Goal: Task Accomplishment & Management: Complete application form

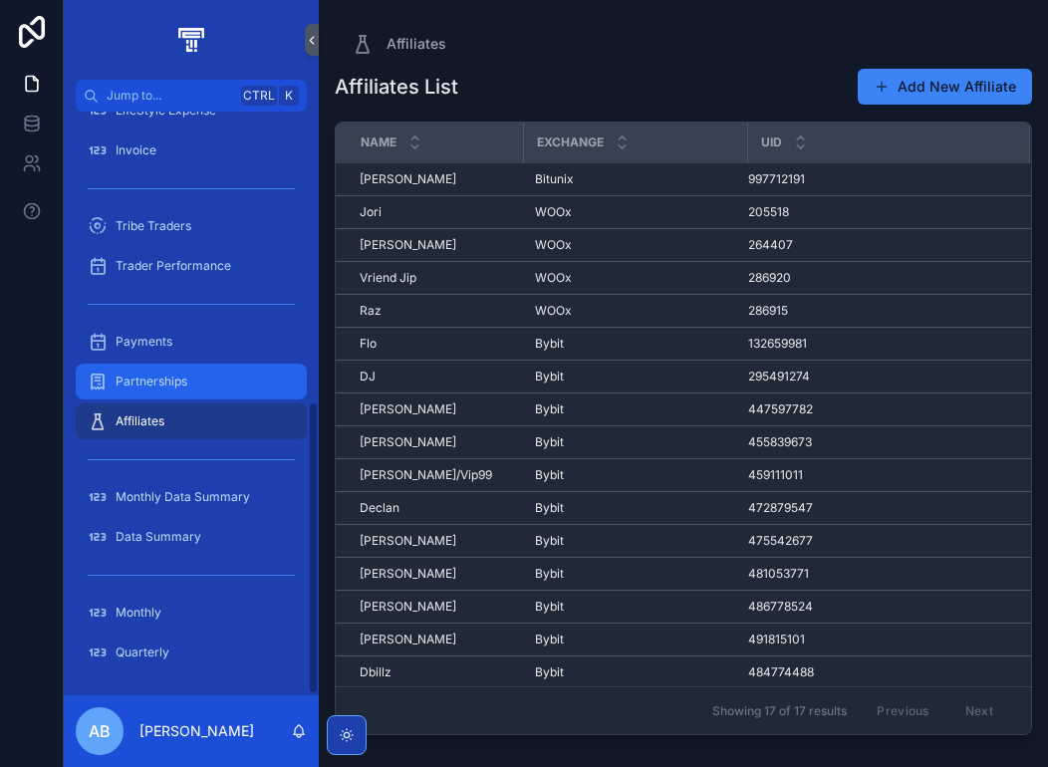
click at [156, 369] on div "Partnerships" at bounding box center [191, 381] width 207 height 32
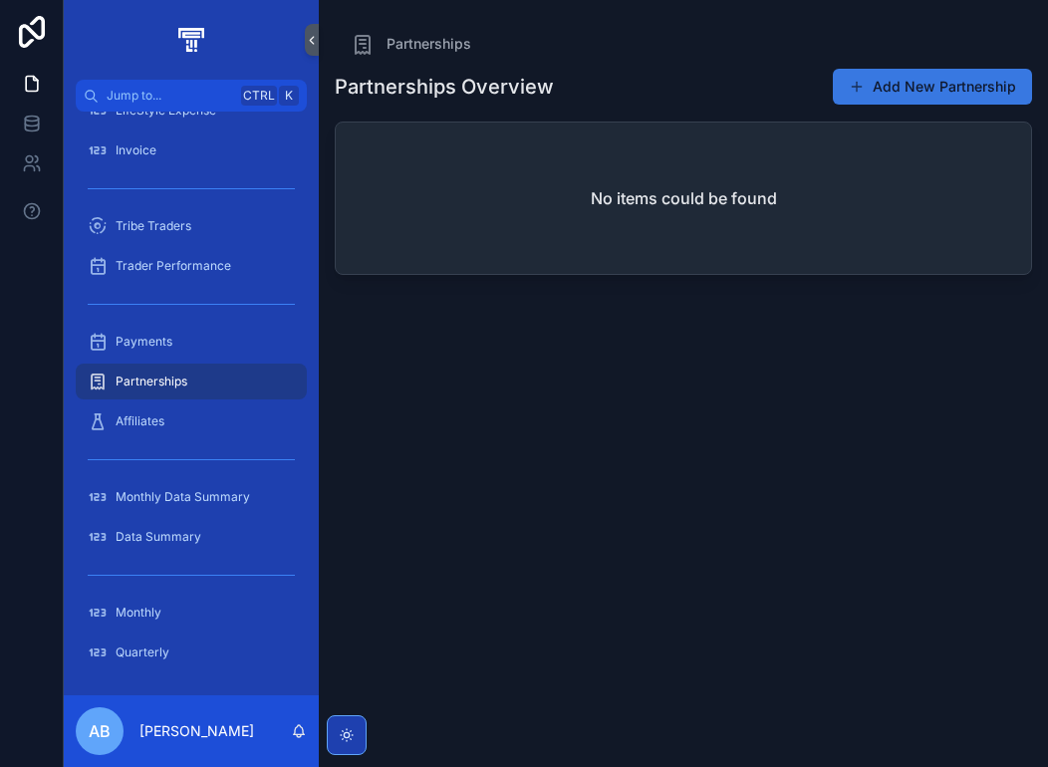
click at [952, 79] on button "Add New Partnership" at bounding box center [931, 87] width 199 height 36
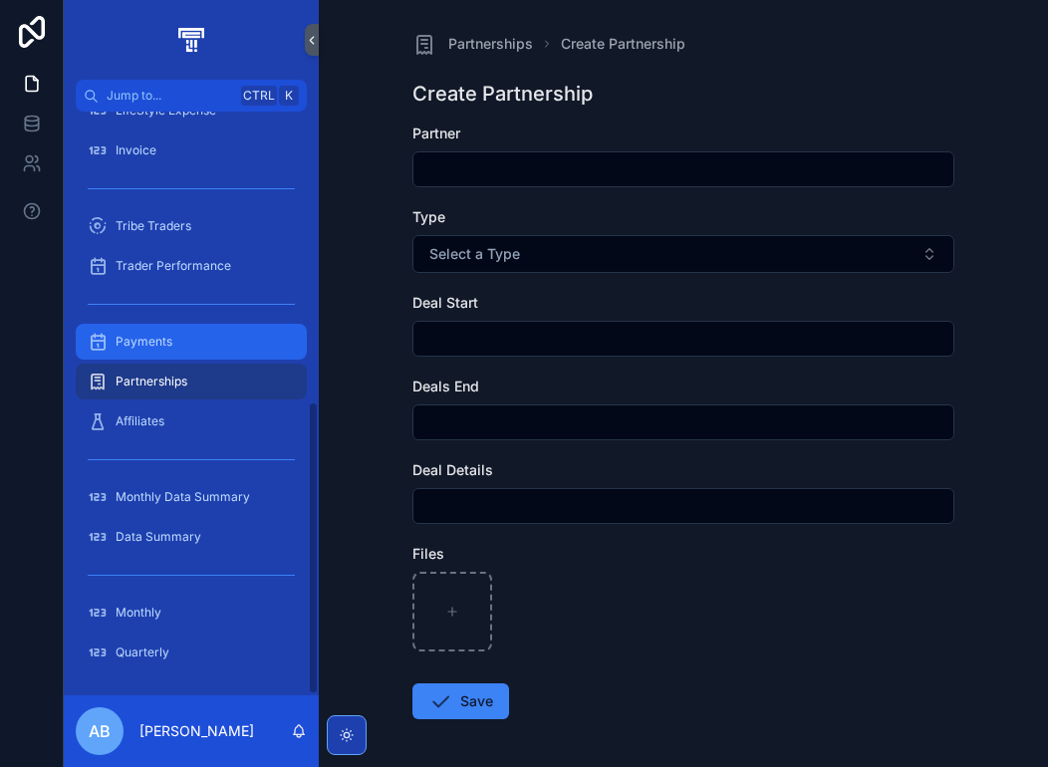
click at [175, 343] on div "Payments" at bounding box center [191, 342] width 207 height 32
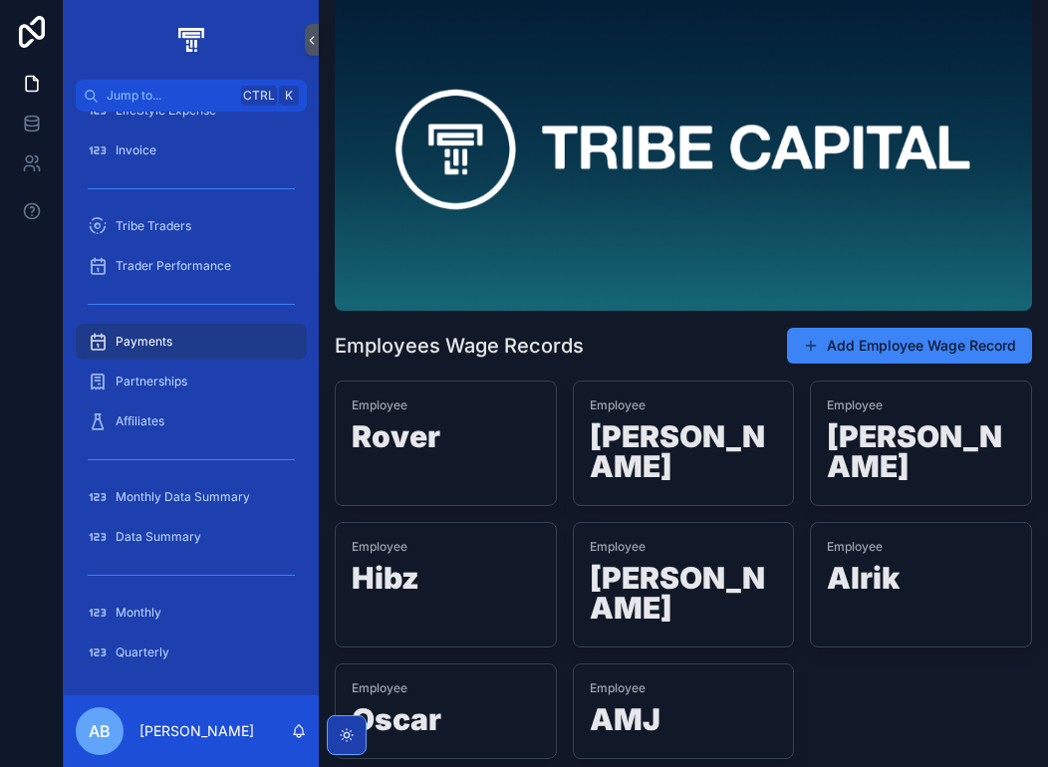
scroll to position [131, 0]
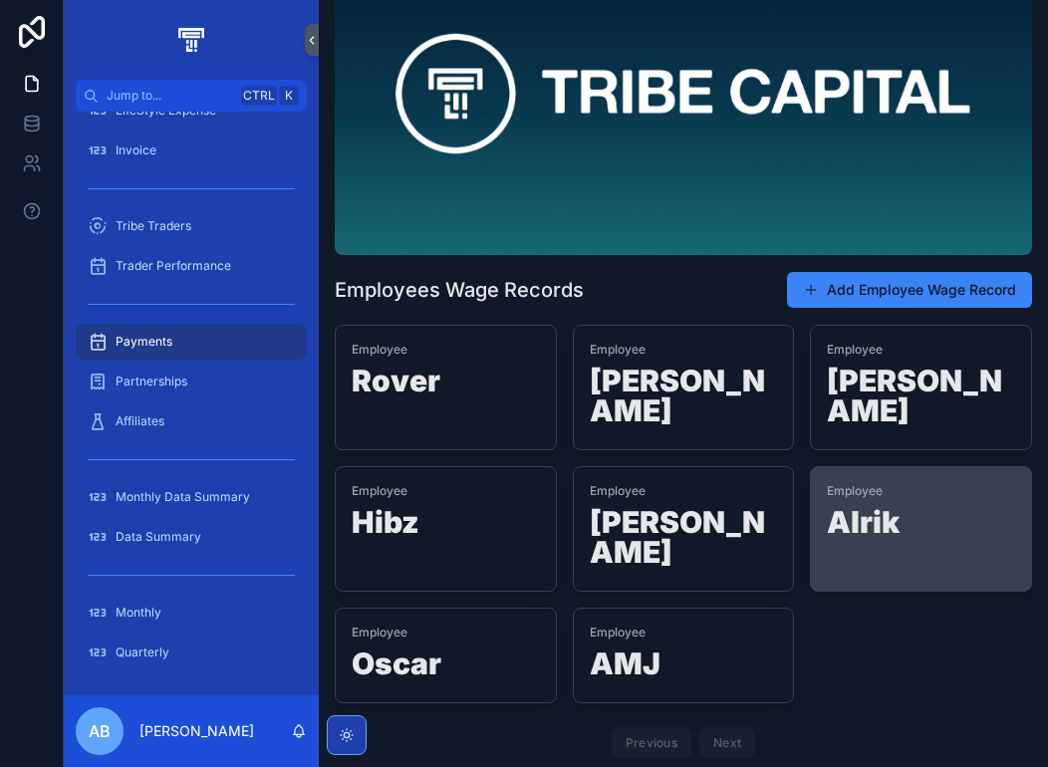
click at [879, 507] on h1 "Alrik" at bounding box center [920, 526] width 188 height 38
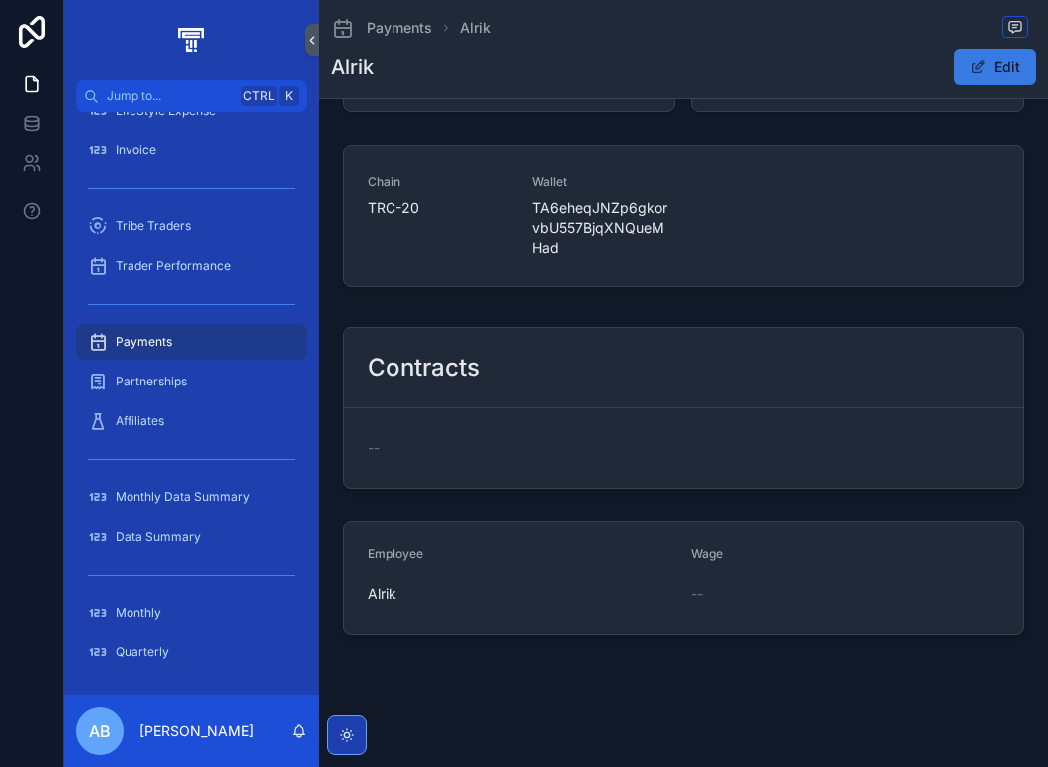
click at [976, 73] on span "scrollable content" at bounding box center [978, 67] width 16 height 16
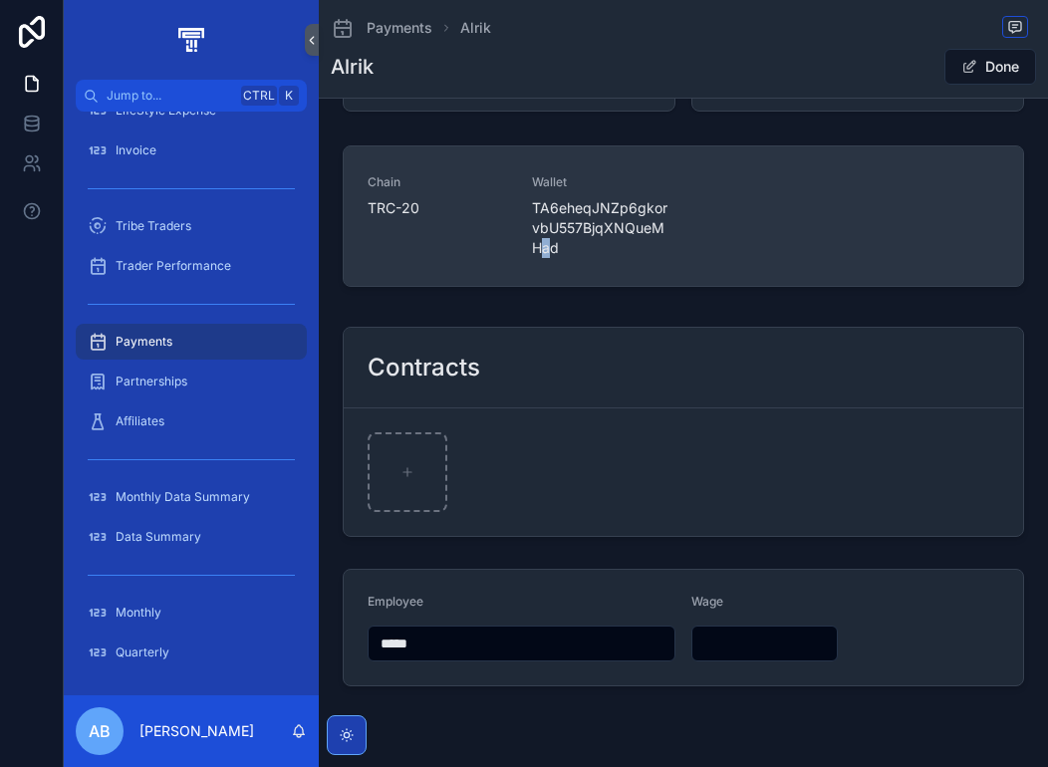
drag, startPoint x: 550, startPoint y: 257, endPoint x: 537, endPoint y: 252, distance: 13.9
click at [538, 253] on div "Chain TRC-20 Wallet TA6eheqJNZp6gkorvbU557BjqXNQueMHad" at bounding box center [683, 215] width 679 height 139
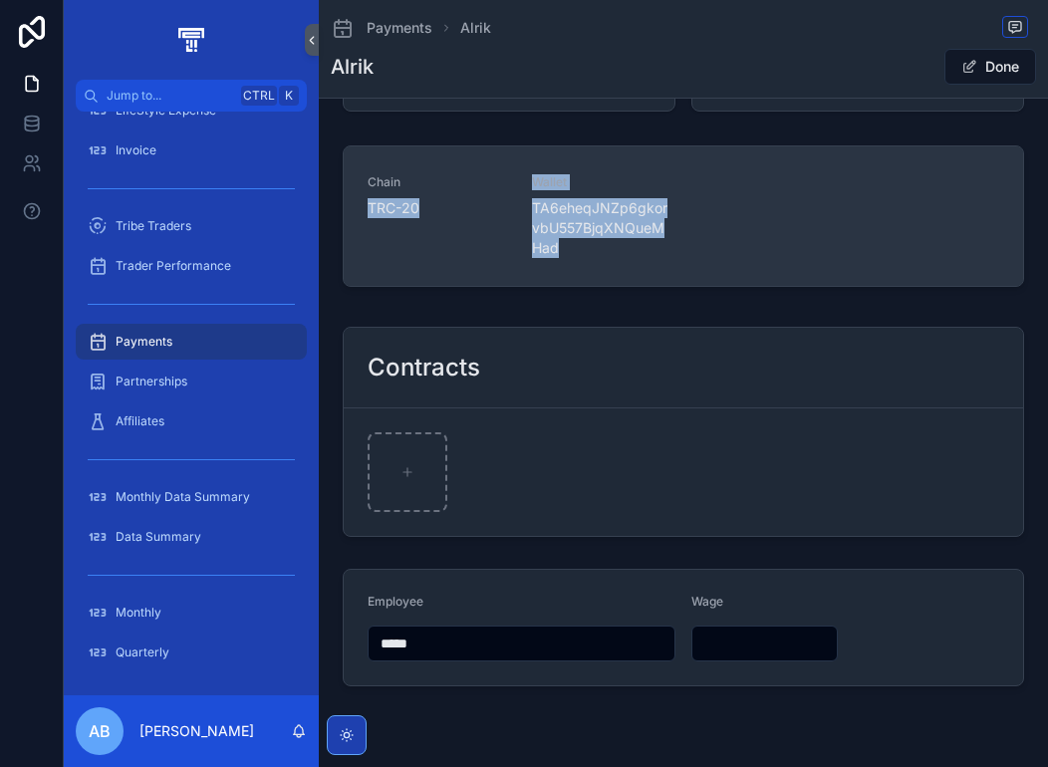
drag, startPoint x: 566, startPoint y: 247, endPoint x: 509, endPoint y: 173, distance: 93.0
click at [509, 174] on div "Chain TRC-20 Wallet TA6eheqJNZp6gkorvbU557BjqXNQueMHad" at bounding box center [682, 216] width 631 height 84
click at [620, 204] on span "TA6eheqJNZp6gkorvbU557BjqXNQueMHad" at bounding box center [602, 228] width 140 height 60
click at [456, 223] on div "Chain TRC-20" at bounding box center [437, 216] width 140 height 84
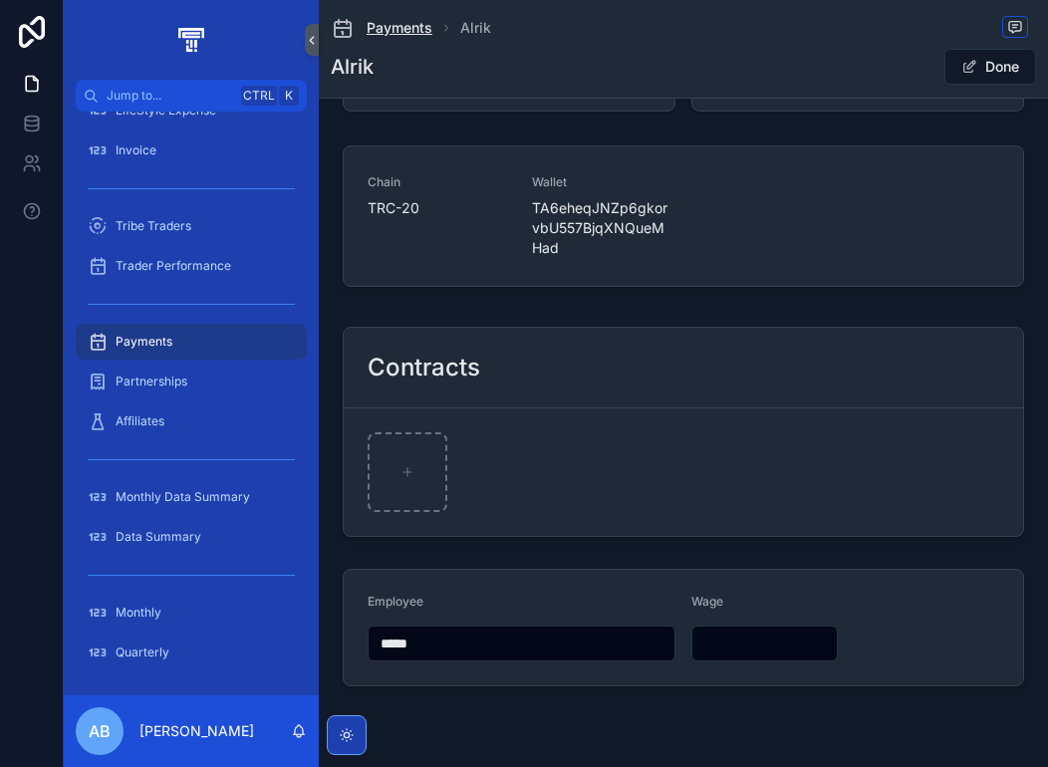
click at [409, 31] on span "Payments" at bounding box center [399, 28] width 66 height 20
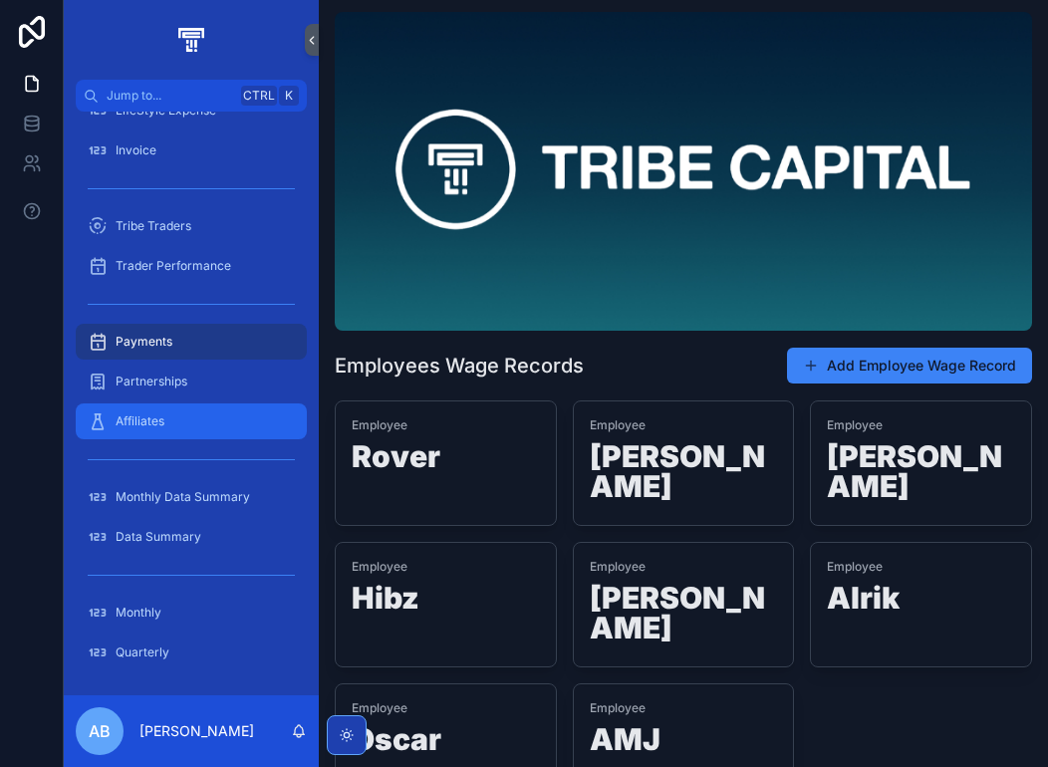
scroll to position [131, 0]
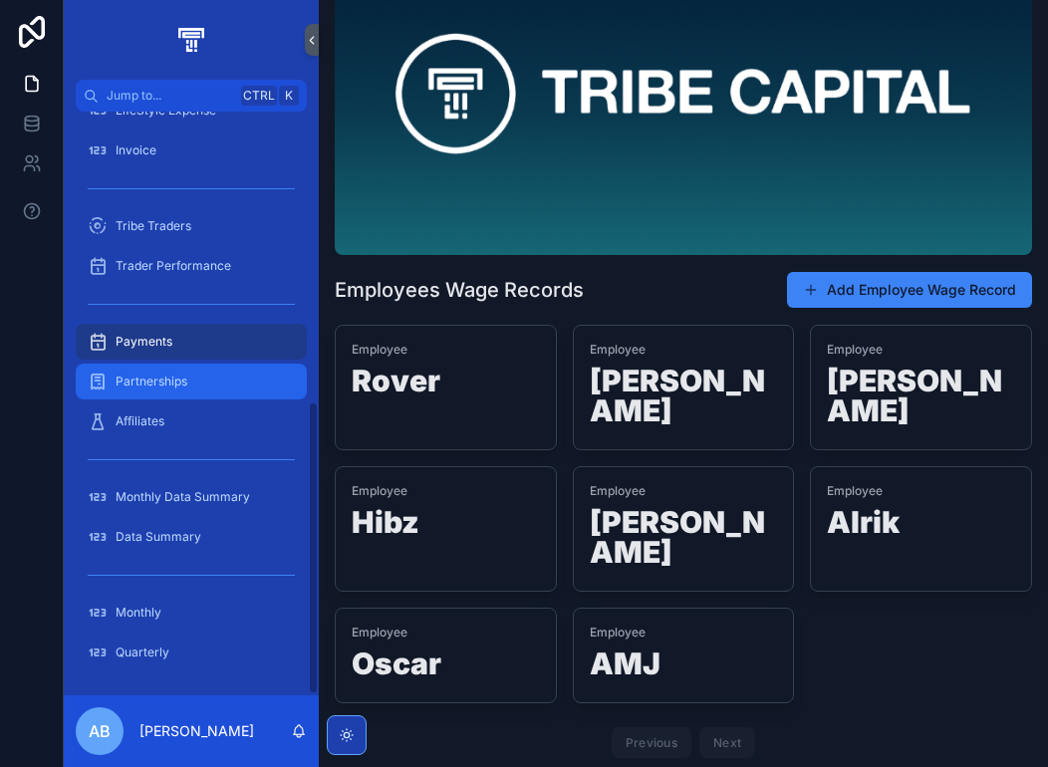
click at [162, 373] on span "Partnerships" at bounding box center [152, 381] width 72 height 16
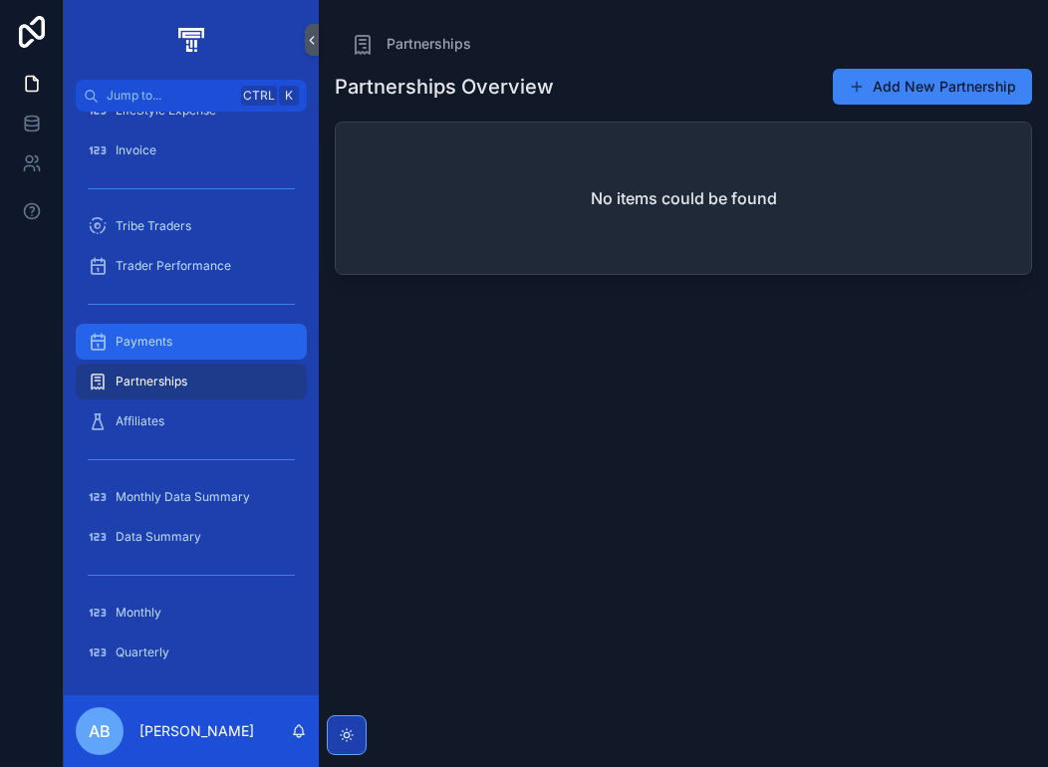
click at [183, 342] on div "Payments" at bounding box center [191, 342] width 207 height 32
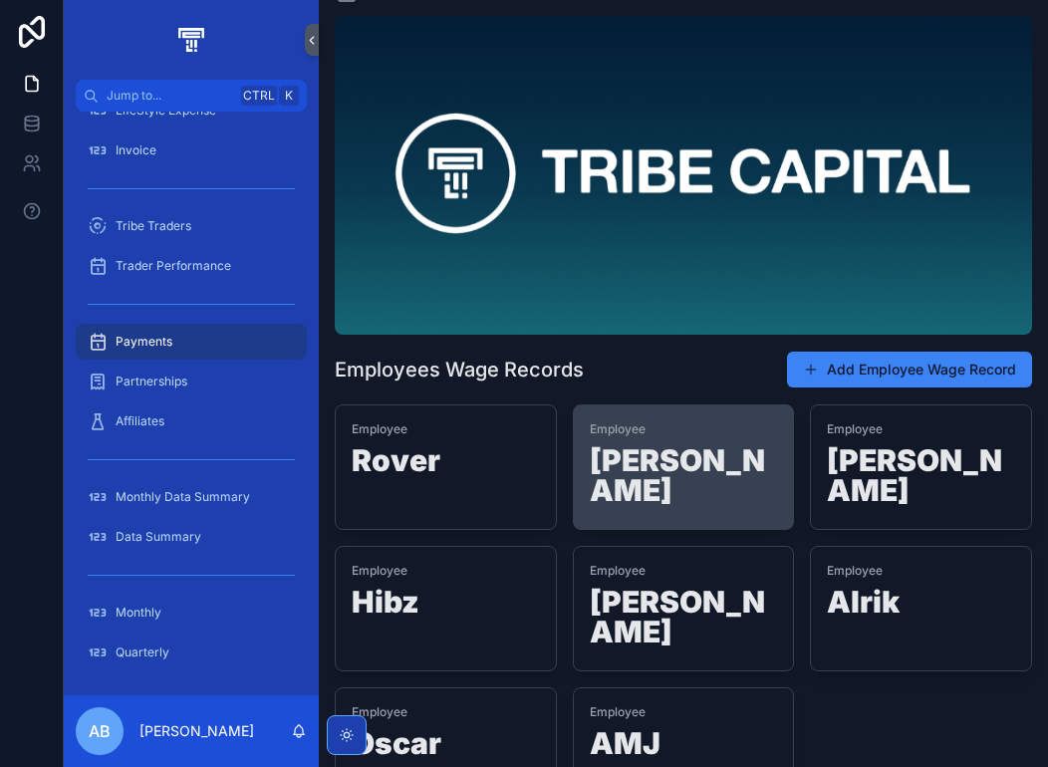
scroll to position [131, 0]
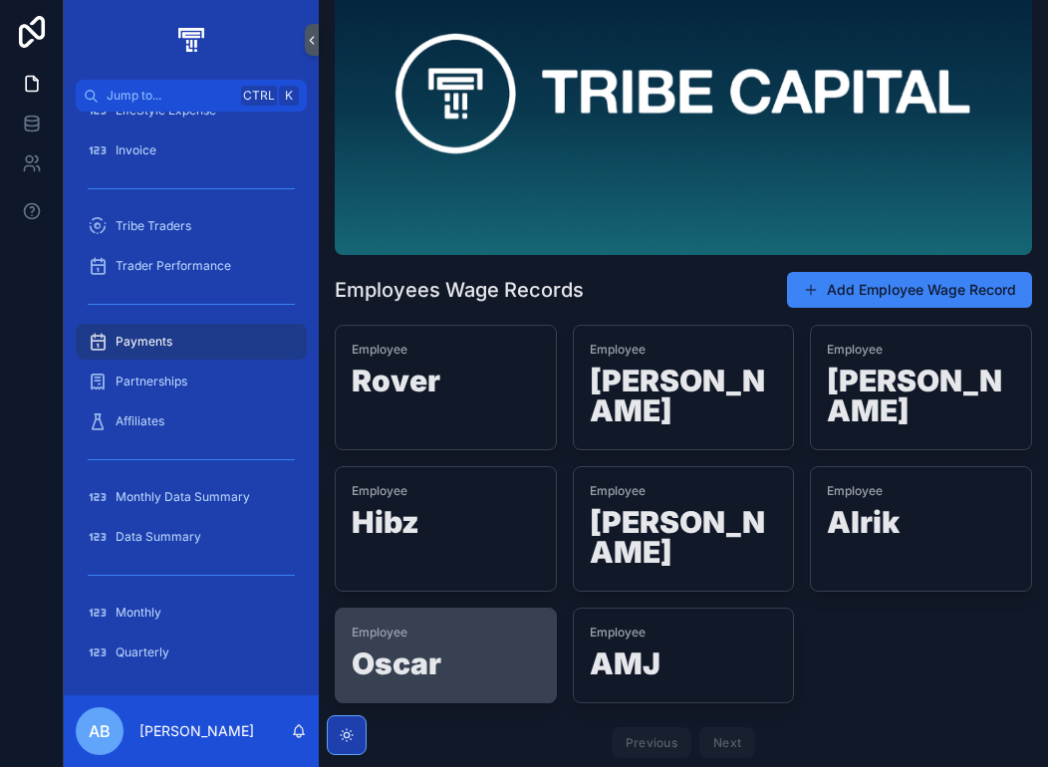
click at [454, 628] on div "Employee Oscar" at bounding box center [446, 655] width 220 height 94
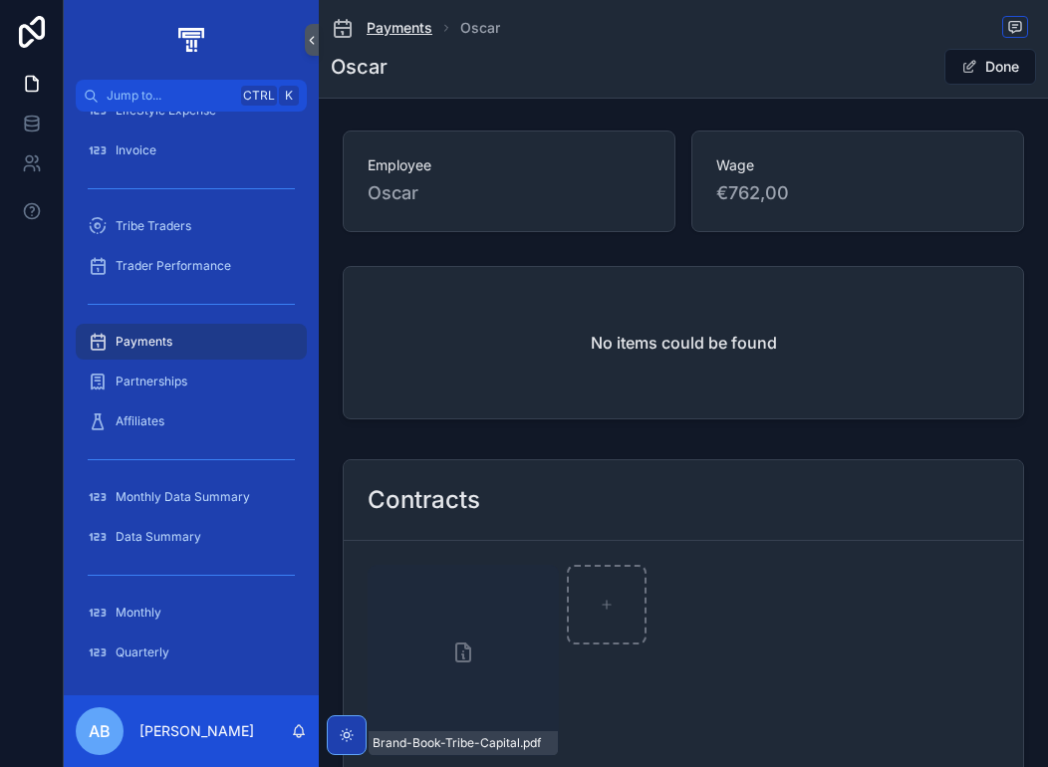
click at [398, 35] on span "Payments" at bounding box center [399, 28] width 66 height 20
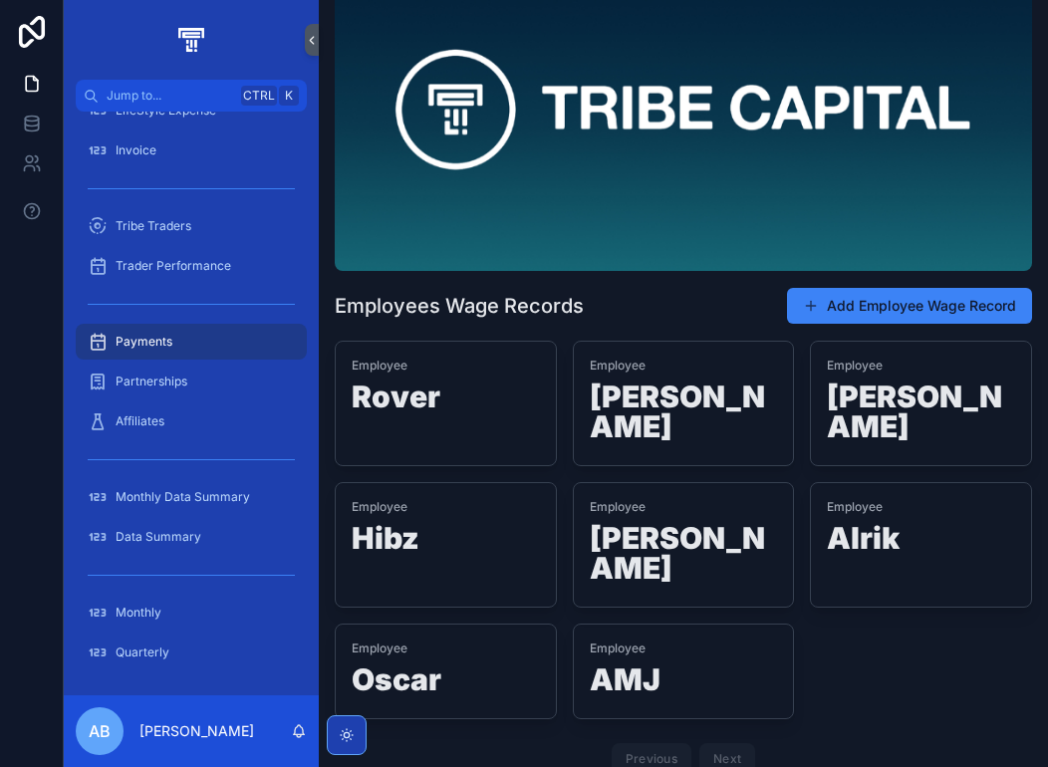
scroll to position [131, 0]
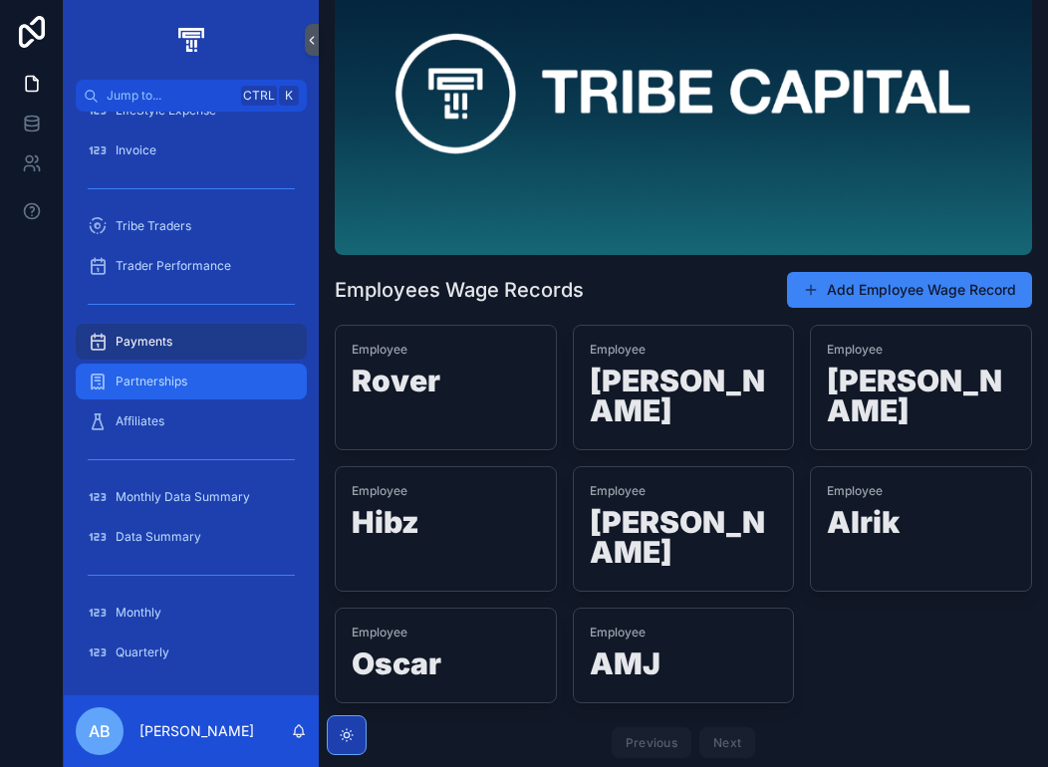
click at [202, 378] on div "Partnerships" at bounding box center [191, 381] width 207 height 32
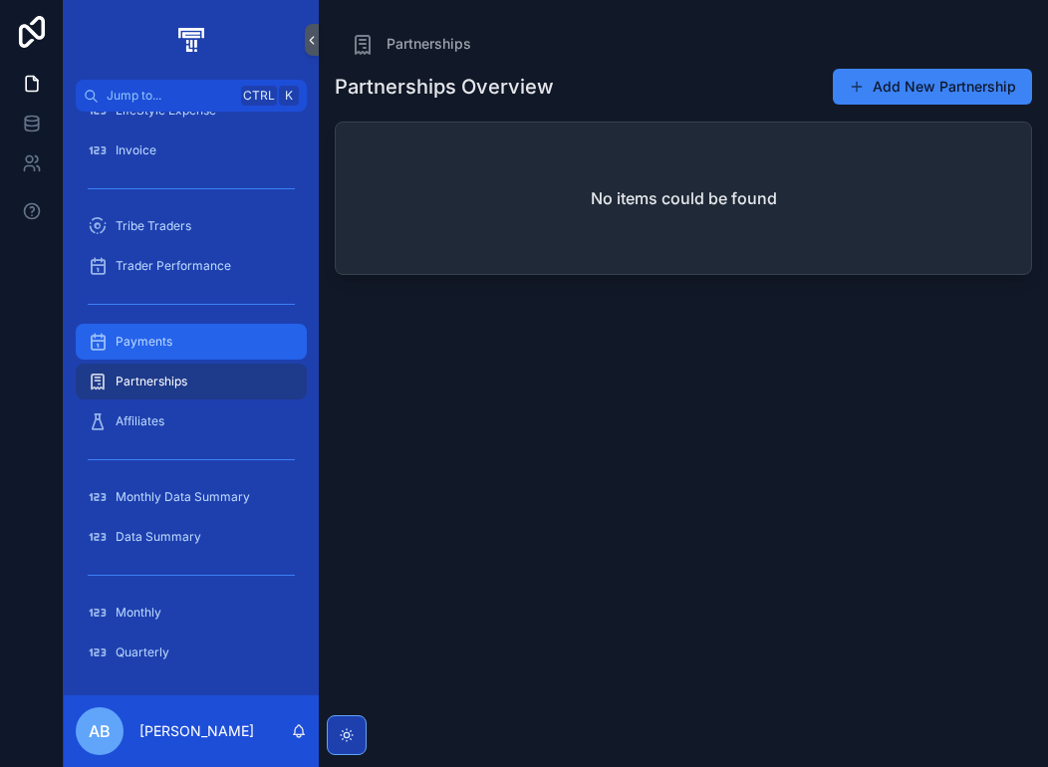
click at [198, 342] on div "Payments" at bounding box center [191, 342] width 207 height 32
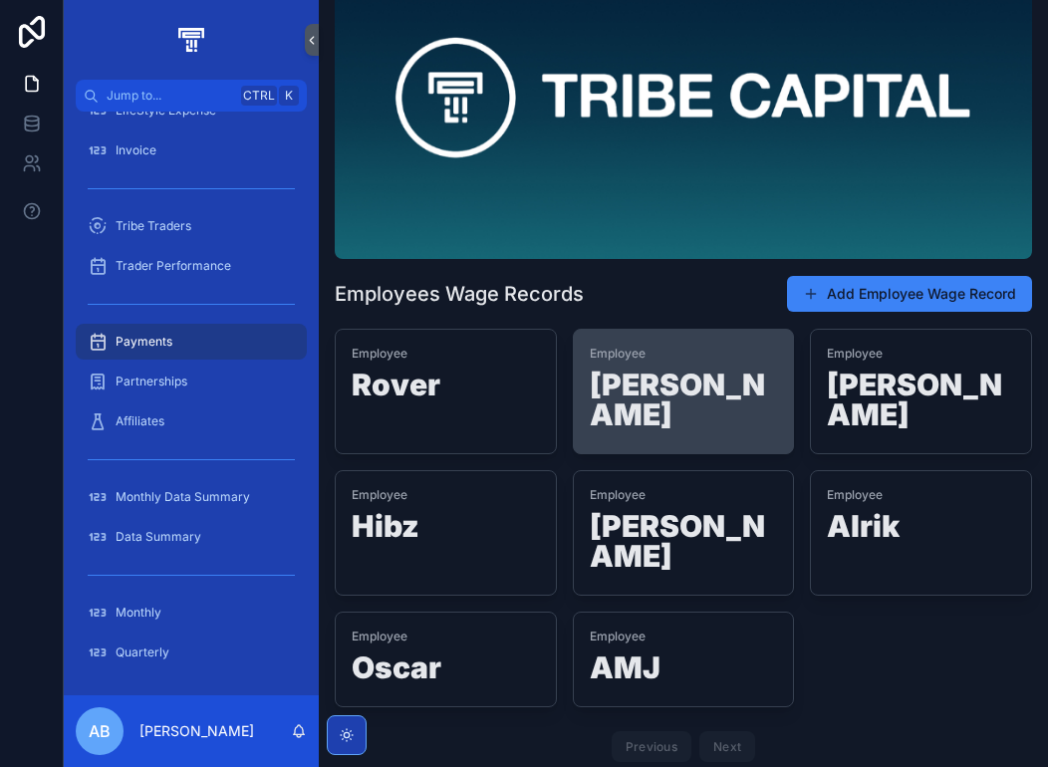
scroll to position [131, 0]
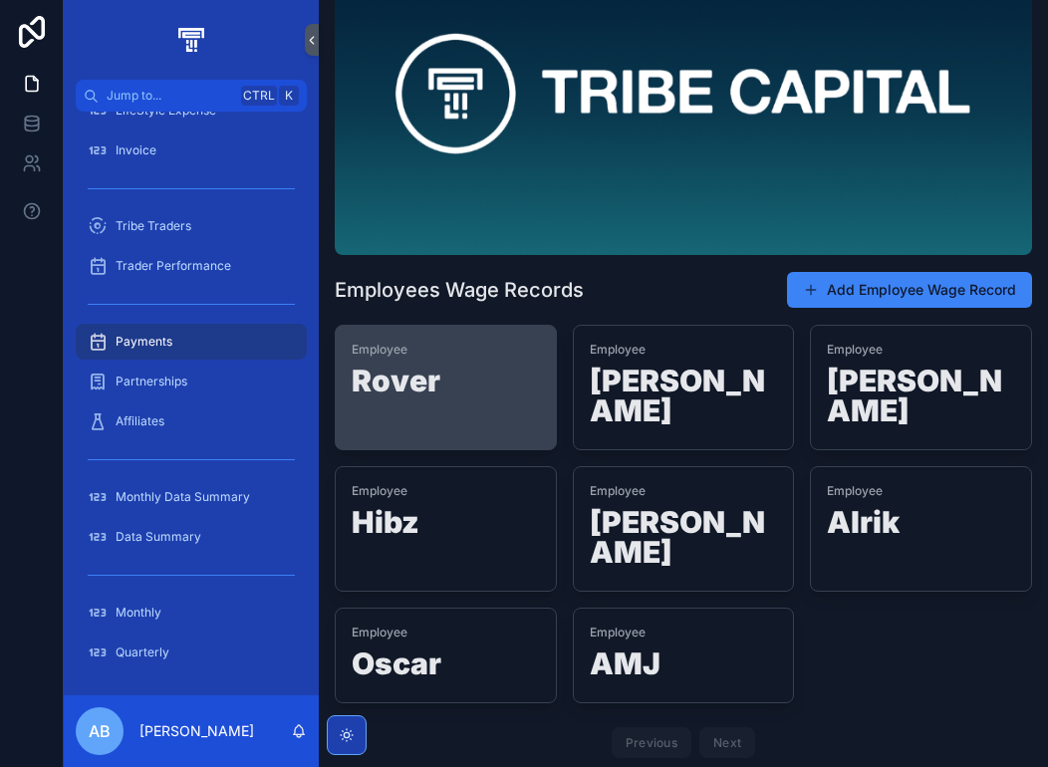
click at [470, 373] on h1 "Rover" at bounding box center [445, 384] width 188 height 38
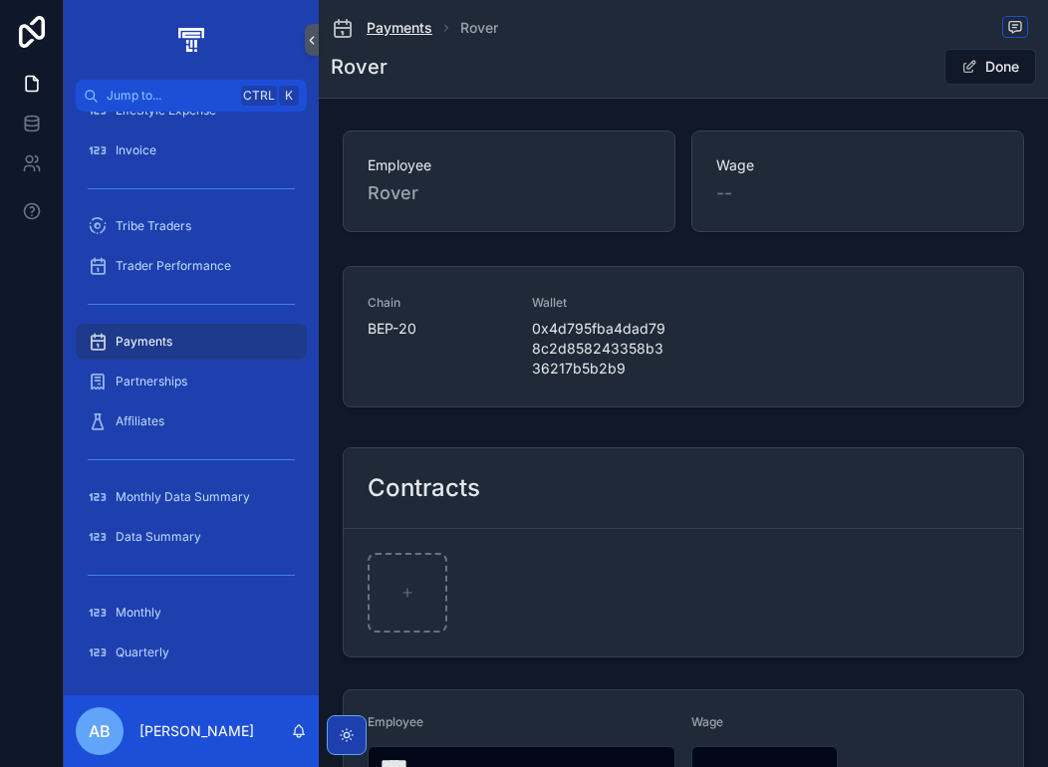
click at [404, 28] on span "Payments" at bounding box center [399, 28] width 66 height 20
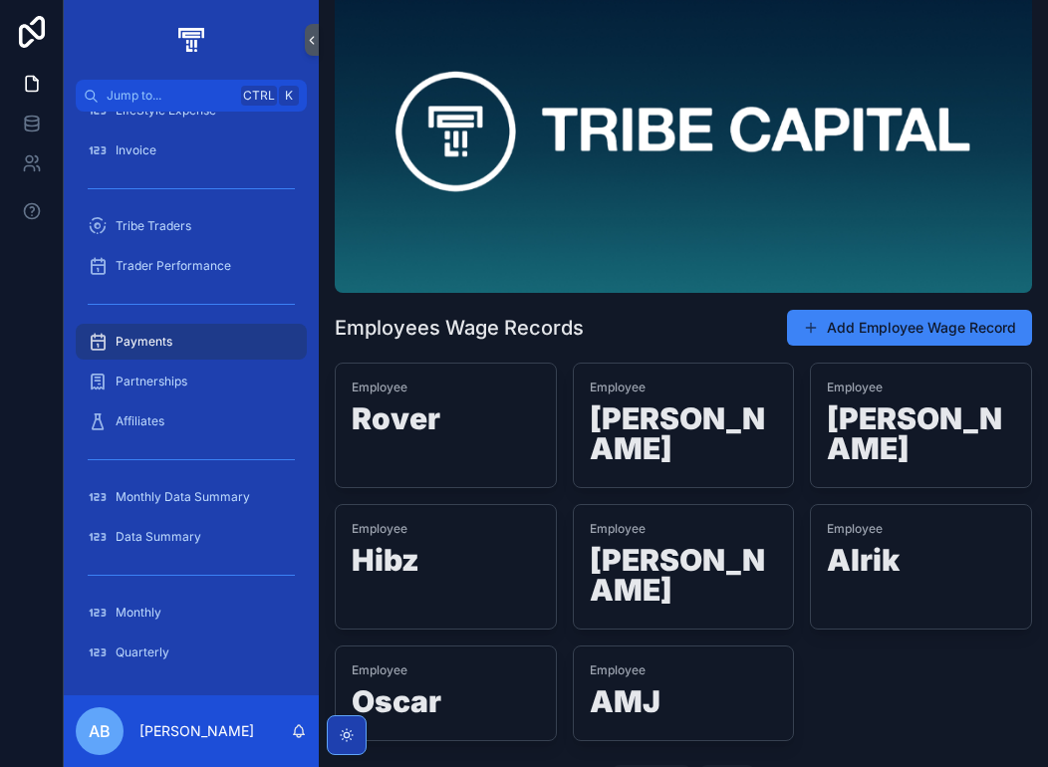
scroll to position [131, 0]
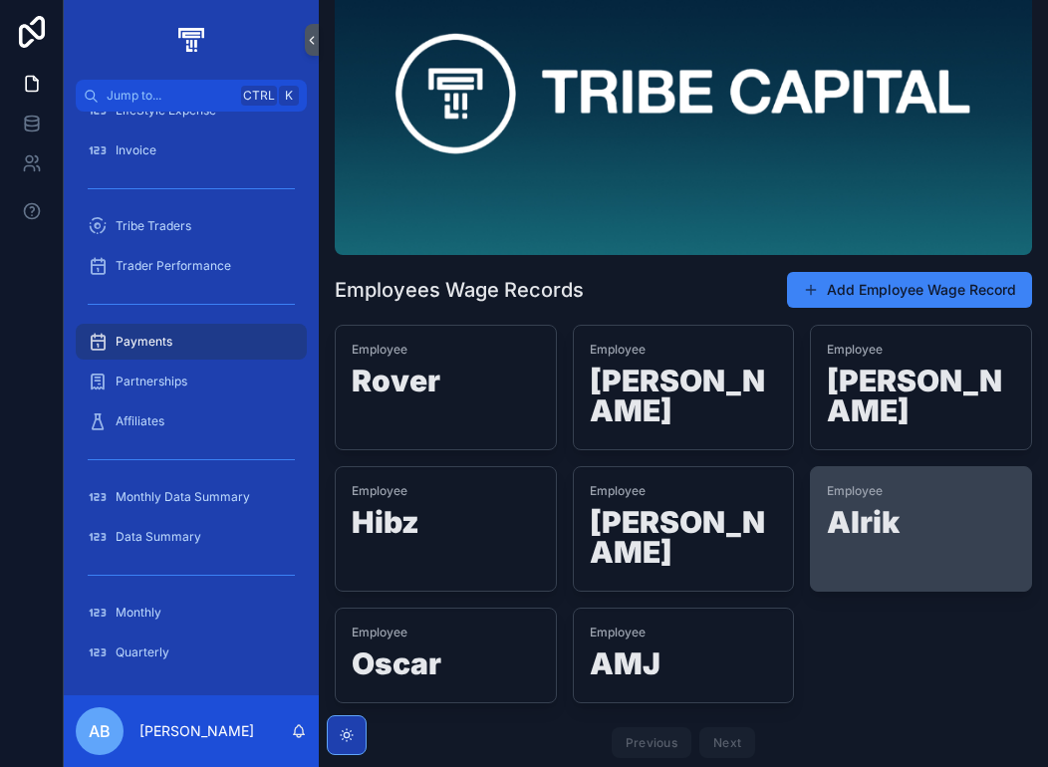
click at [858, 507] on h1 "Alrik" at bounding box center [920, 526] width 188 height 38
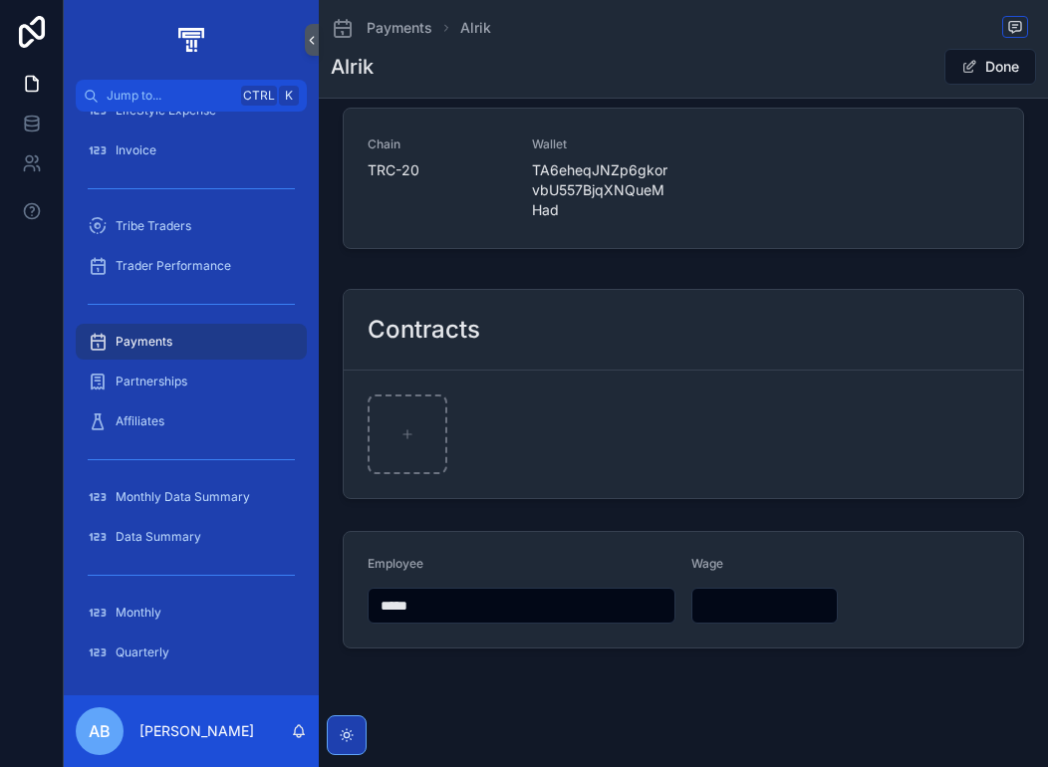
scroll to position [172, 0]
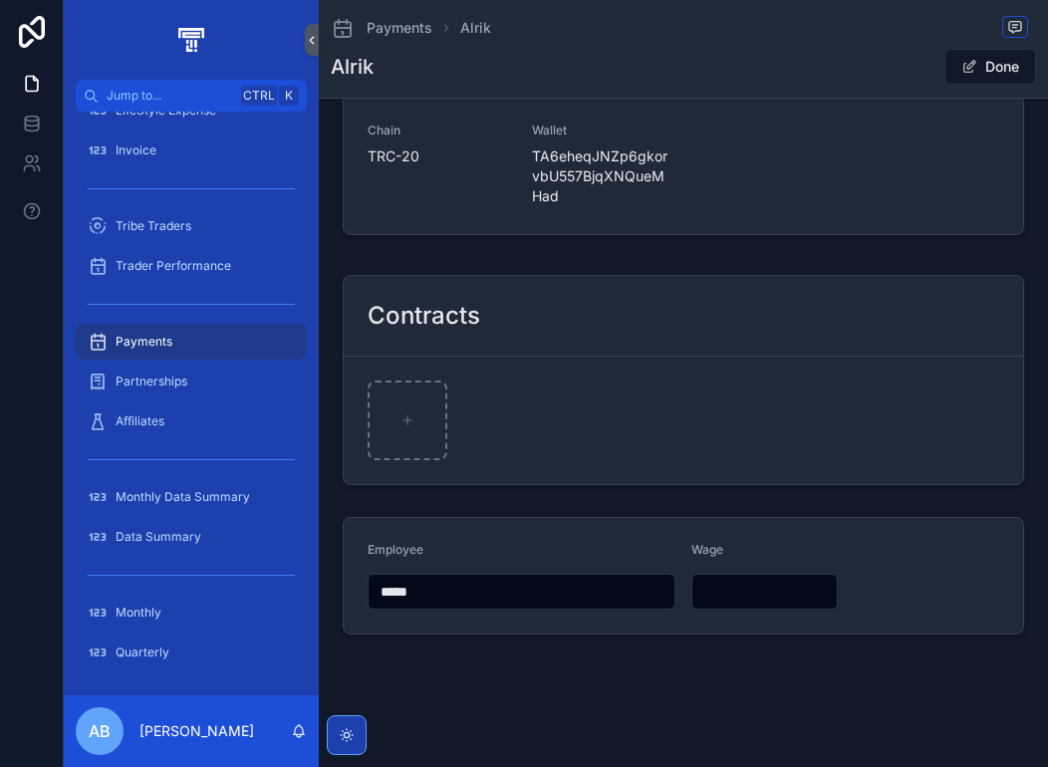
drag, startPoint x: 346, startPoint y: 593, endPoint x: 306, endPoint y: 592, distance: 39.8
click at [315, 594] on div "Jump to... Ctrl K Dashboard Calender Tasks Old Tasks Vip/Free Trial Members Fre…" at bounding box center [556, 383] width 984 height 767
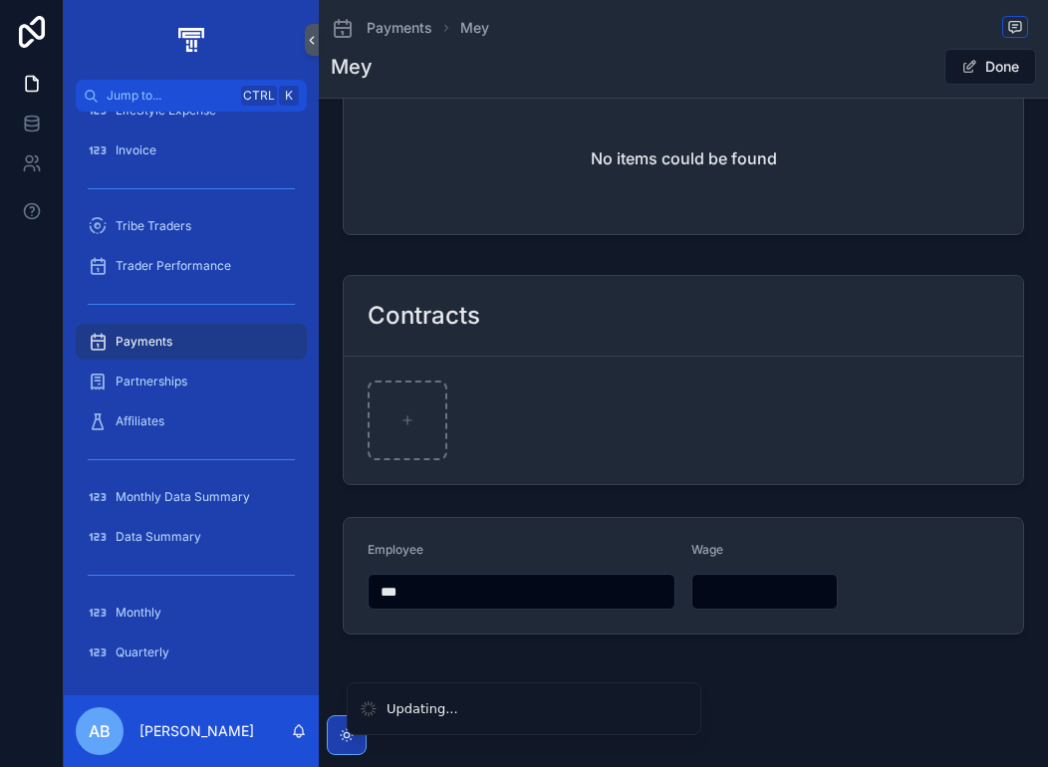
scroll to position [0, 0]
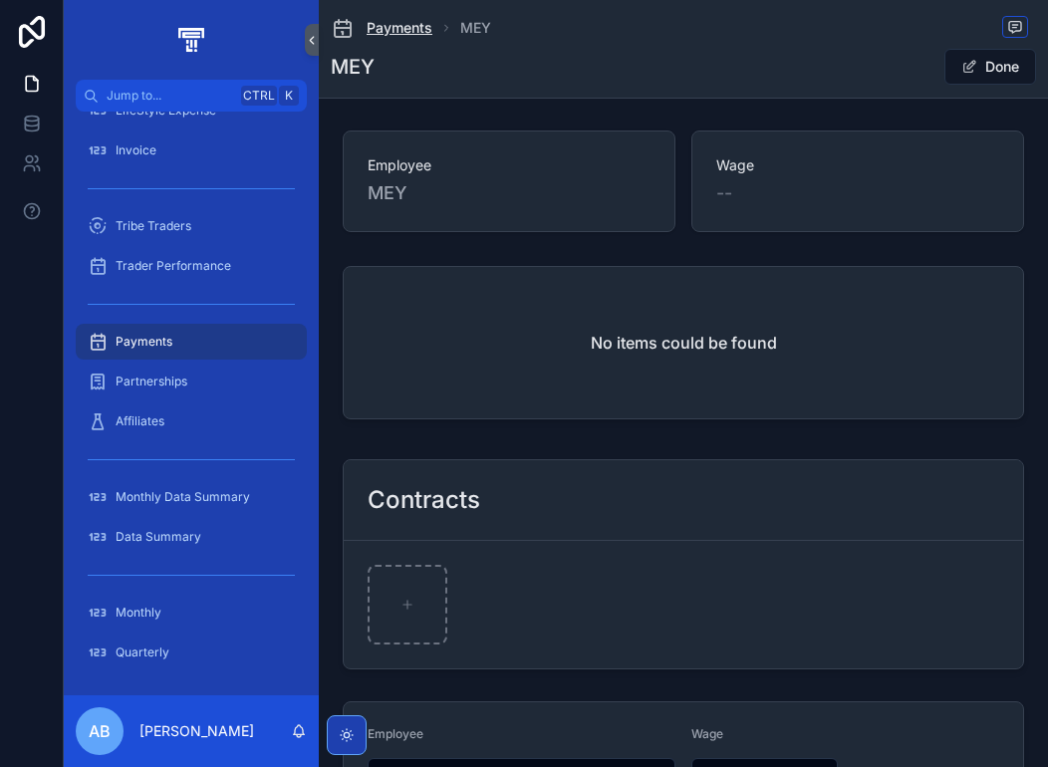
type input "***"
click at [408, 27] on span "Payments" at bounding box center [399, 28] width 66 height 20
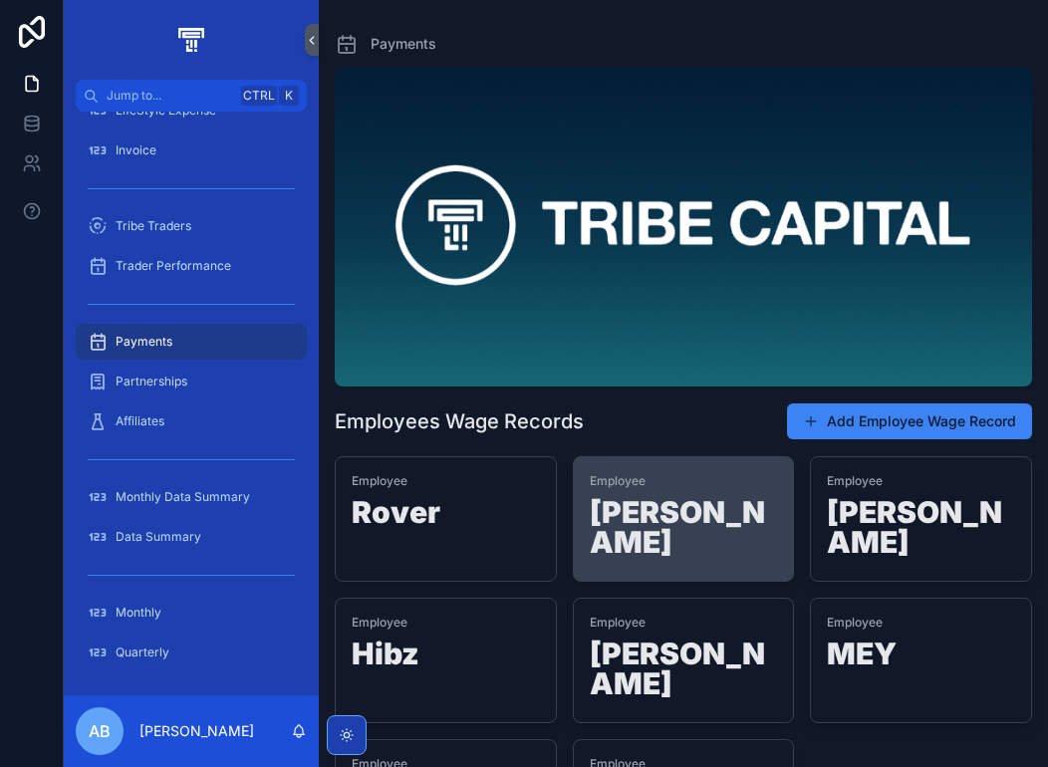
click at [665, 528] on h1 "[PERSON_NAME]" at bounding box center [683, 531] width 188 height 68
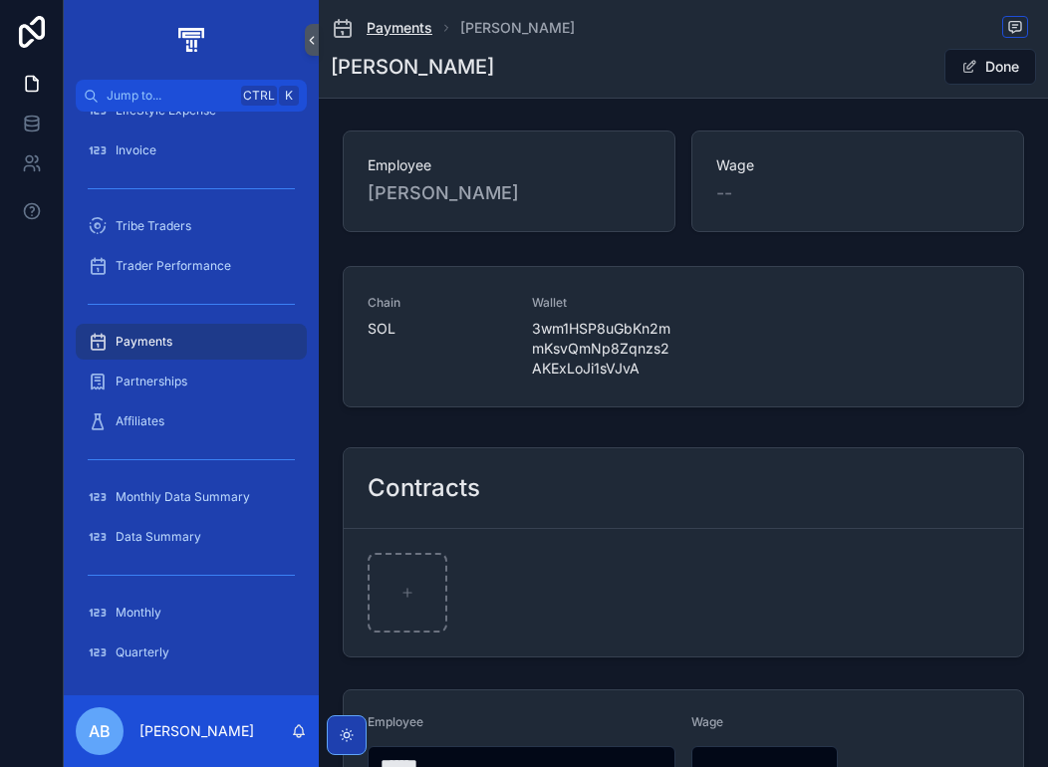
click at [414, 35] on span "Payments" at bounding box center [399, 28] width 66 height 20
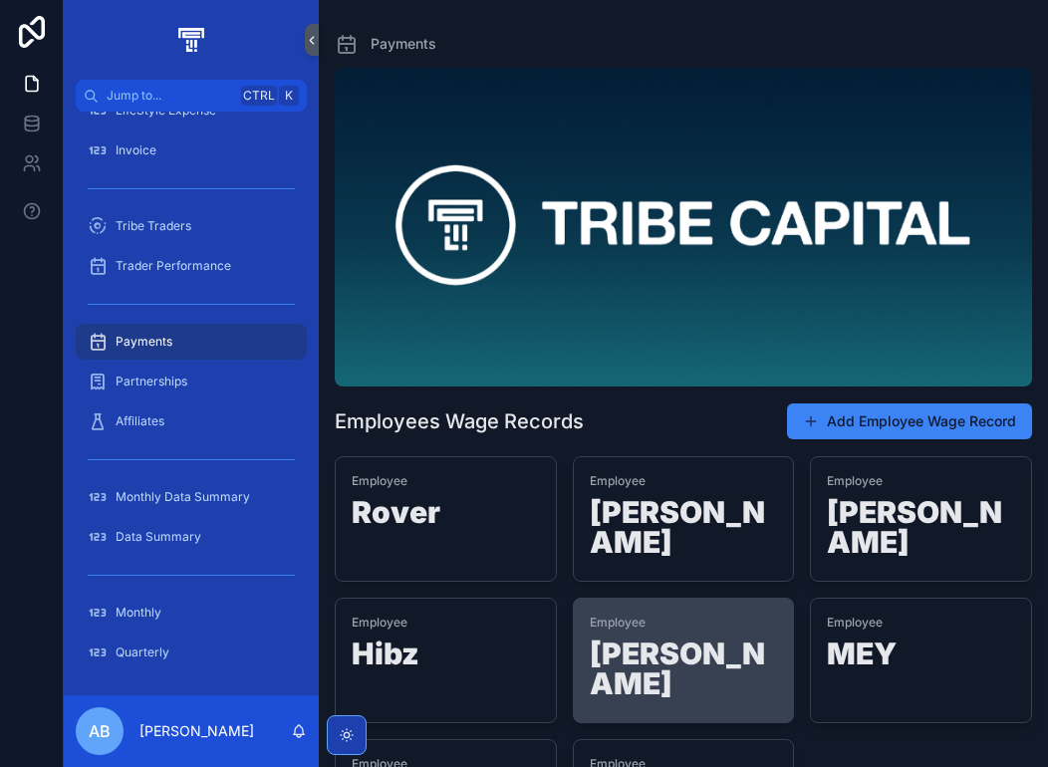
click at [663, 638] on h1 "[PERSON_NAME]" at bounding box center [683, 672] width 188 height 68
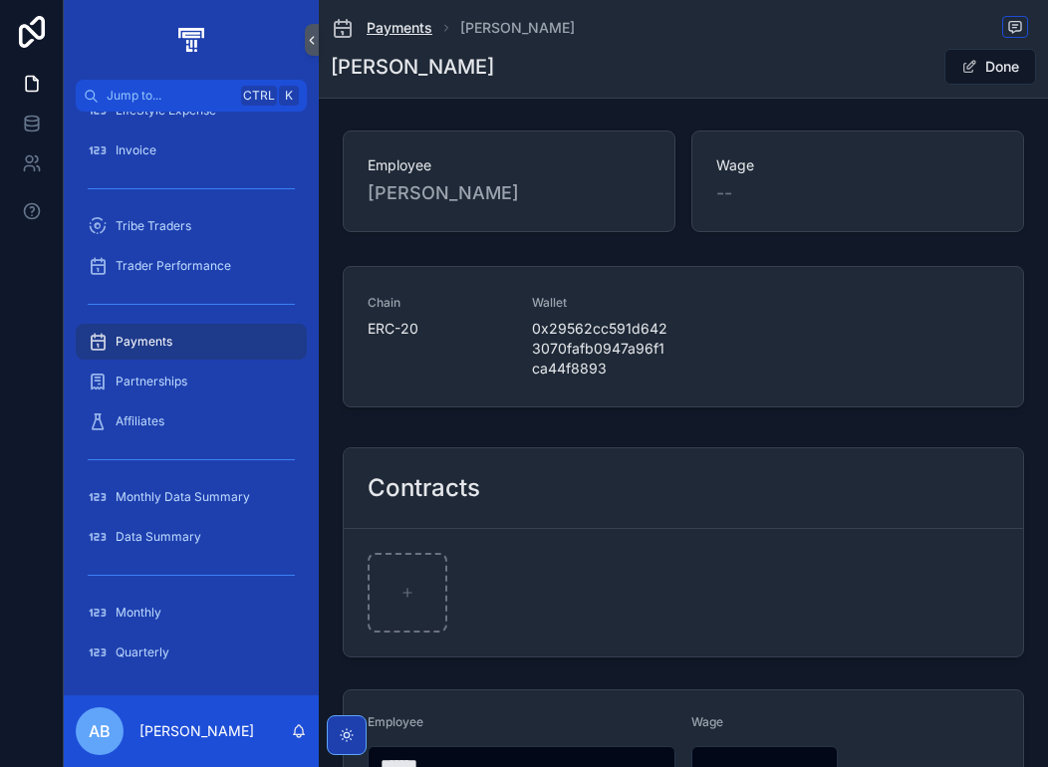
click at [395, 27] on span "Payments" at bounding box center [399, 28] width 66 height 20
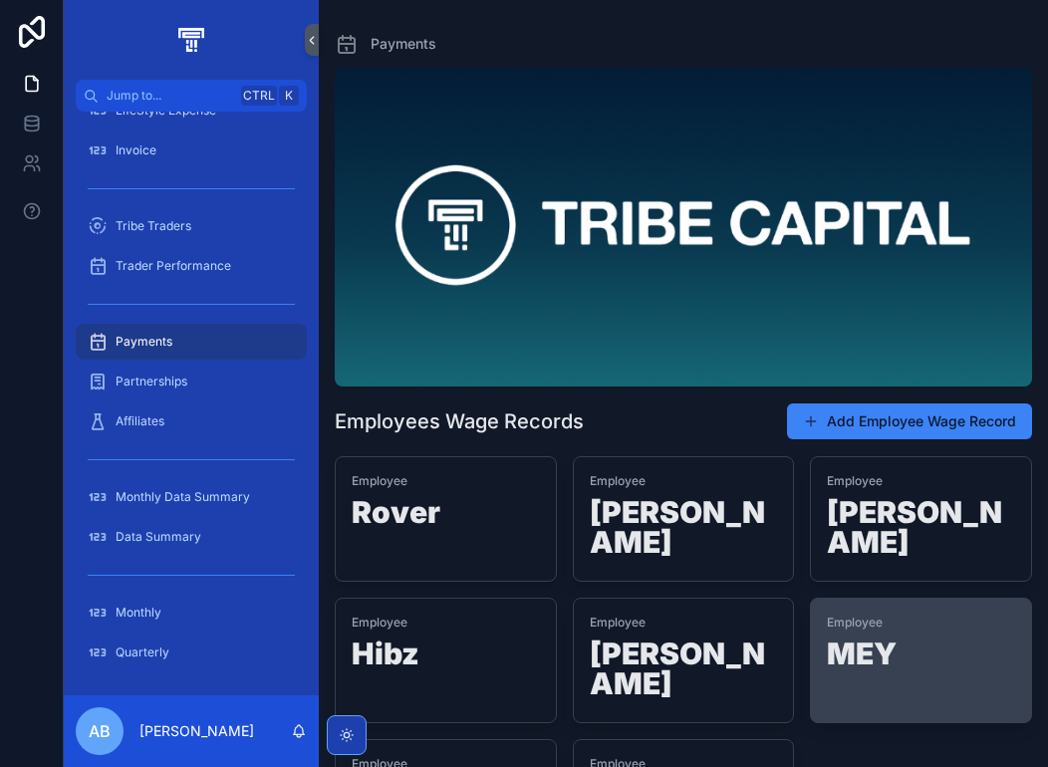
click at [876, 638] on h1 "MEY" at bounding box center [920, 657] width 188 height 38
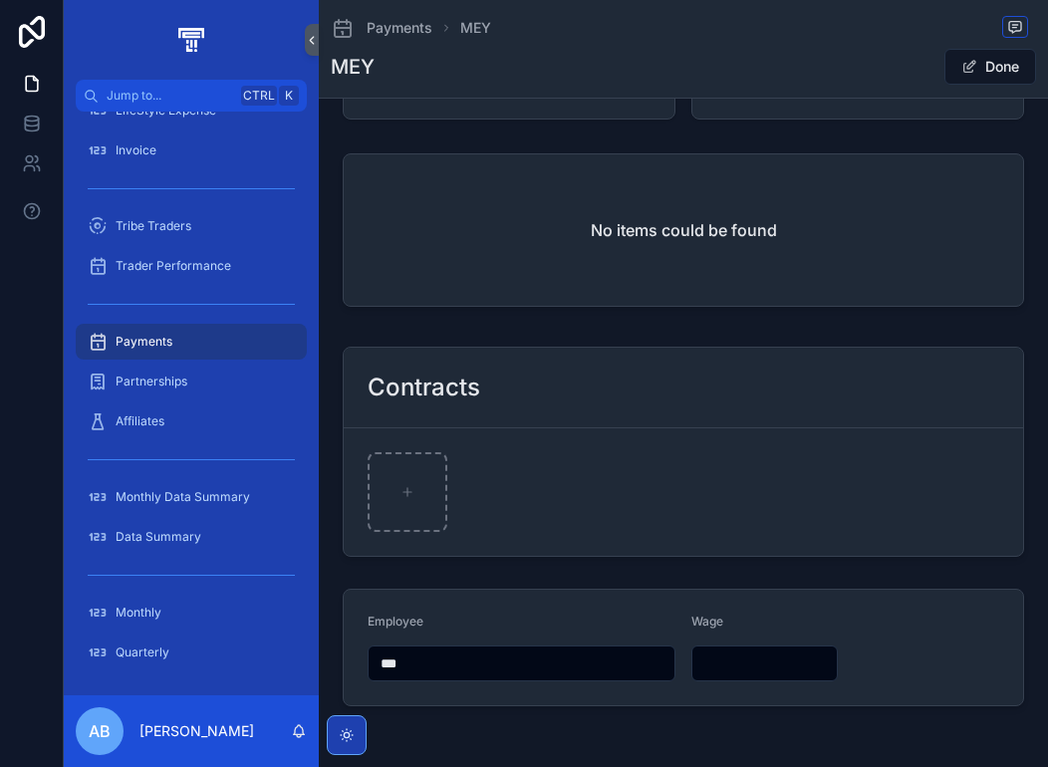
scroll to position [184, 0]
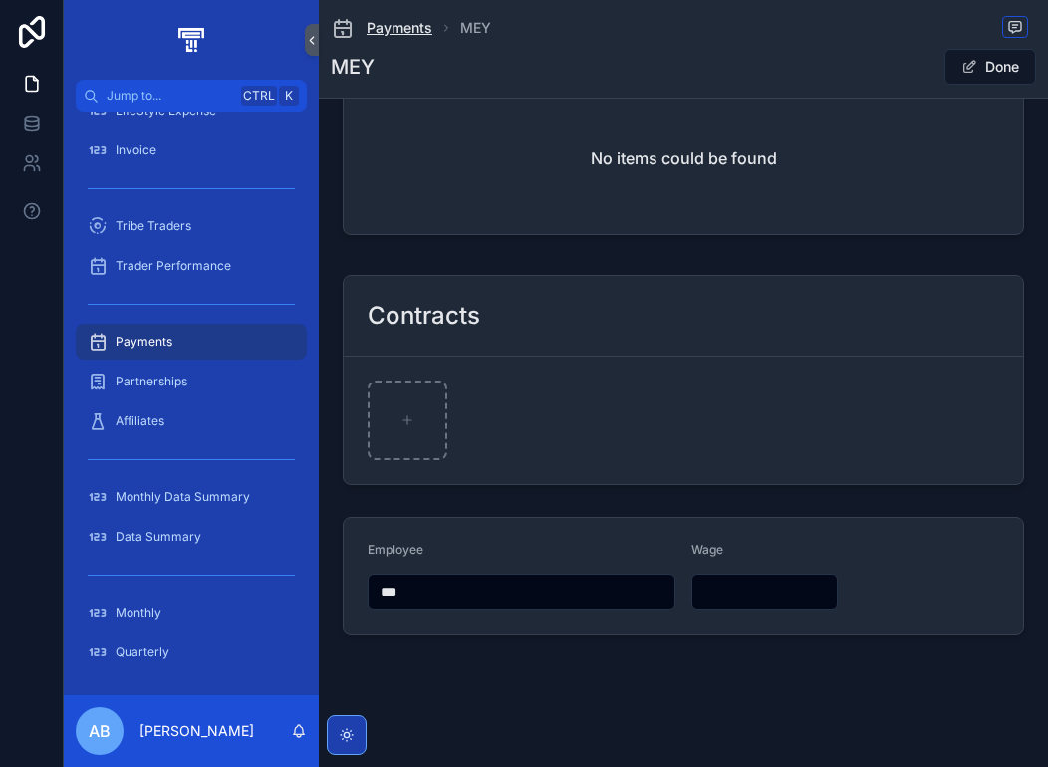
click at [406, 34] on span "Payments" at bounding box center [399, 28] width 66 height 20
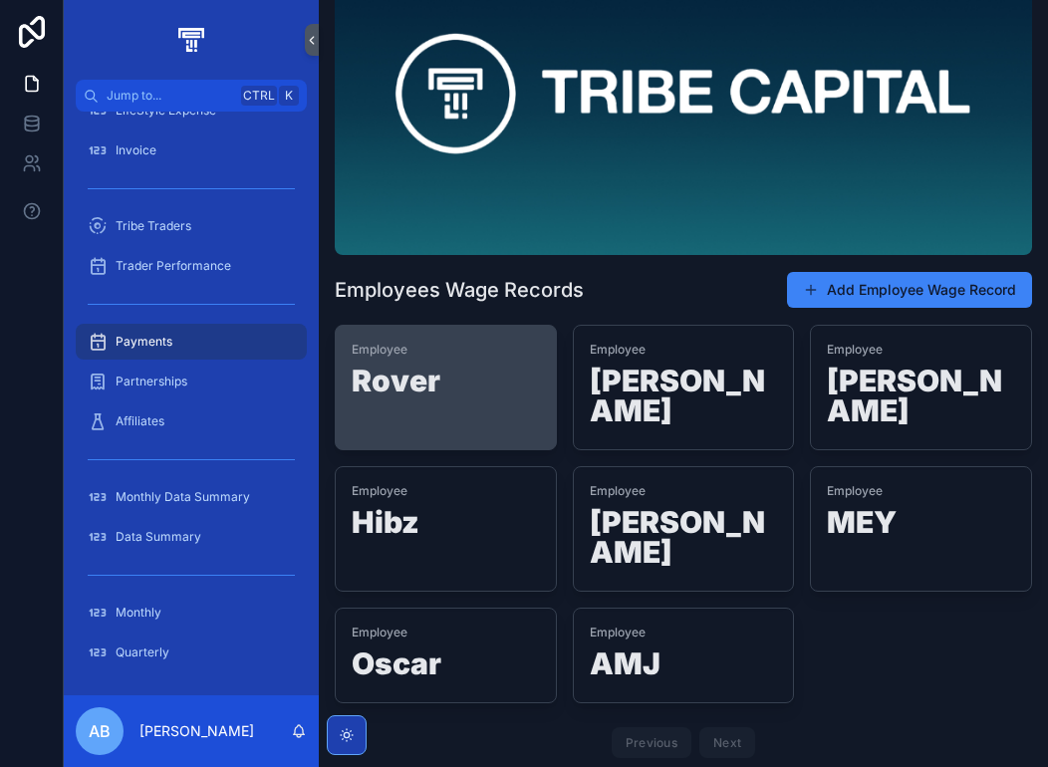
click at [506, 371] on h1 "Rover" at bounding box center [445, 384] width 188 height 38
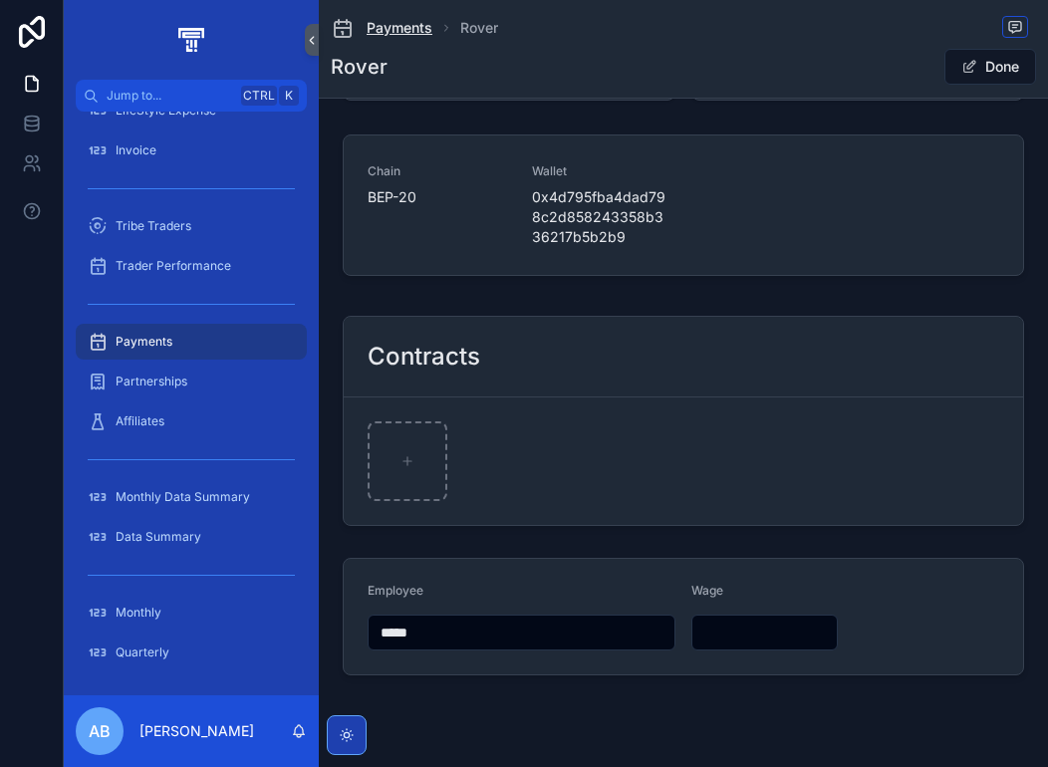
click at [390, 34] on span "Payments" at bounding box center [399, 28] width 66 height 20
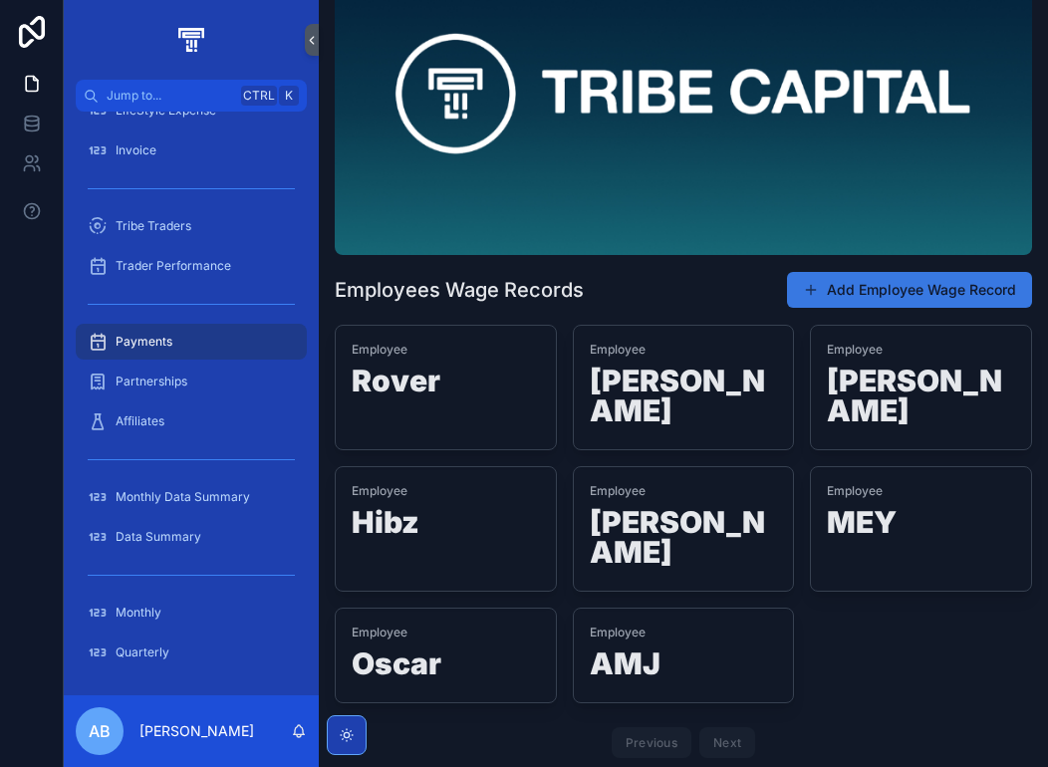
click at [898, 292] on button "Add Employee Wage Record" at bounding box center [909, 290] width 245 height 36
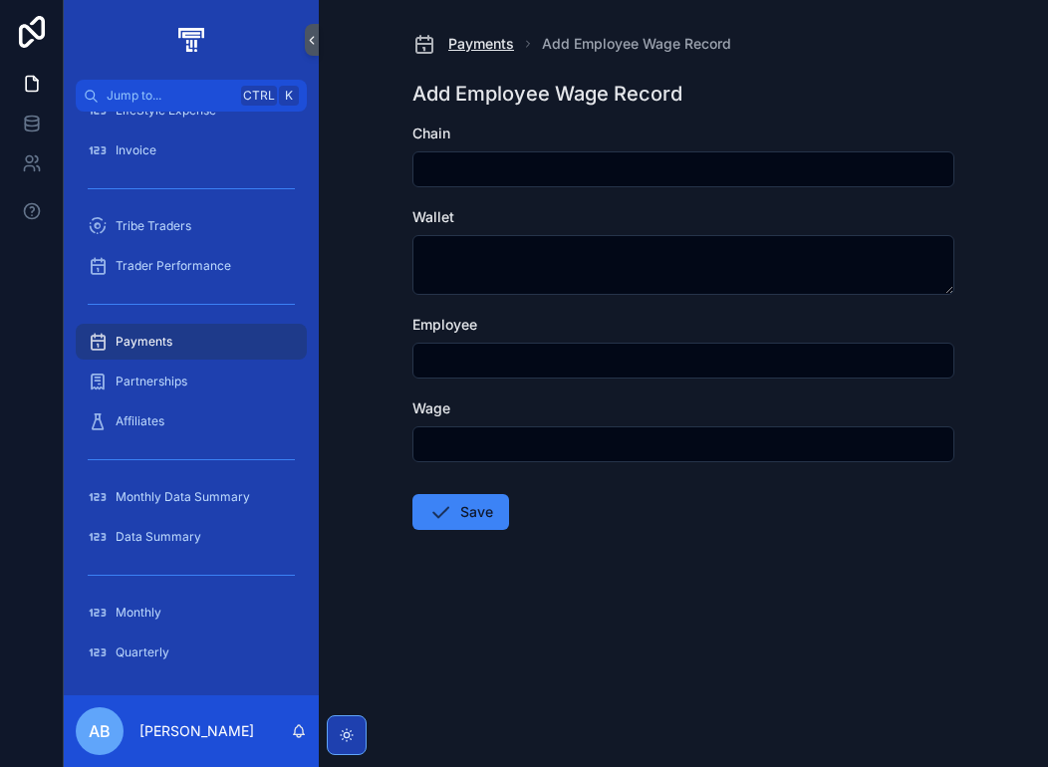
click at [478, 38] on span "Payments" at bounding box center [481, 44] width 66 height 20
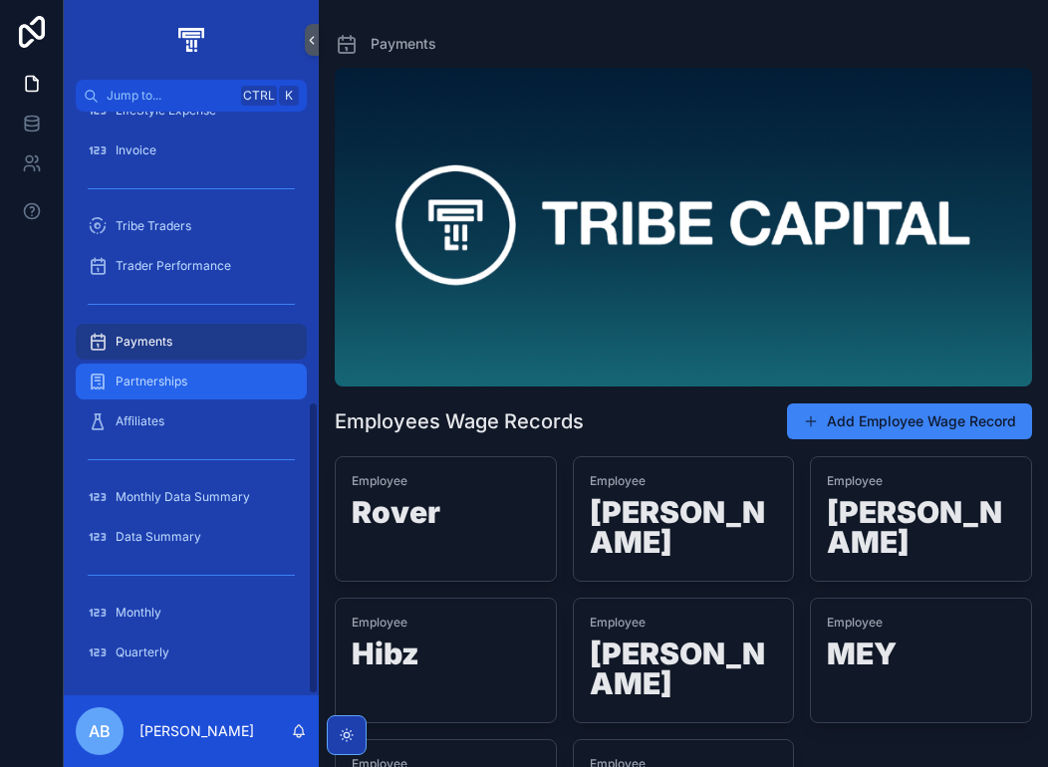
click at [163, 393] on div "Partnerships" at bounding box center [191, 381] width 207 height 32
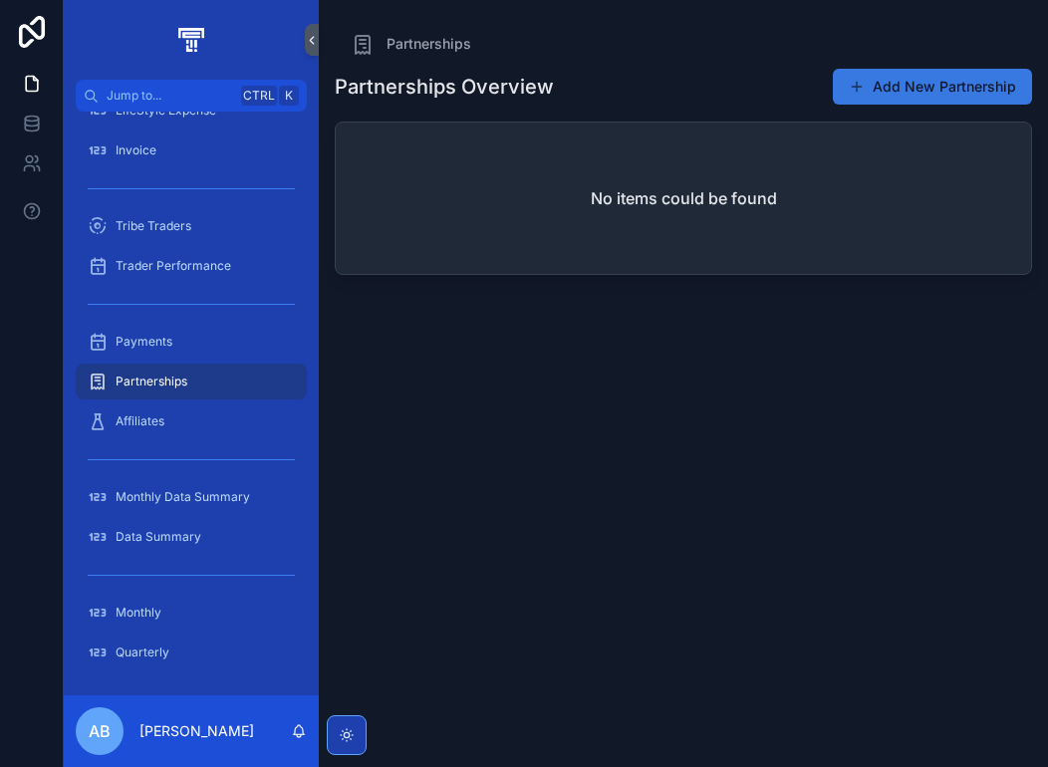
click at [924, 85] on button "Add New Partnership" at bounding box center [931, 87] width 199 height 36
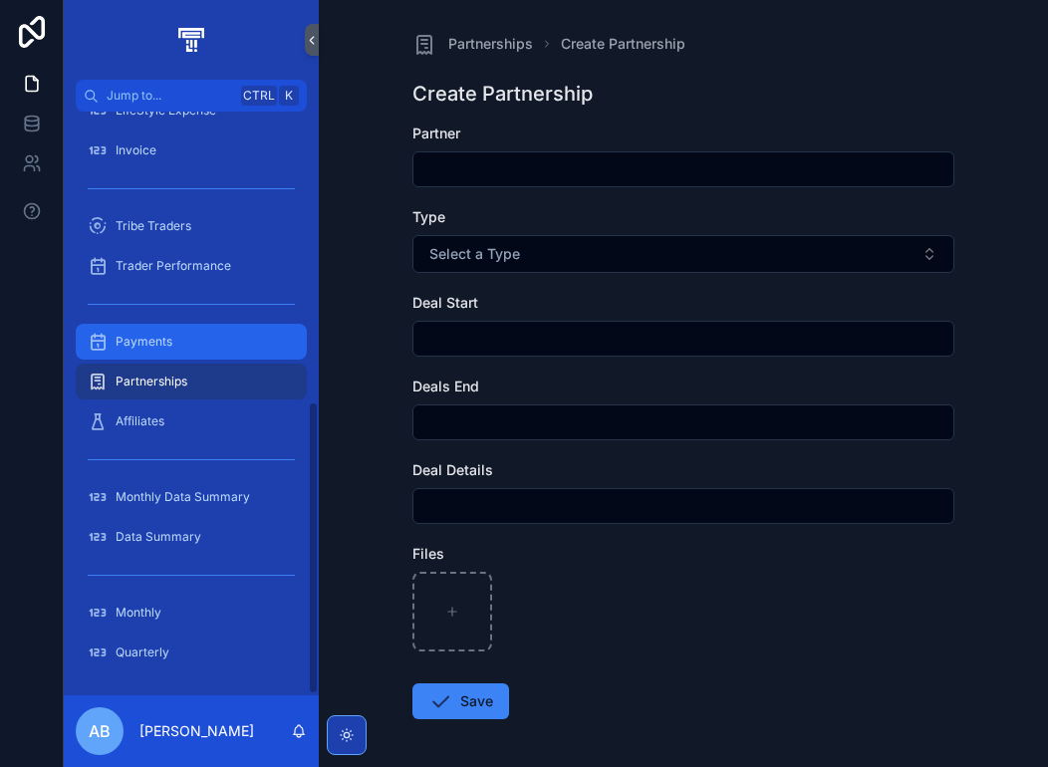
click at [189, 346] on div "Payments" at bounding box center [191, 342] width 207 height 32
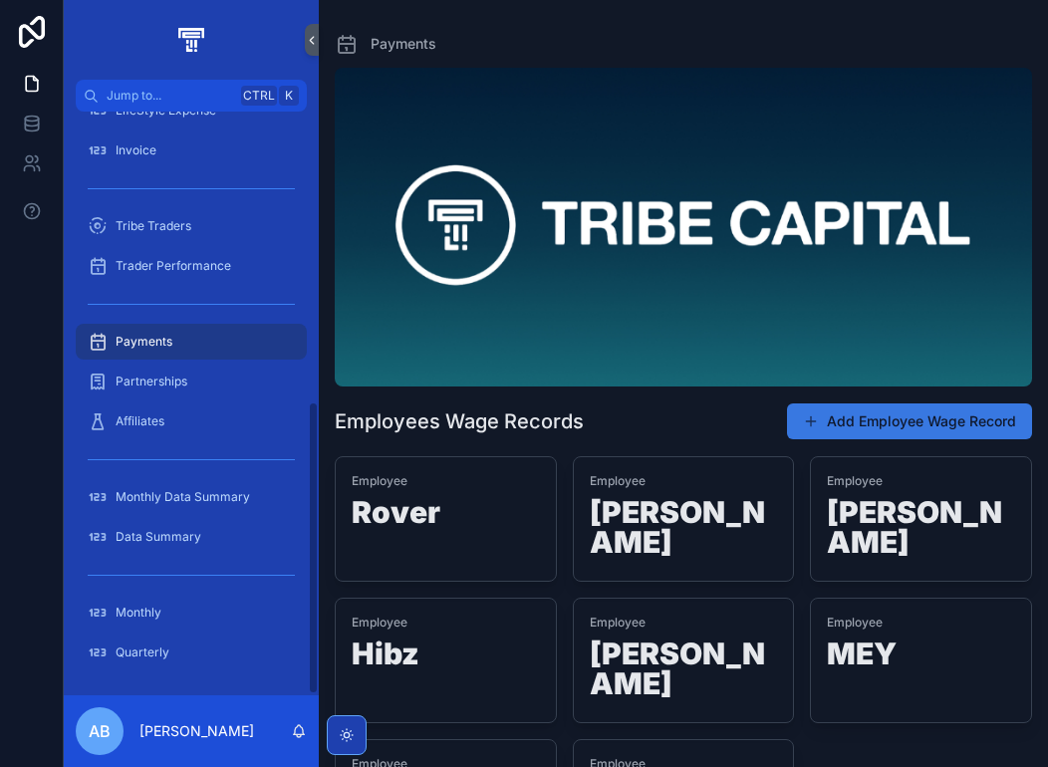
click at [864, 421] on button "Add Employee Wage Record" at bounding box center [909, 421] width 245 height 36
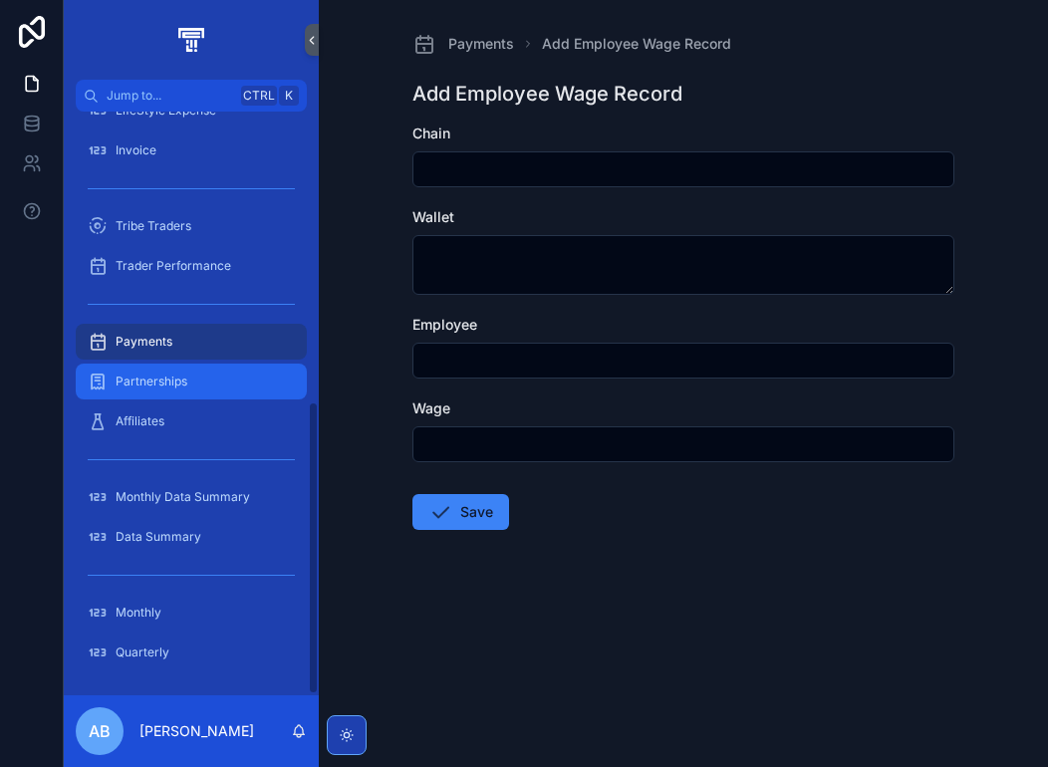
click at [197, 393] on div "Partnerships" at bounding box center [191, 381] width 207 height 32
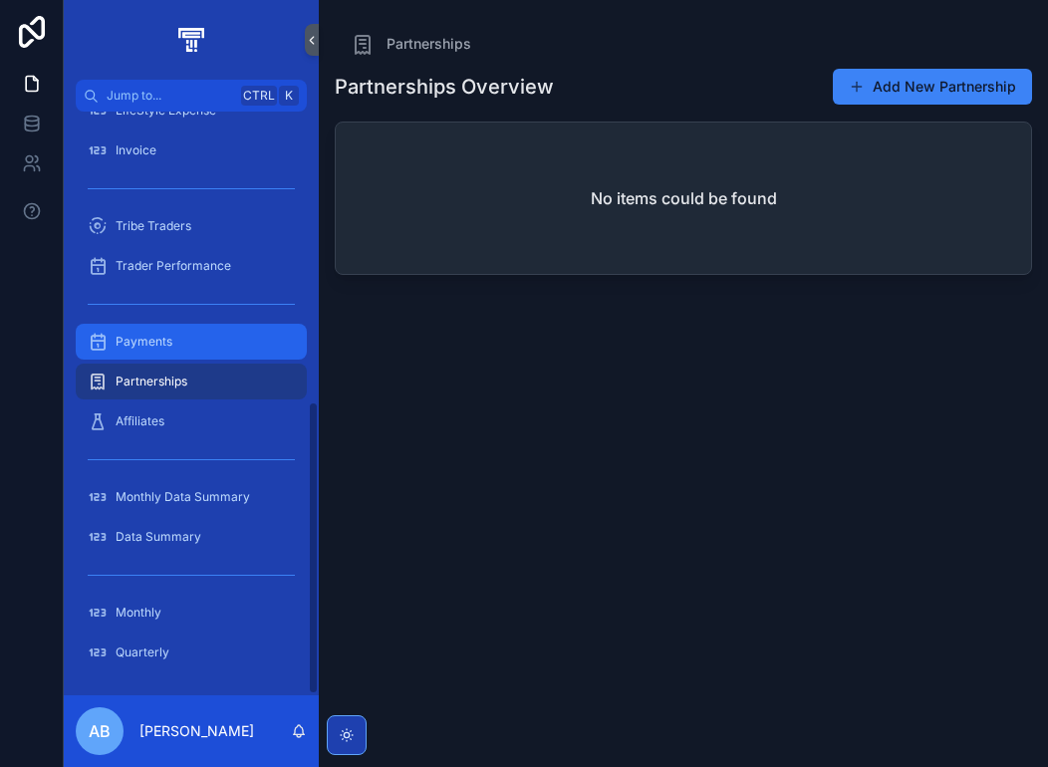
click at [189, 346] on div "Payments" at bounding box center [191, 342] width 207 height 32
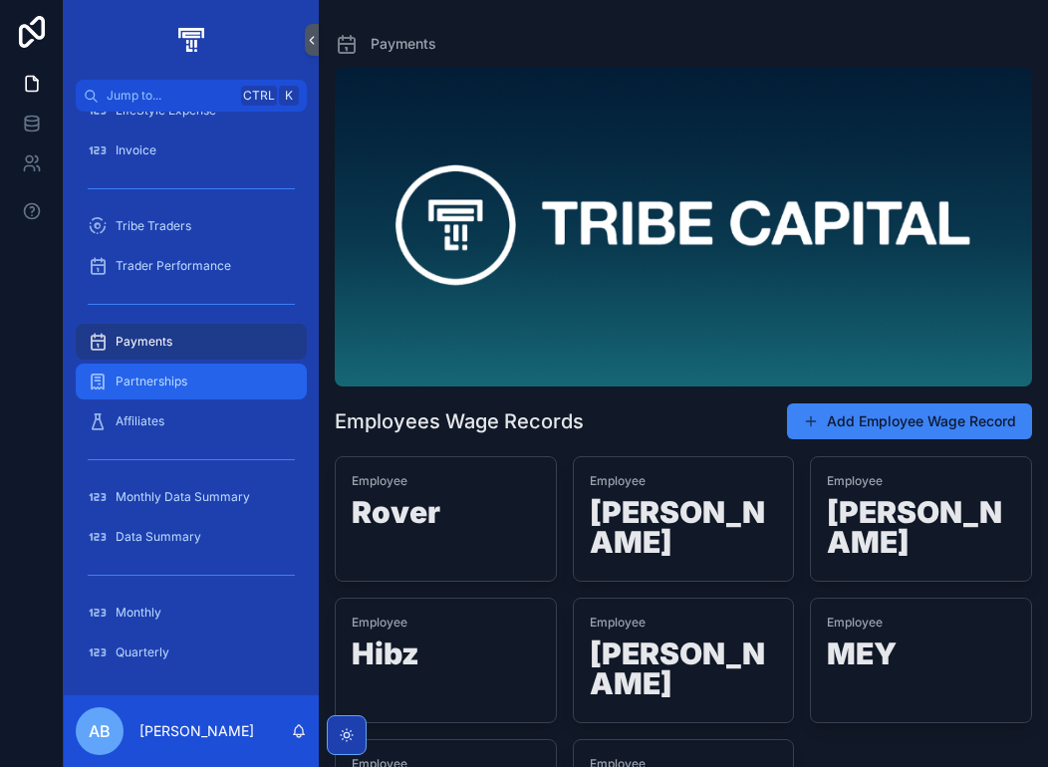
click at [173, 370] on div "Partnerships" at bounding box center [191, 381] width 207 height 32
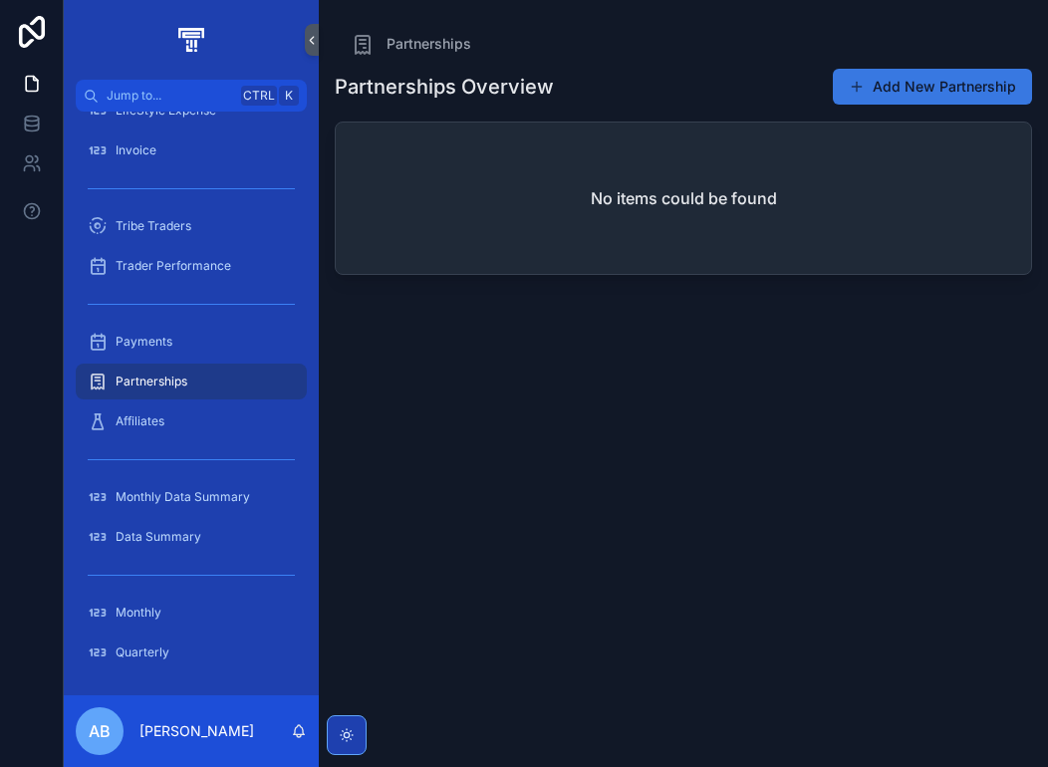
click at [906, 95] on button "Add New Partnership" at bounding box center [931, 87] width 199 height 36
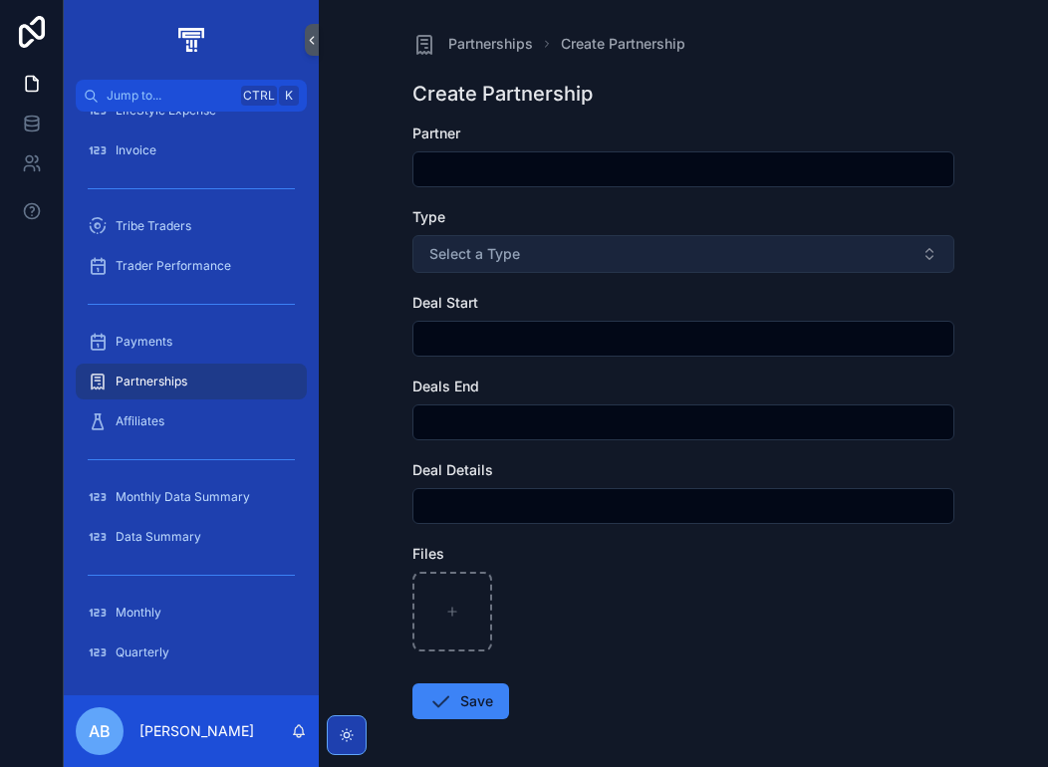
click at [583, 266] on button "Select a Type" at bounding box center [683, 254] width 542 height 38
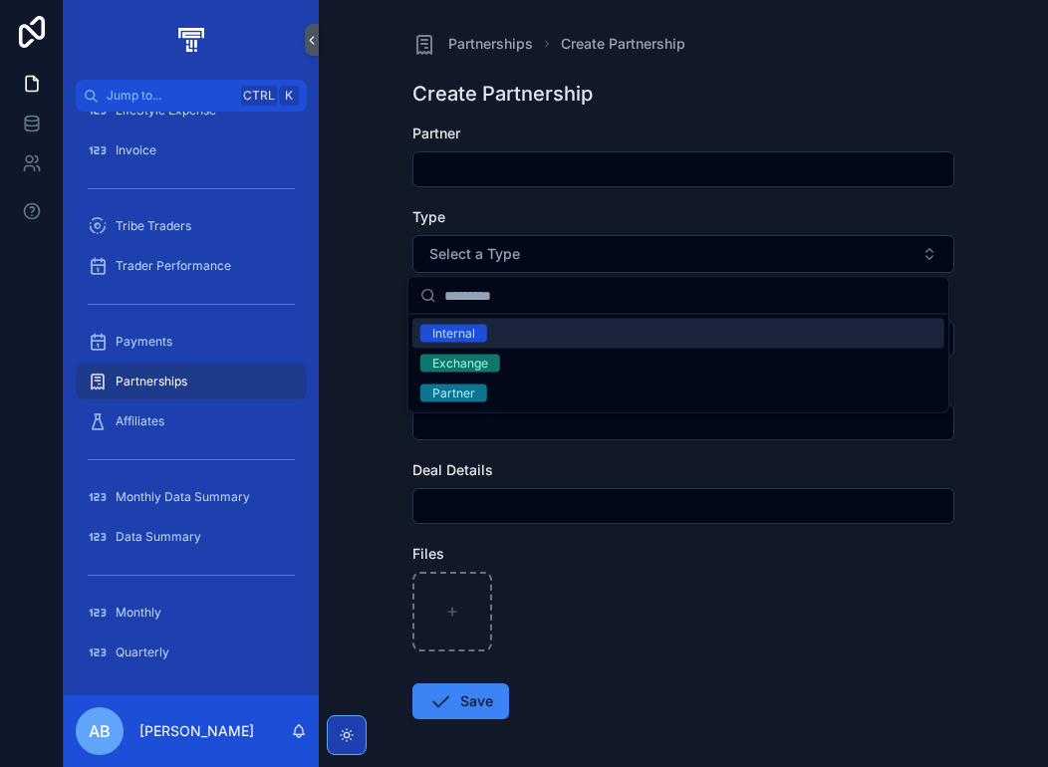
click div "Internal"
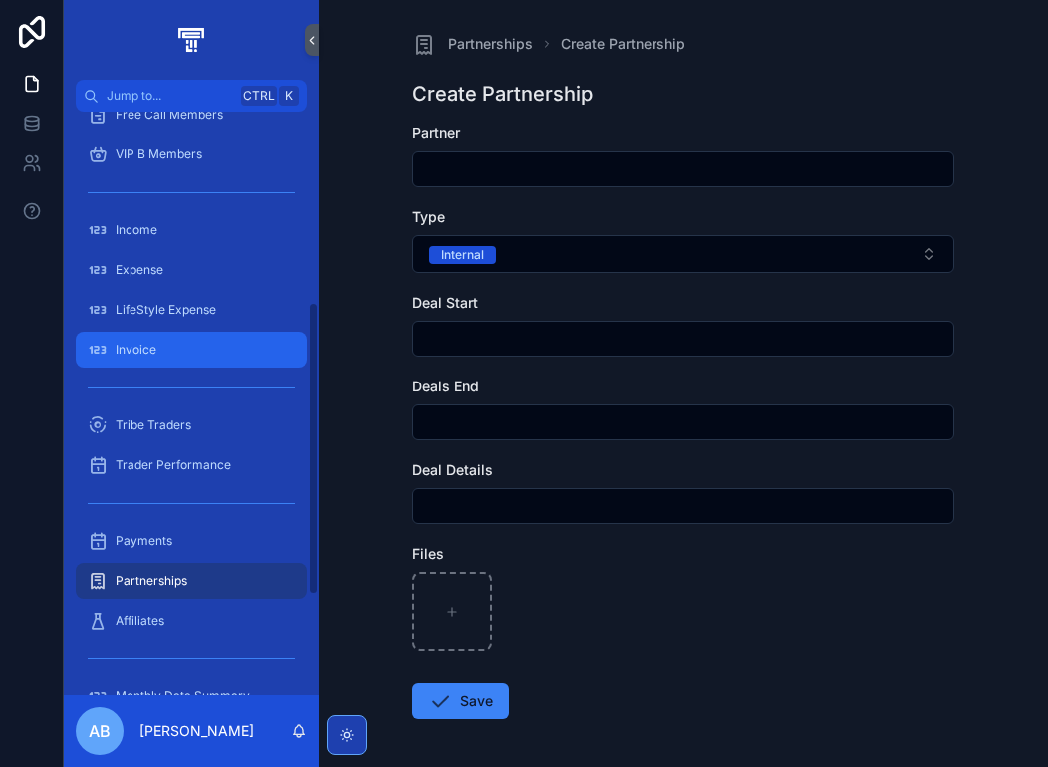
scroll to position [81, 0]
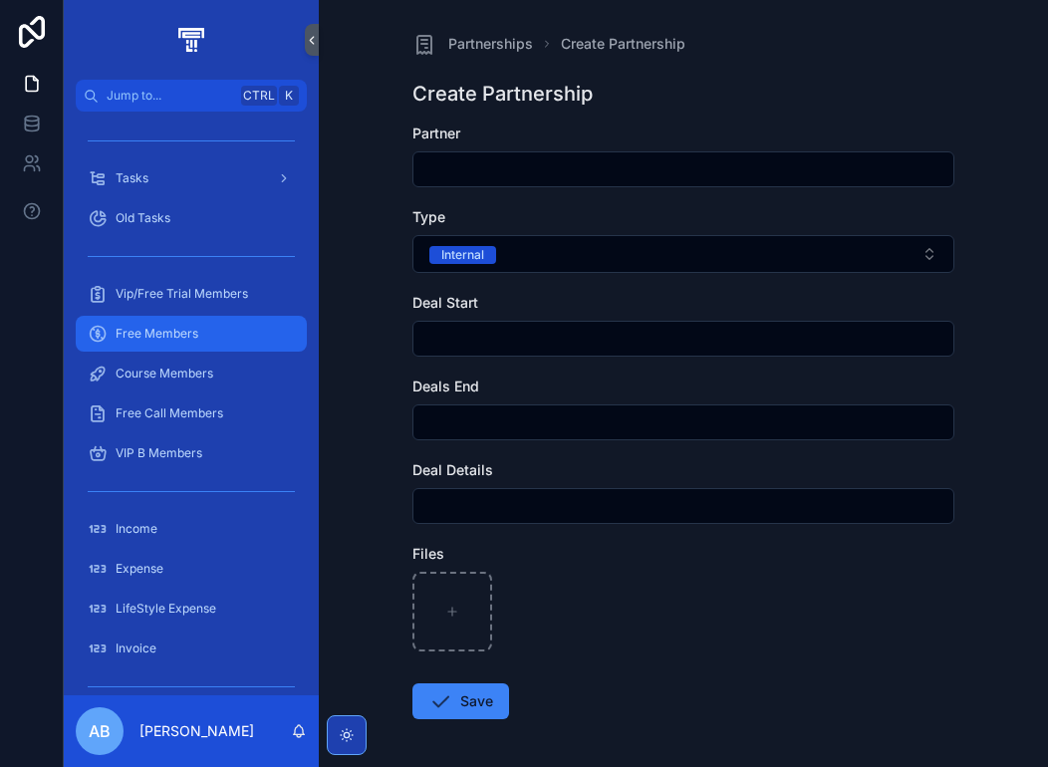
click span "Free Members"
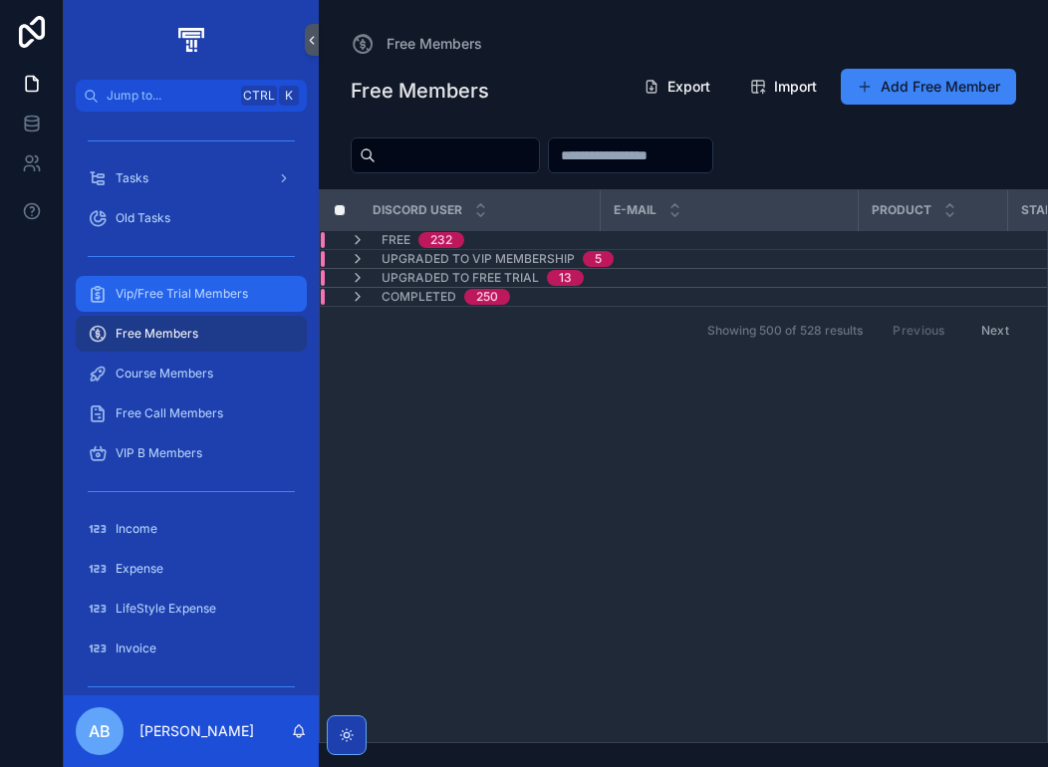
click span "Vip/Free Trial Members"
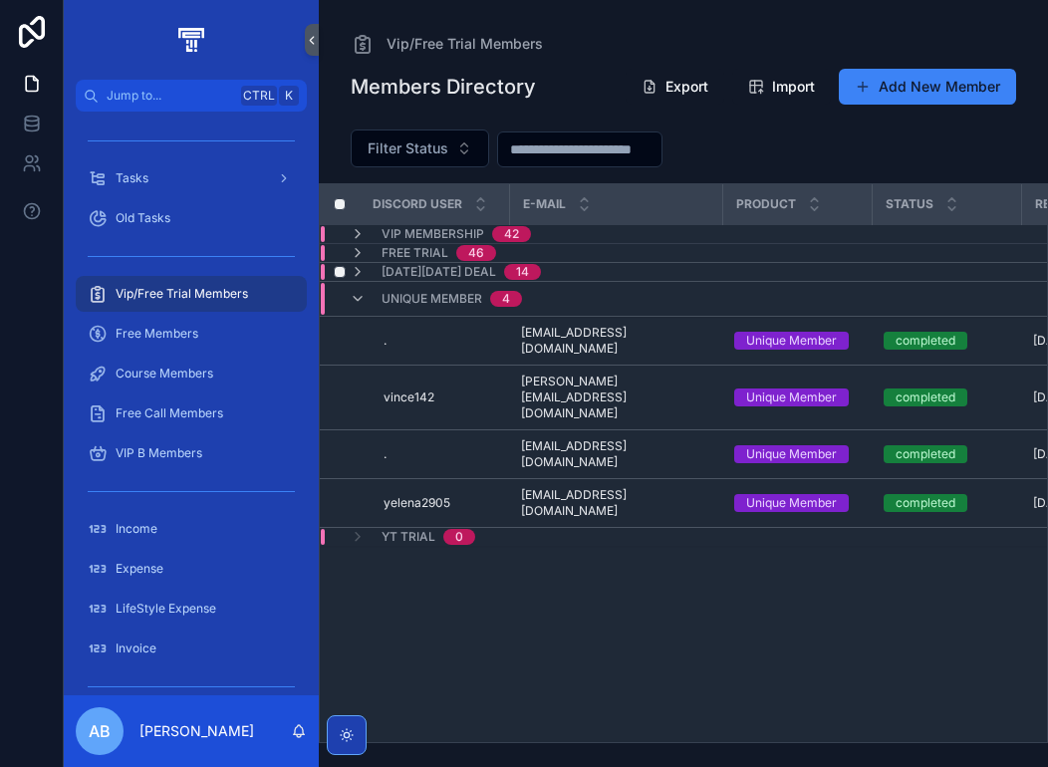
click span "[DATE][DATE] Deal"
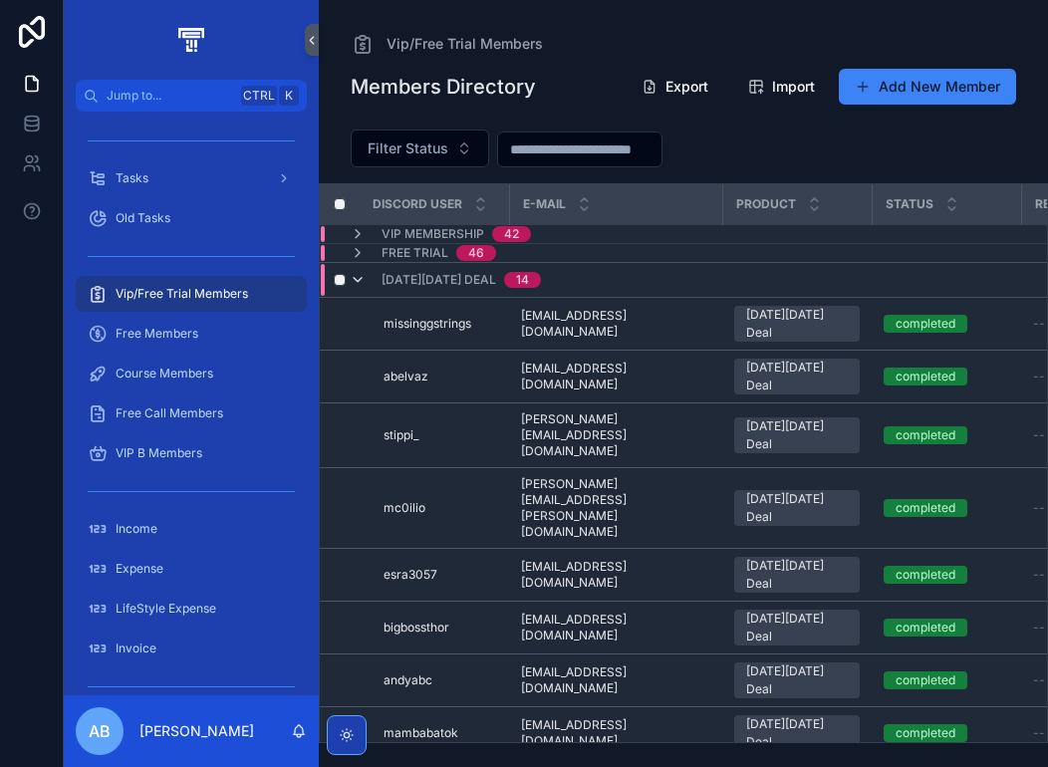
click icon "scrollable content"
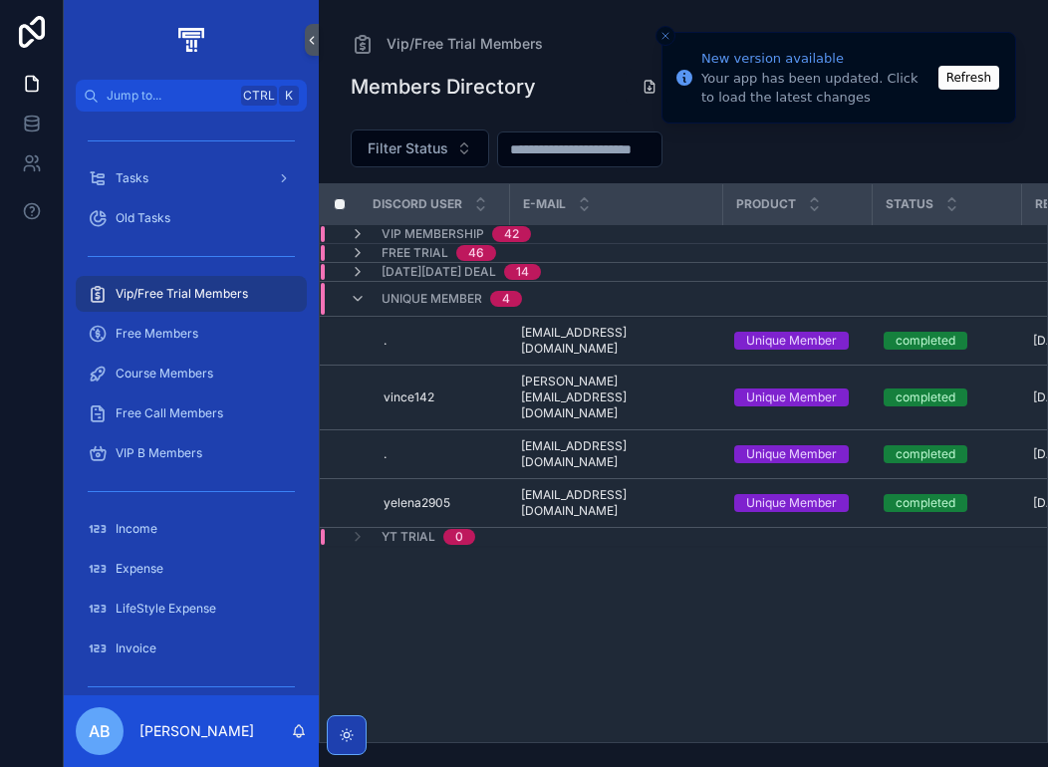
click button "Refresh"
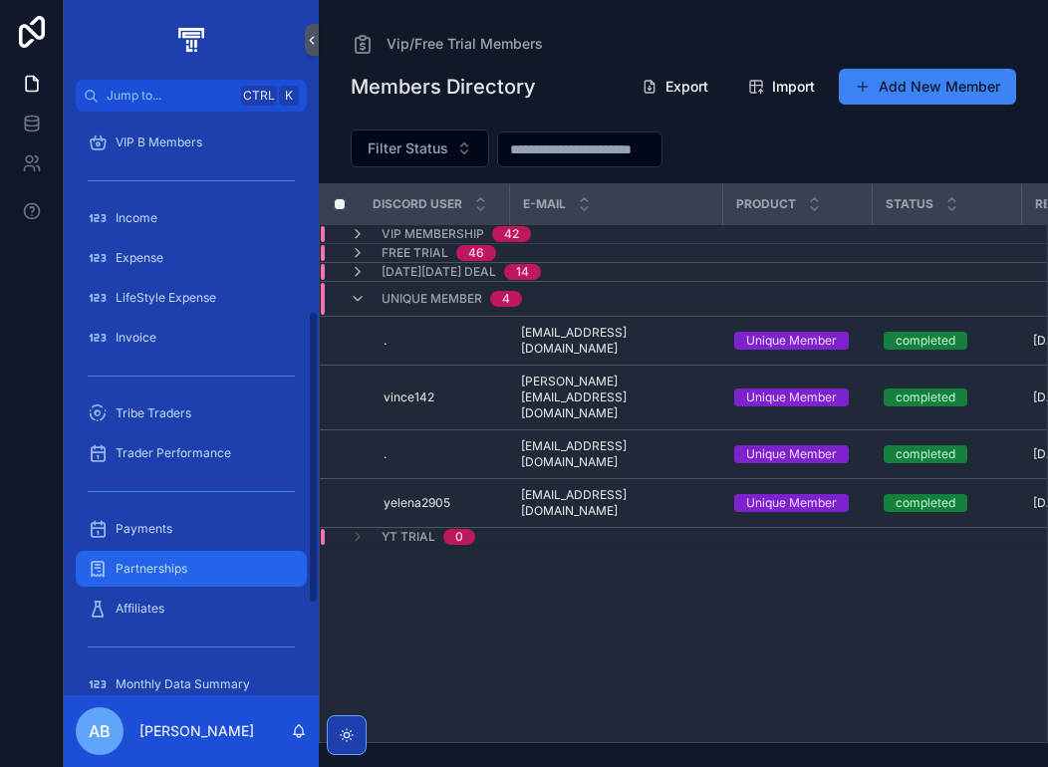
scroll to position [398, 0]
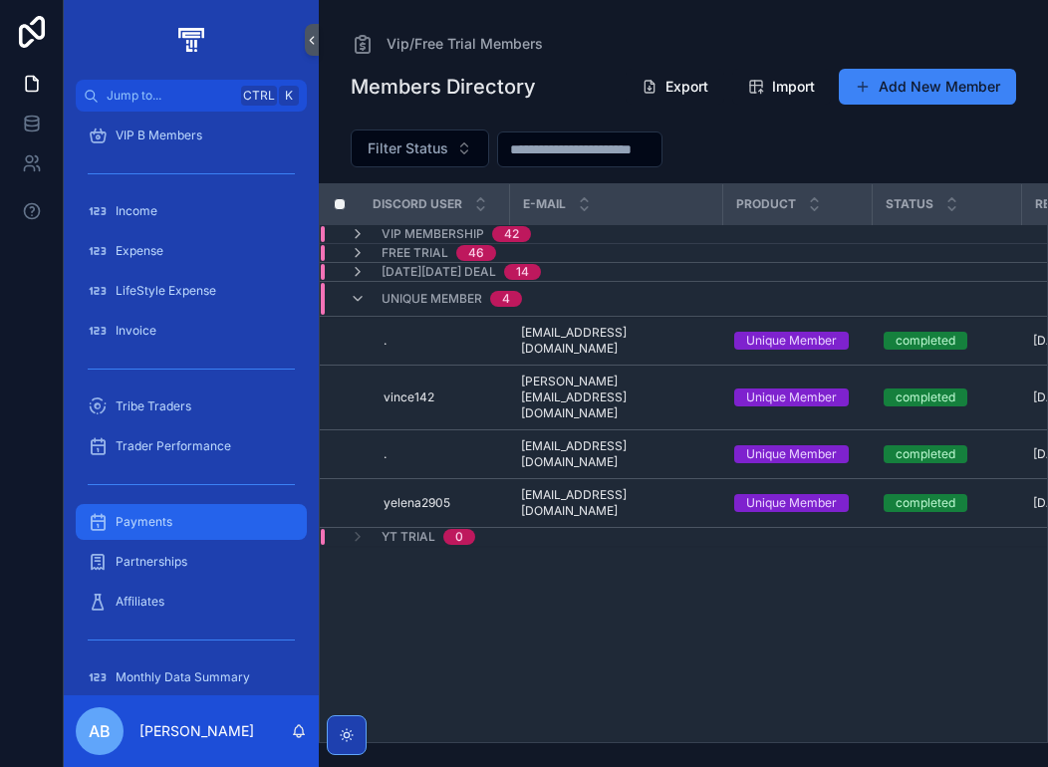
click at [182, 517] on div "Payments" at bounding box center [191, 522] width 207 height 32
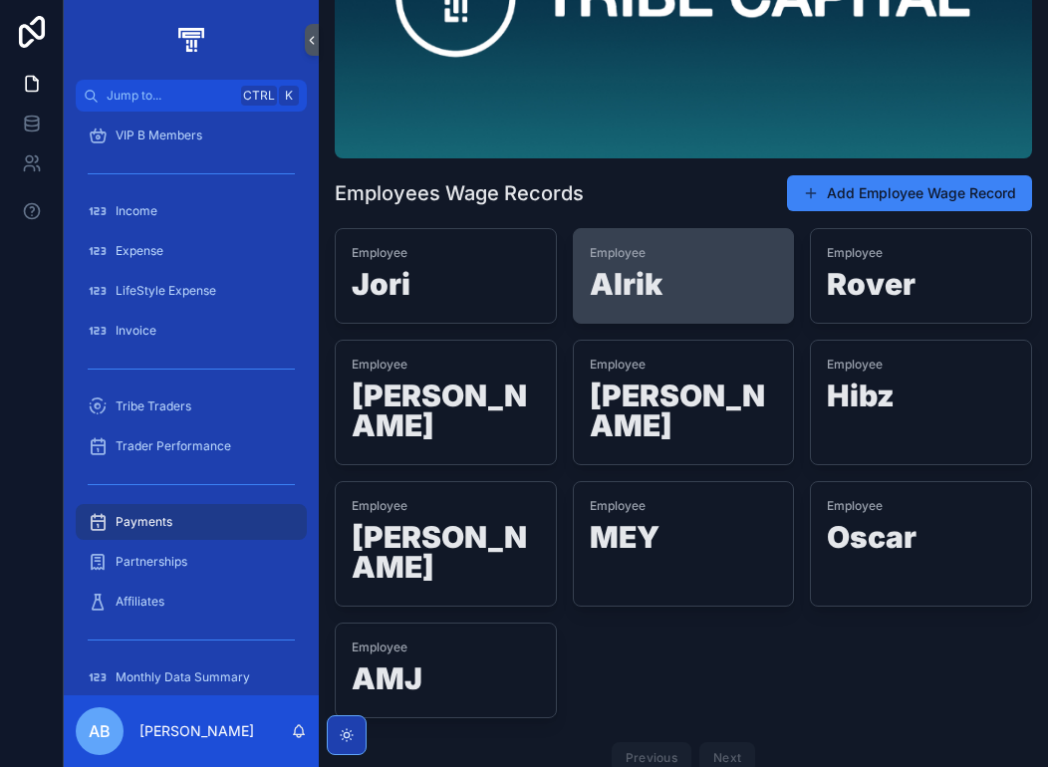
scroll to position [243, 0]
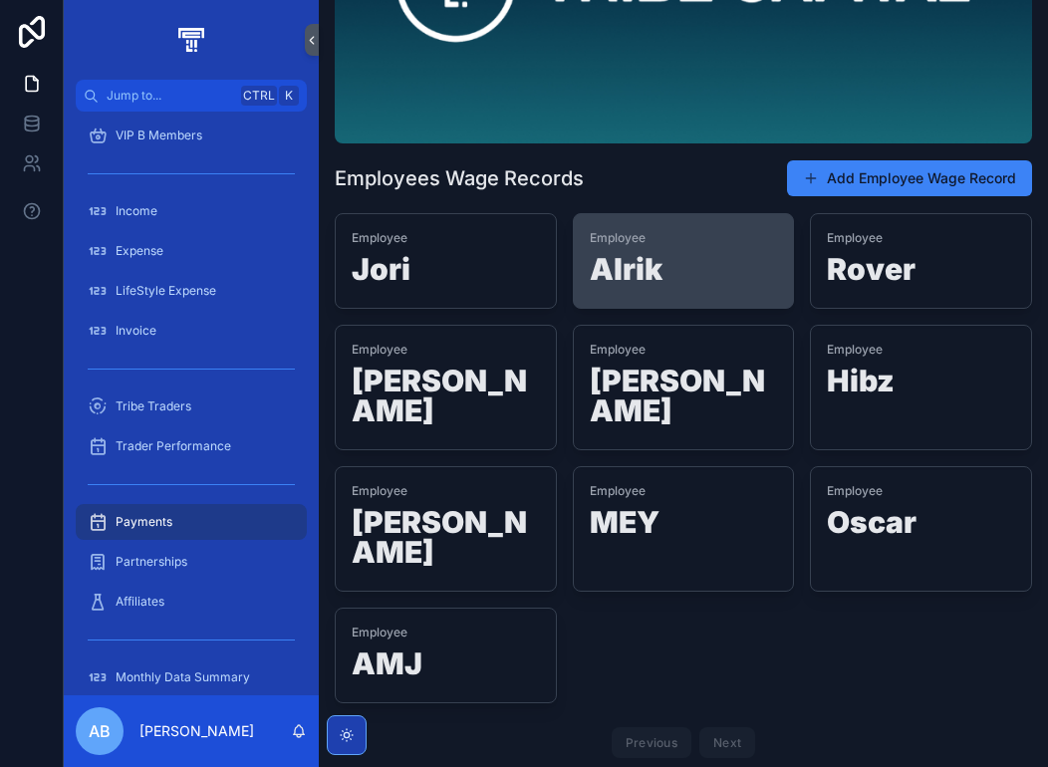
click at [673, 274] on h1 "Alrik" at bounding box center [683, 273] width 188 height 38
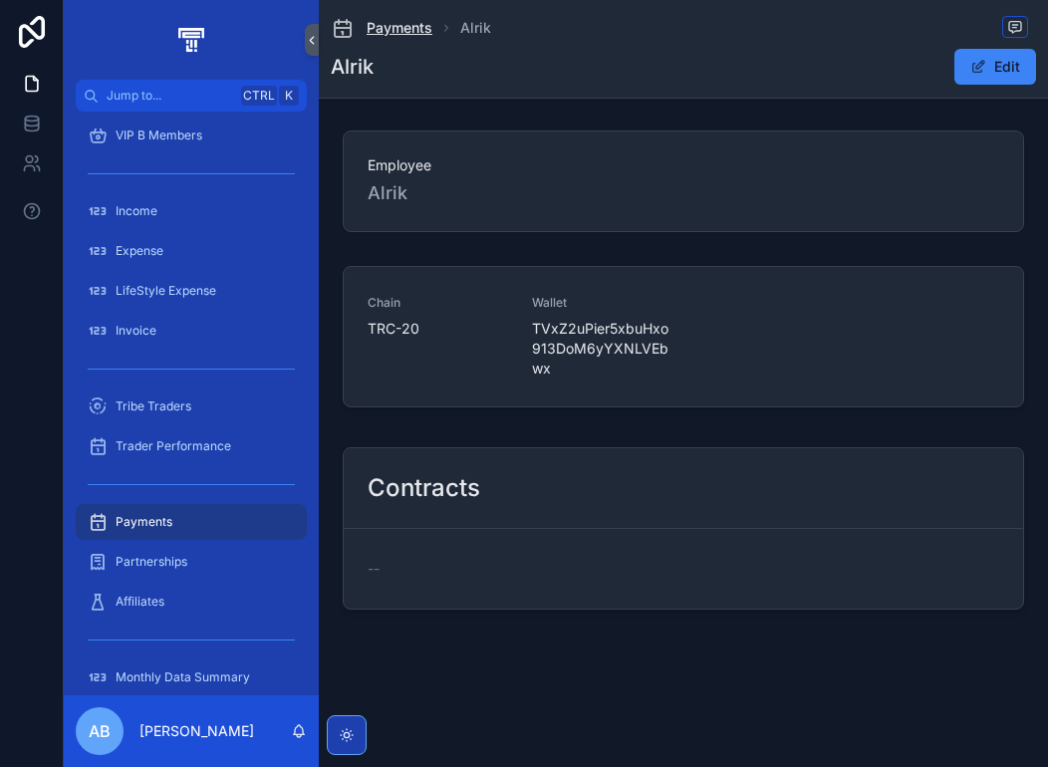
click at [406, 26] on span "Payments" at bounding box center [399, 28] width 66 height 20
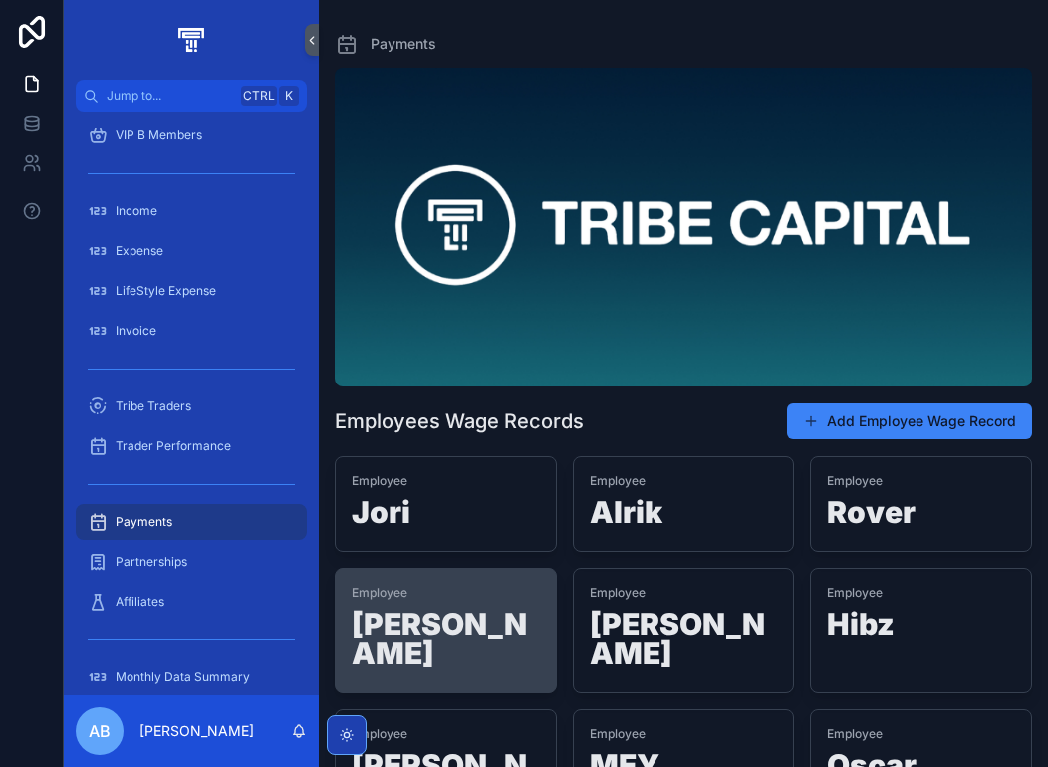
click at [419, 612] on h1 "Nichola" at bounding box center [445, 642] width 188 height 68
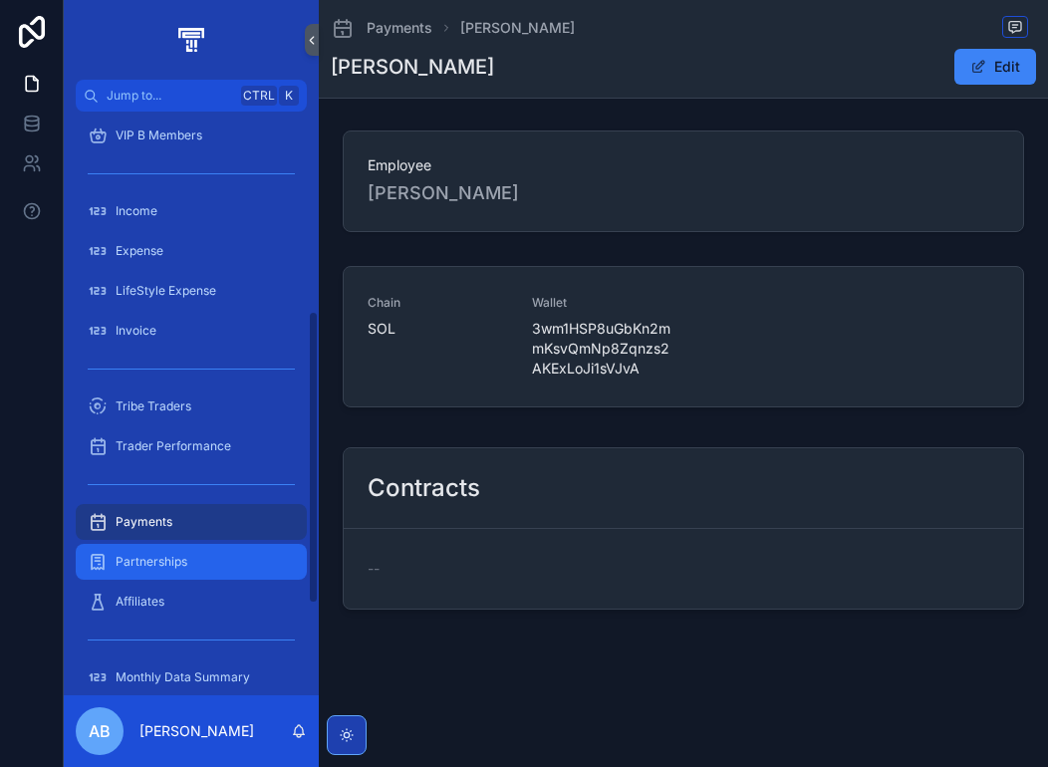
drag, startPoint x: 184, startPoint y: 549, endPoint x: 199, endPoint y: 550, distance: 15.0
click at [183, 550] on div "Partnerships" at bounding box center [191, 562] width 207 height 32
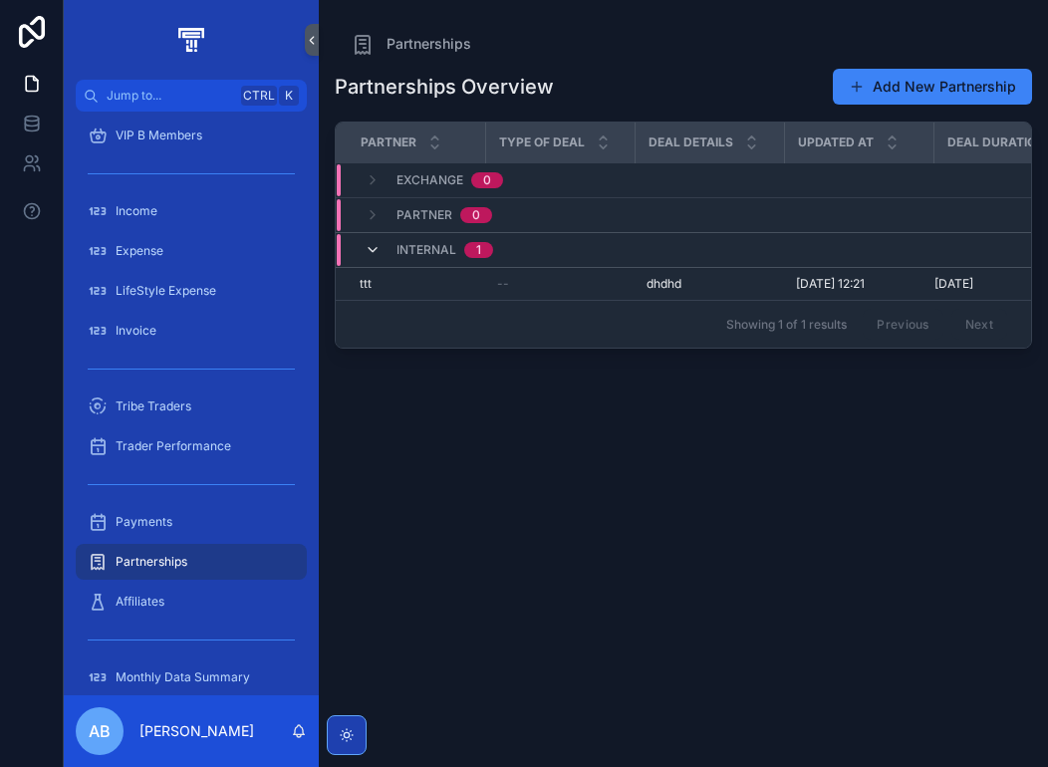
click at [377, 243] on icon "scrollable content" at bounding box center [372, 250] width 16 height 16
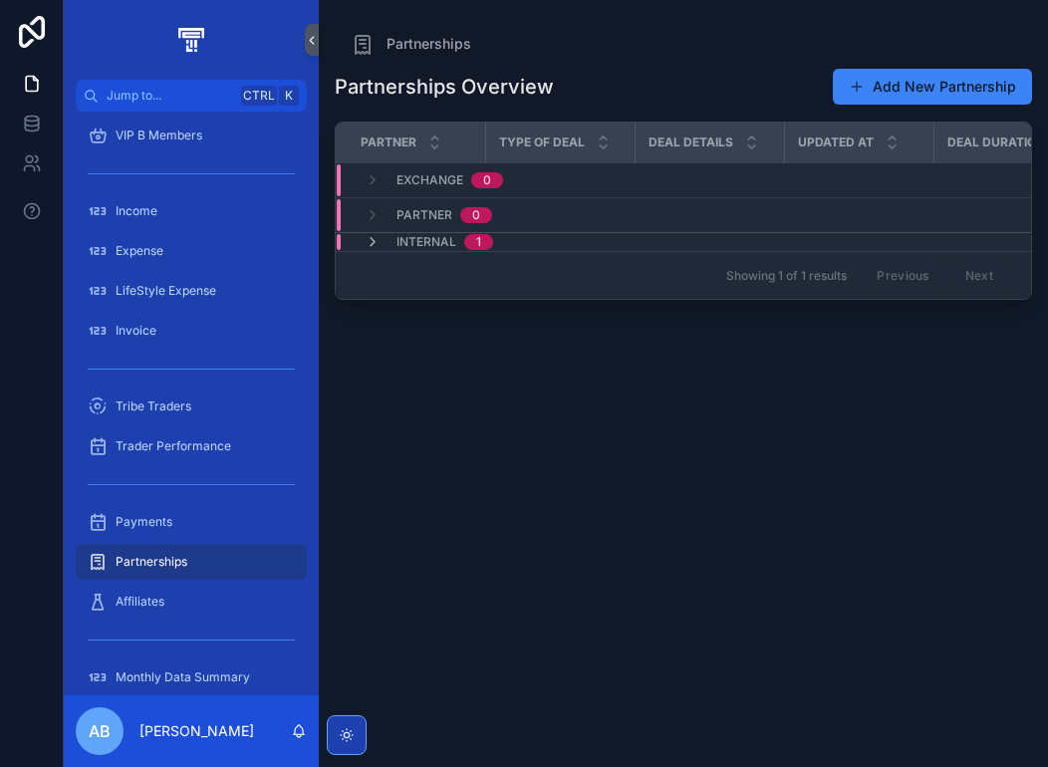
click at [377, 243] on icon "scrollable content" at bounding box center [372, 242] width 16 height 16
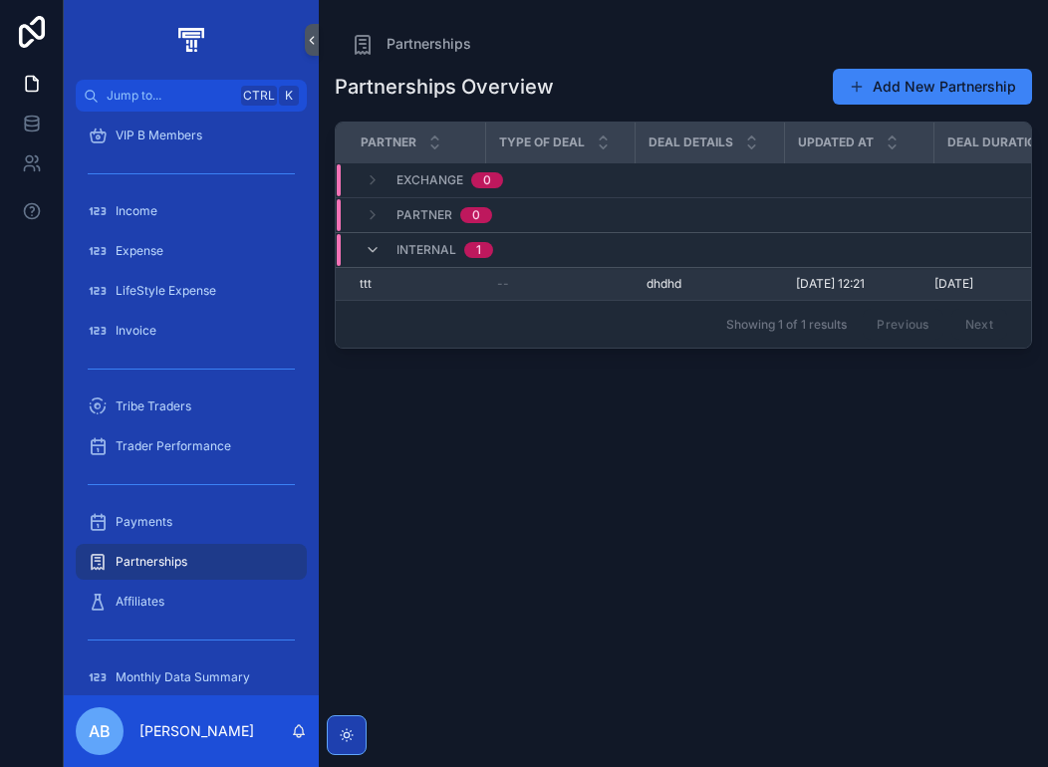
click at [662, 286] on span "dhdhd" at bounding box center [663, 284] width 35 height 16
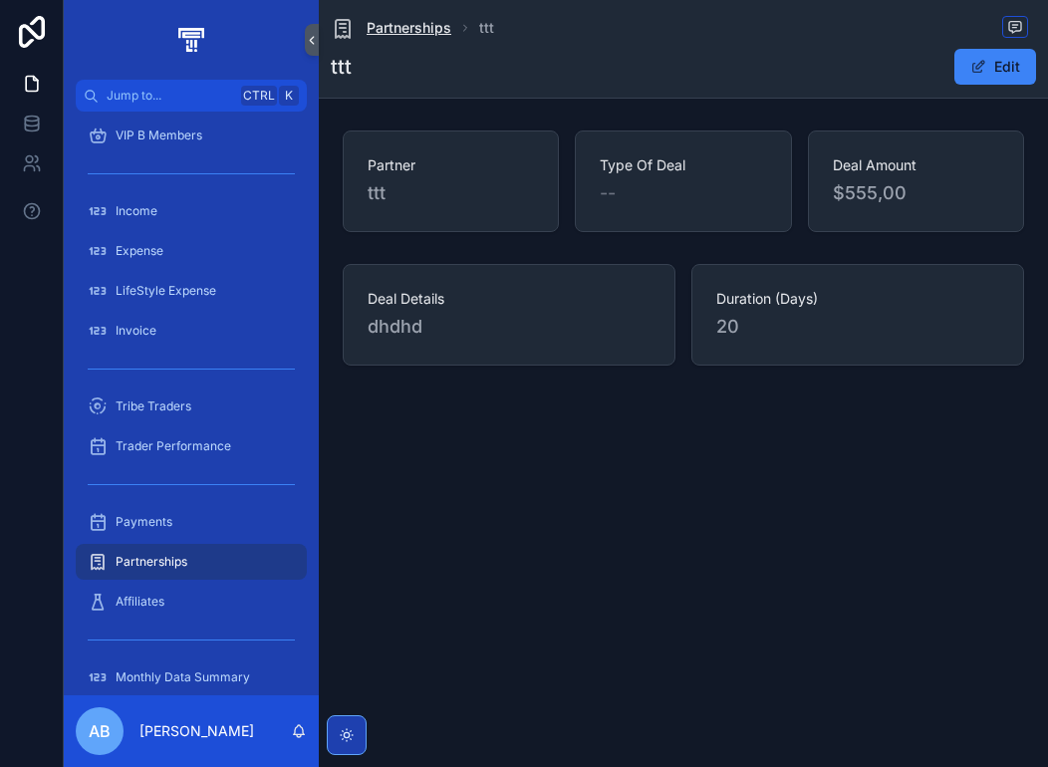
click at [411, 27] on span "Partnerships" at bounding box center [408, 28] width 85 height 20
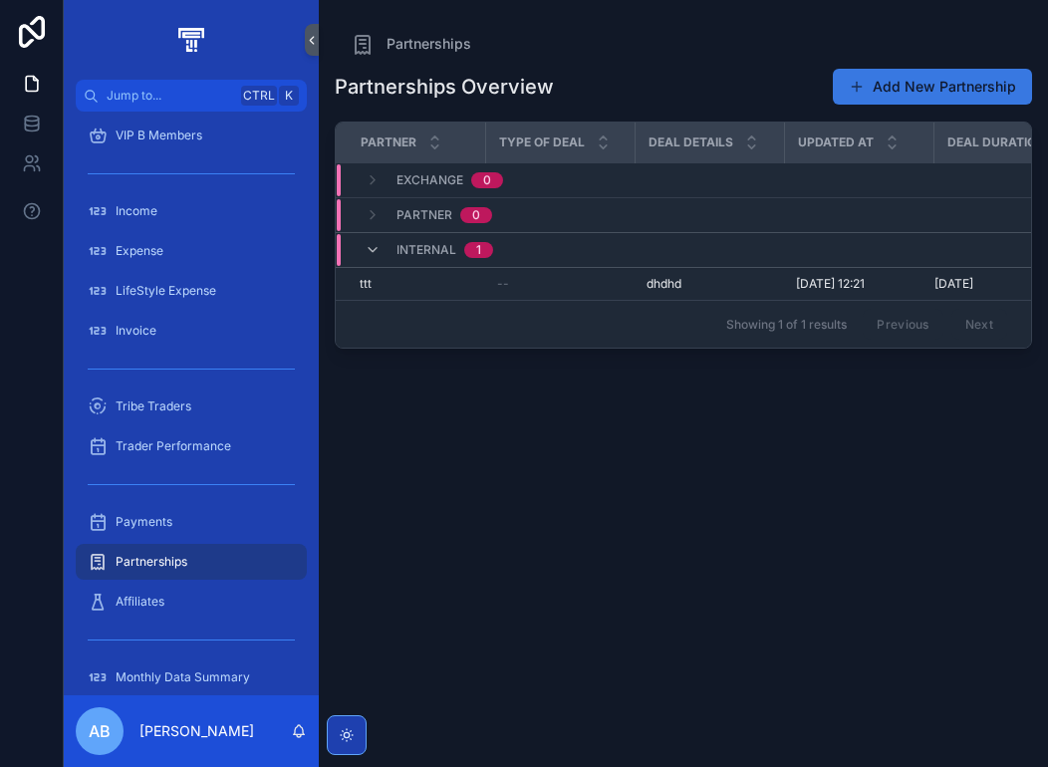
click at [876, 95] on button "Add New Partnership" at bounding box center [931, 87] width 199 height 36
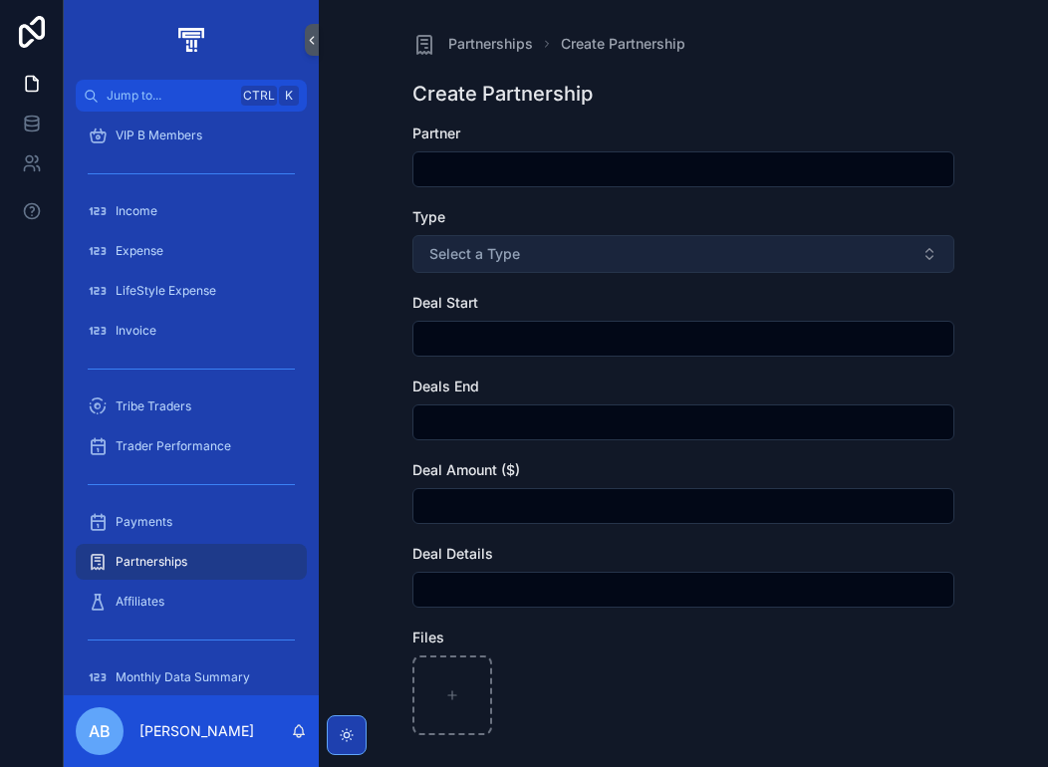
click at [643, 266] on button "Select a Type" at bounding box center [683, 254] width 542 height 38
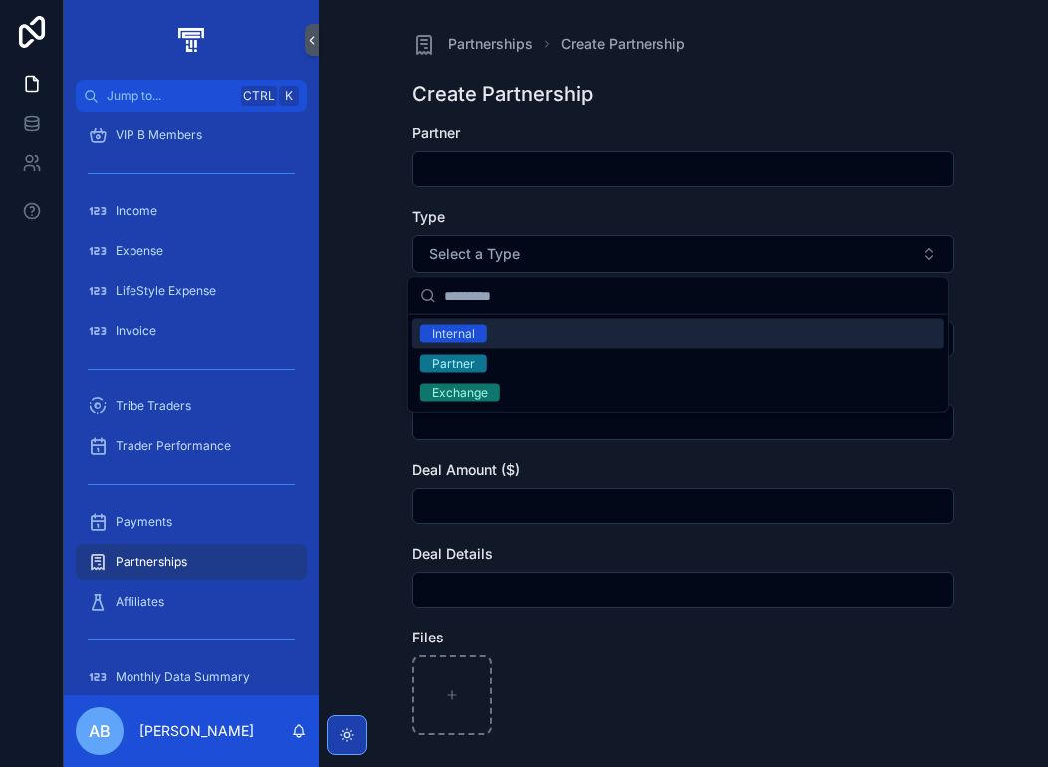
click at [335, 230] on div "Partnerships Create Partnership Create Partnership Partner Type Select a Type D…" at bounding box center [683, 383] width 729 height 767
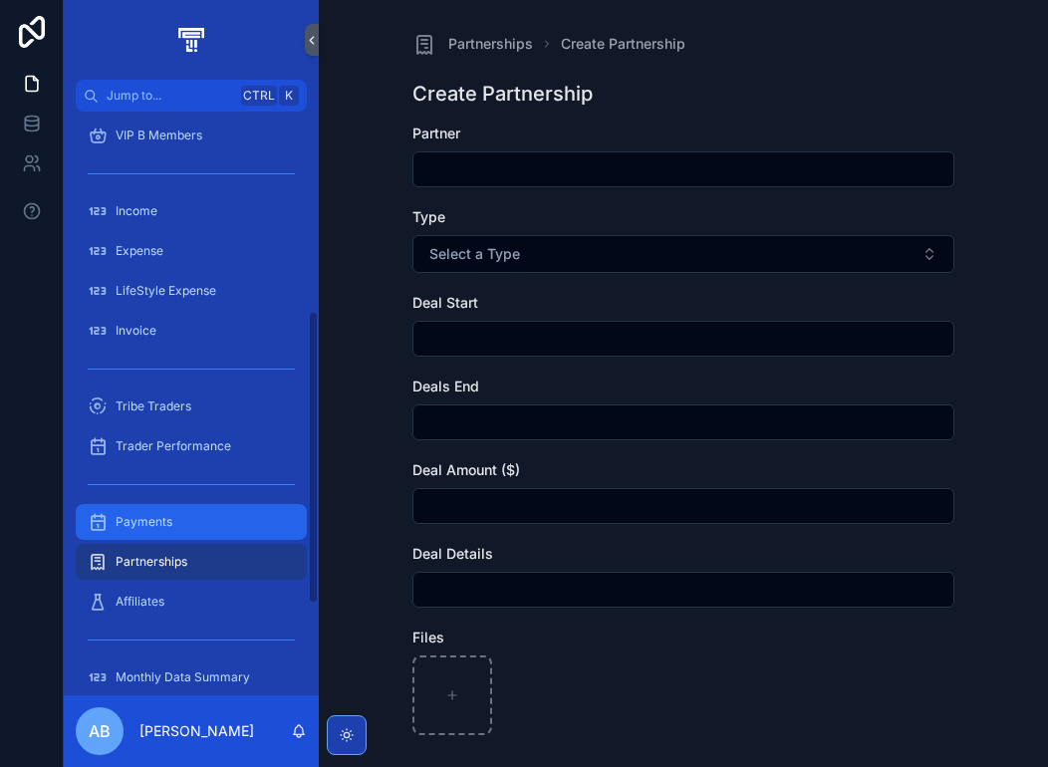
click at [173, 528] on div "Payments" at bounding box center [191, 522] width 207 height 32
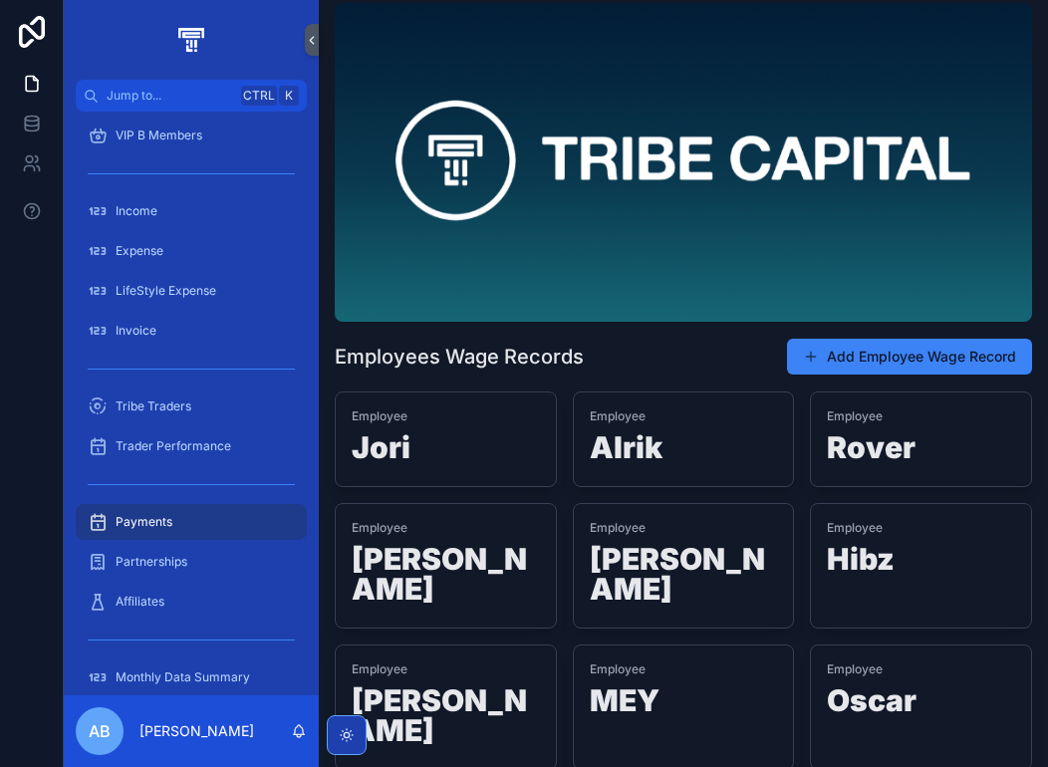
scroll to position [199, 0]
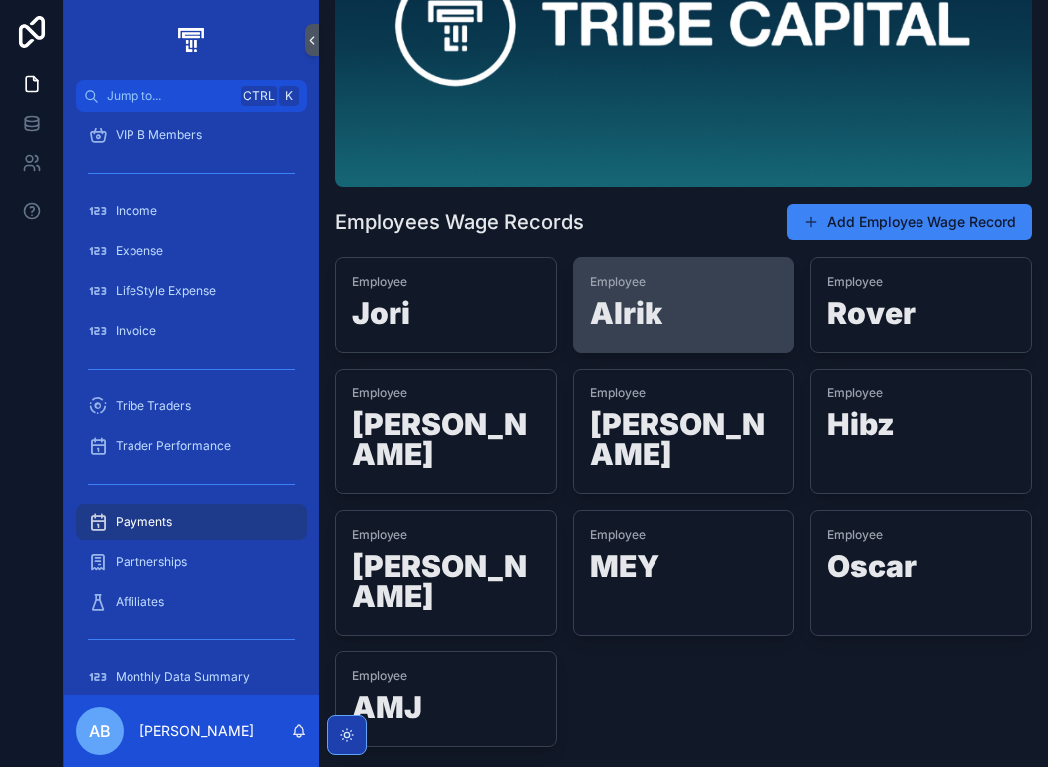
click at [619, 286] on span "Employee" at bounding box center [683, 282] width 188 height 16
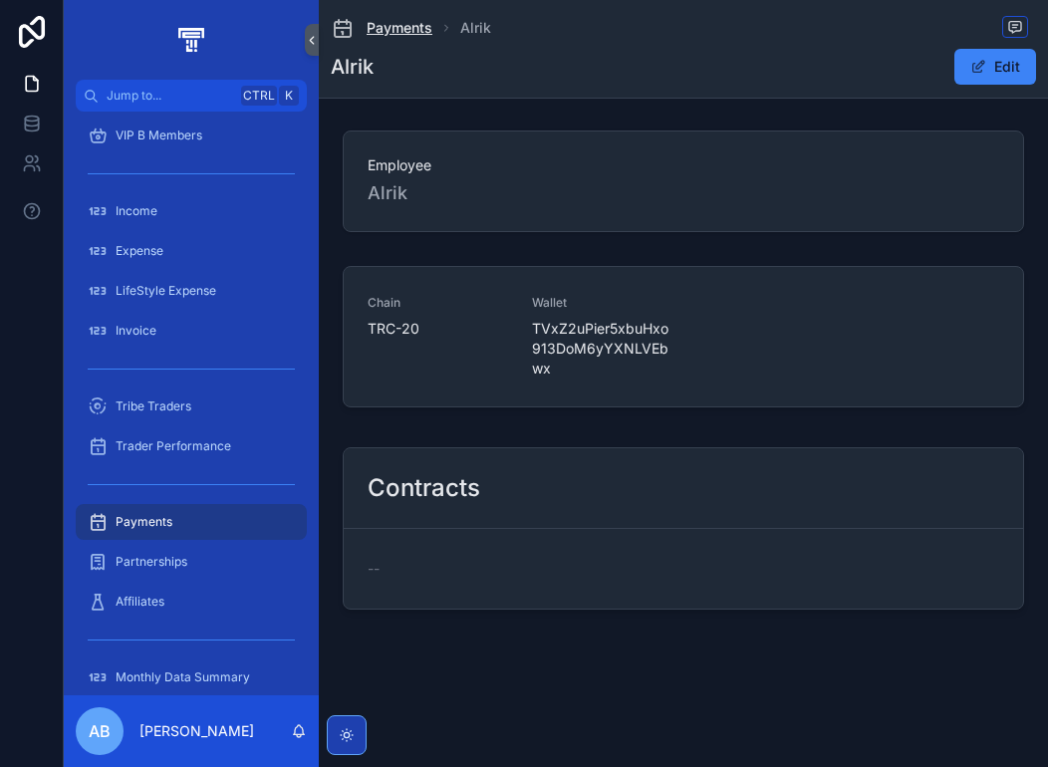
click at [397, 26] on span "Payments" at bounding box center [399, 28] width 66 height 20
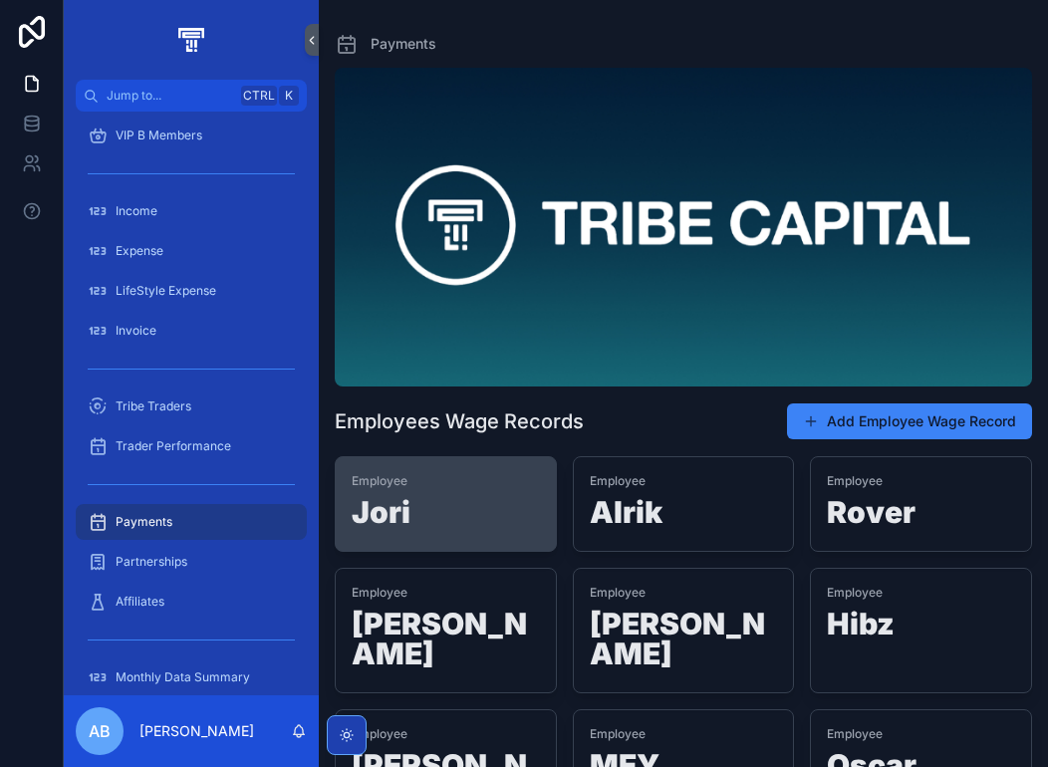
click at [437, 499] on h1 "Jori" at bounding box center [445, 516] width 188 height 38
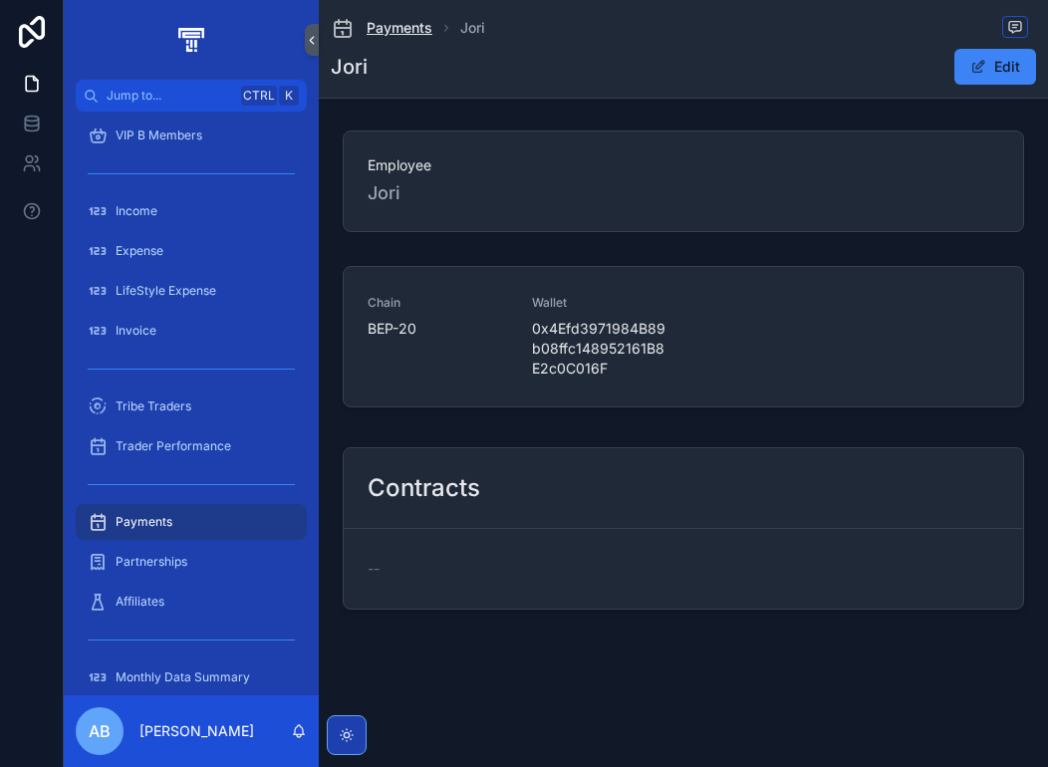
click at [393, 33] on span "Payments" at bounding box center [399, 28] width 66 height 20
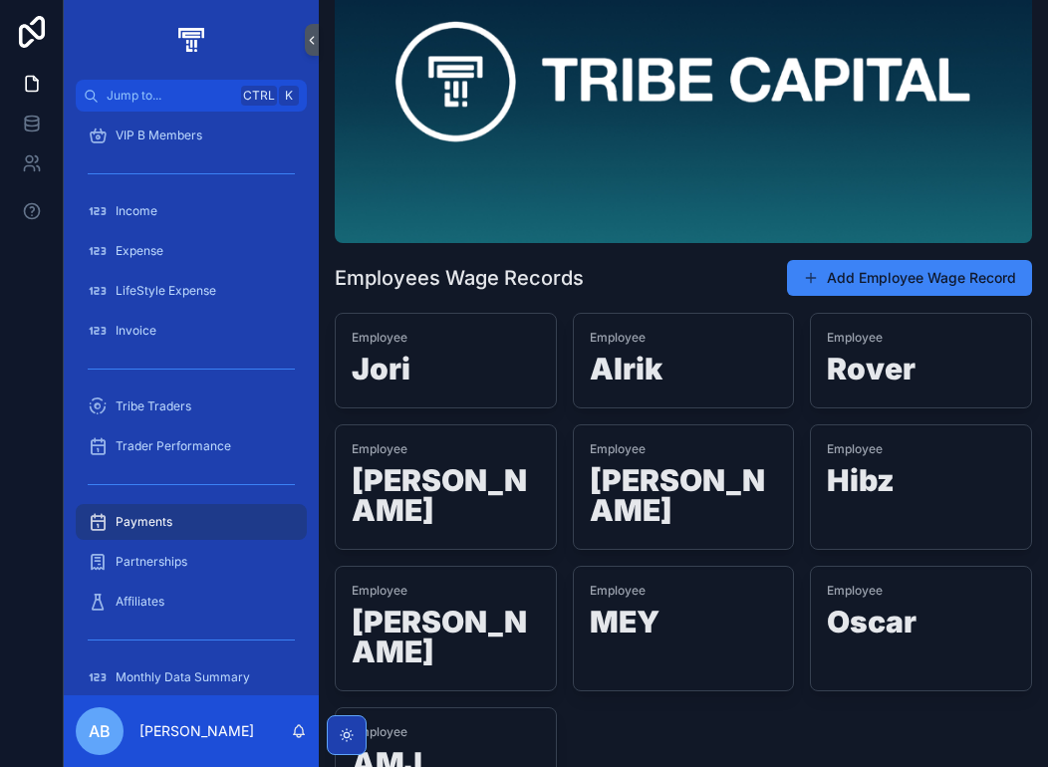
scroll to position [243, 0]
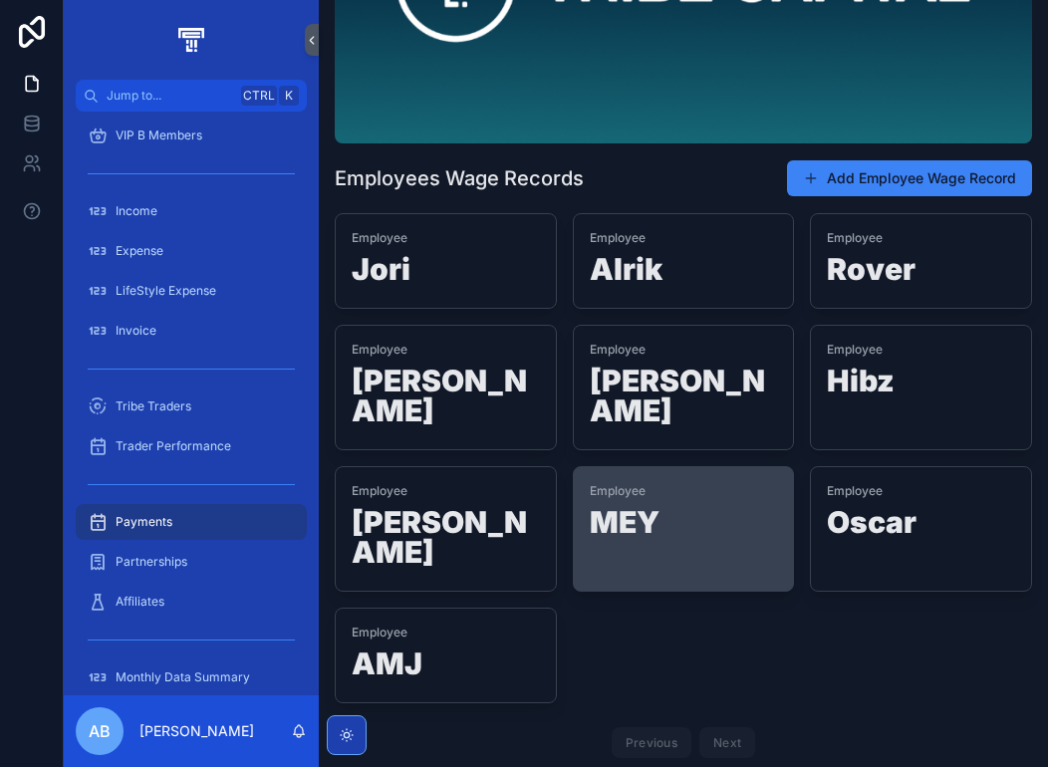
click at [665, 507] on h1 "MEY" at bounding box center [683, 526] width 188 height 38
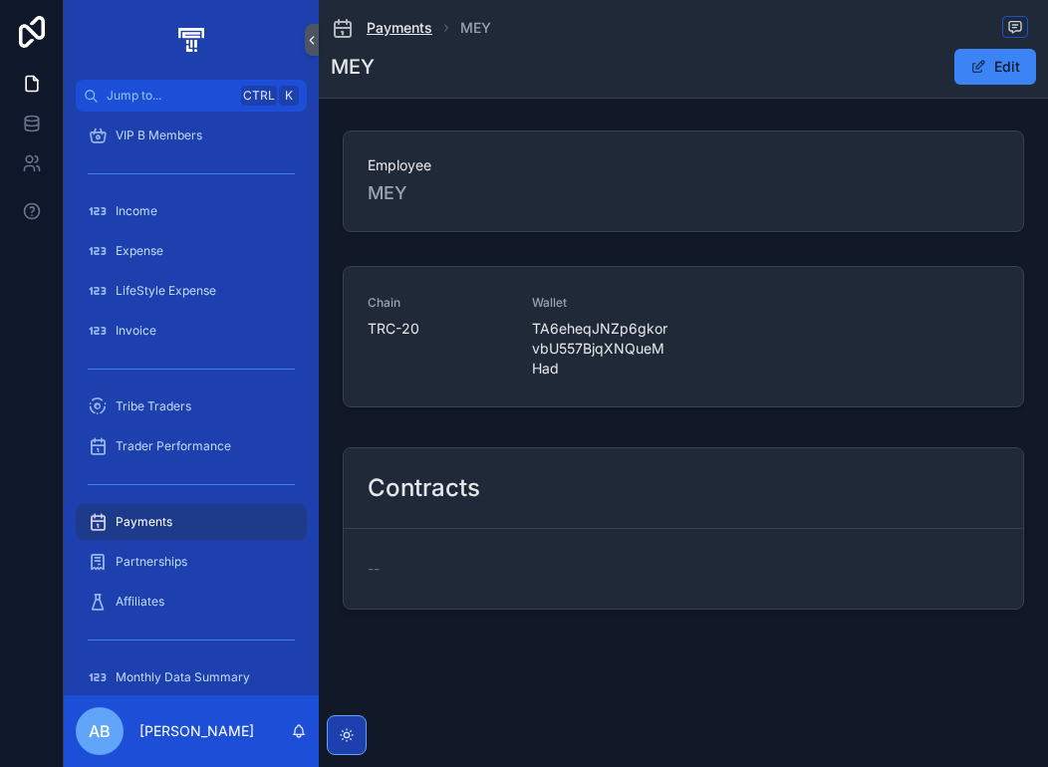
click at [412, 29] on span "Payments" at bounding box center [399, 28] width 66 height 20
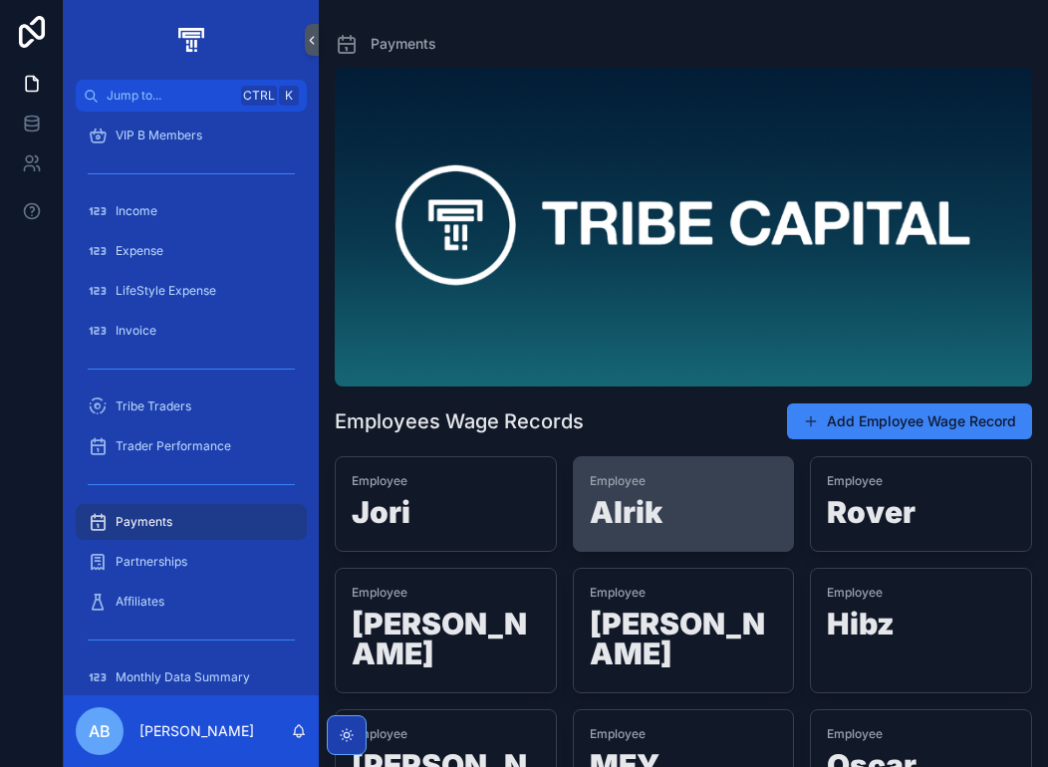
click at [683, 538] on div "Employee Alrik" at bounding box center [684, 504] width 220 height 94
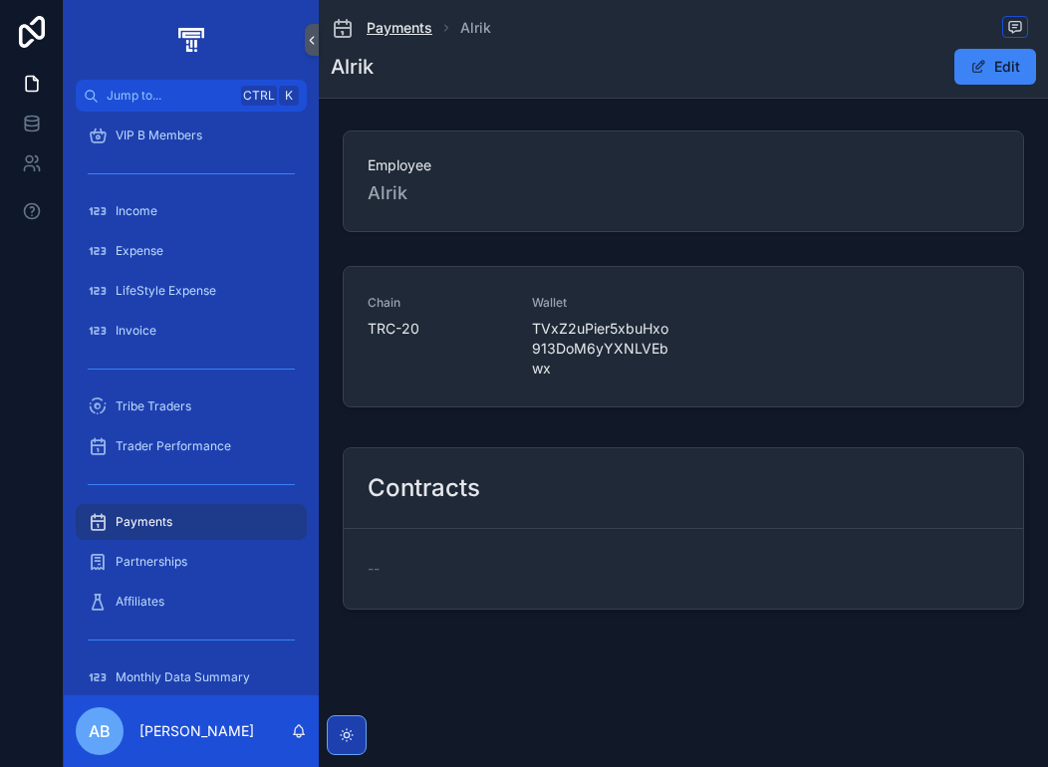
click at [406, 25] on span "Payments" at bounding box center [399, 28] width 66 height 20
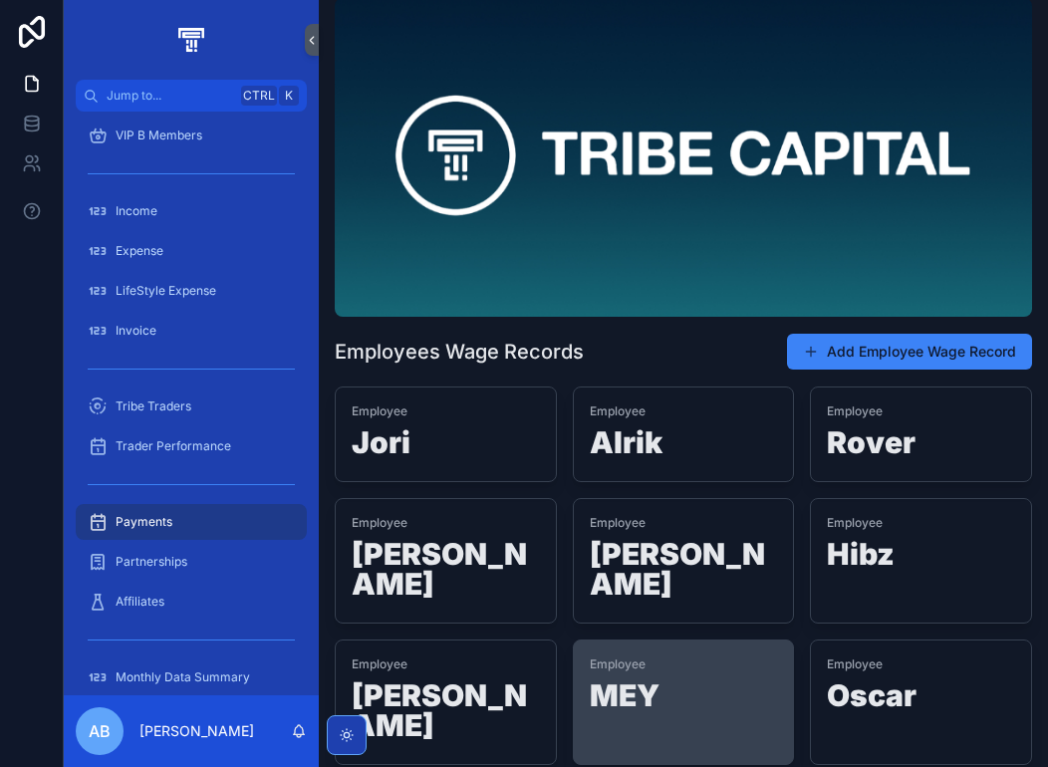
scroll to position [100, 0]
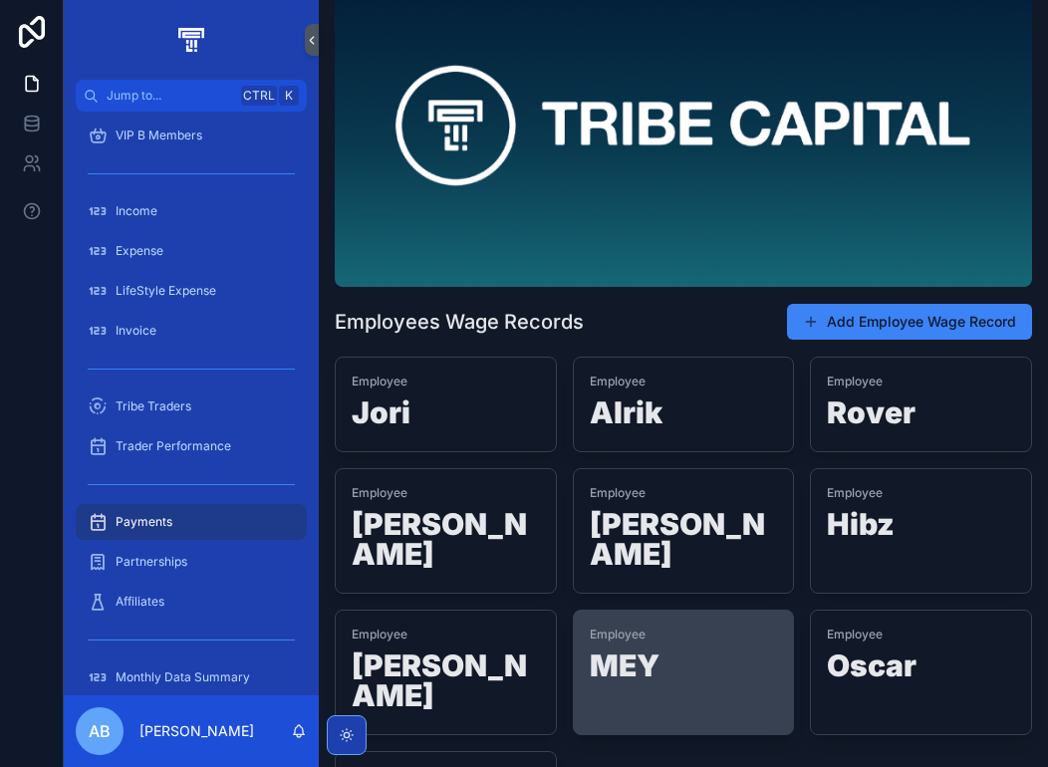
click at [668, 650] on h1 "MEY" at bounding box center [683, 669] width 188 height 38
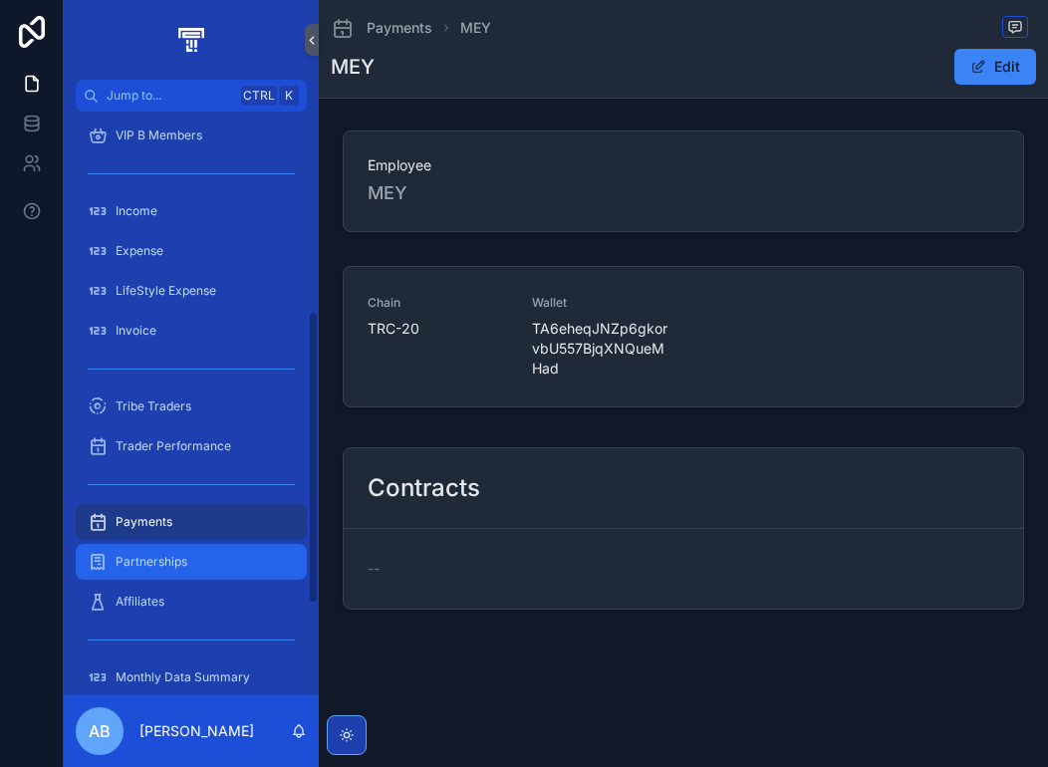
click at [180, 556] on span "Partnerships" at bounding box center [152, 562] width 72 height 16
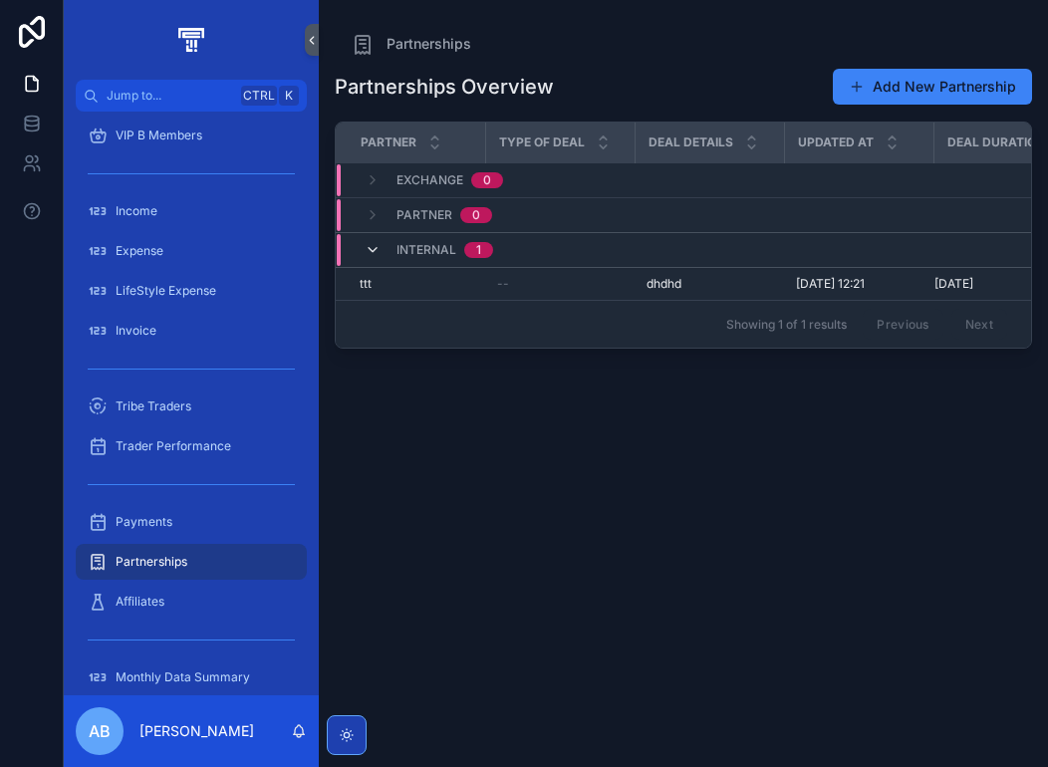
click at [367, 246] on icon "scrollable content" at bounding box center [372, 250] width 16 height 16
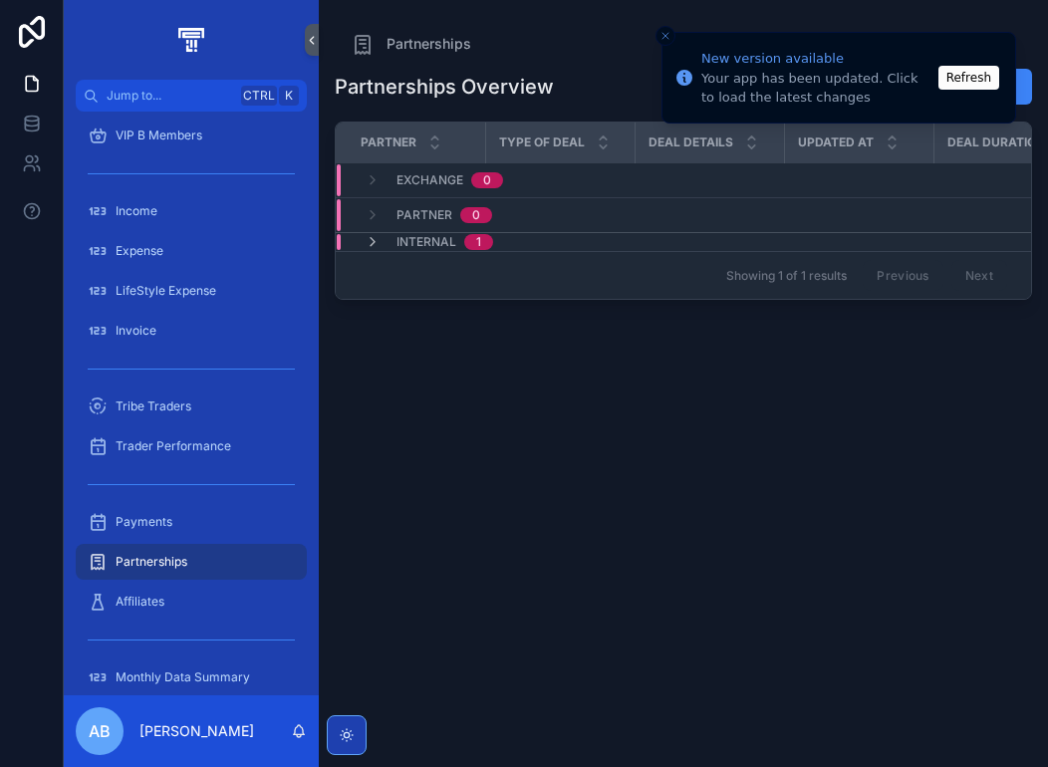
click at [977, 77] on button "Refresh" at bounding box center [968, 78] width 61 height 24
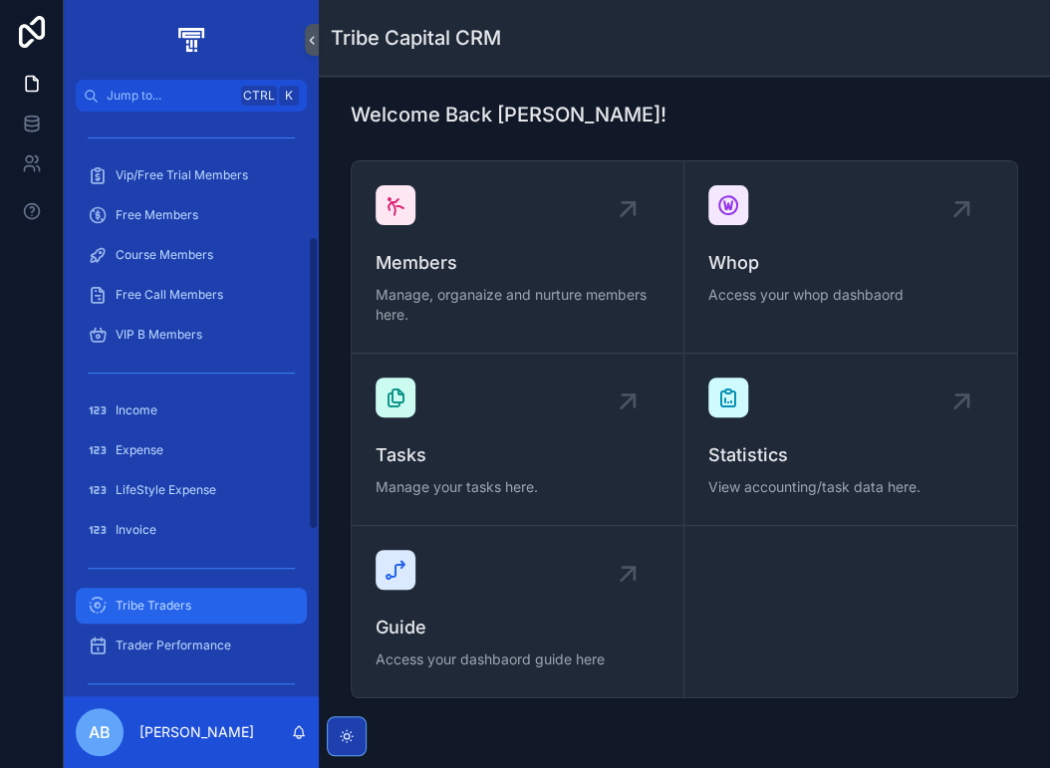
scroll to position [398, 0]
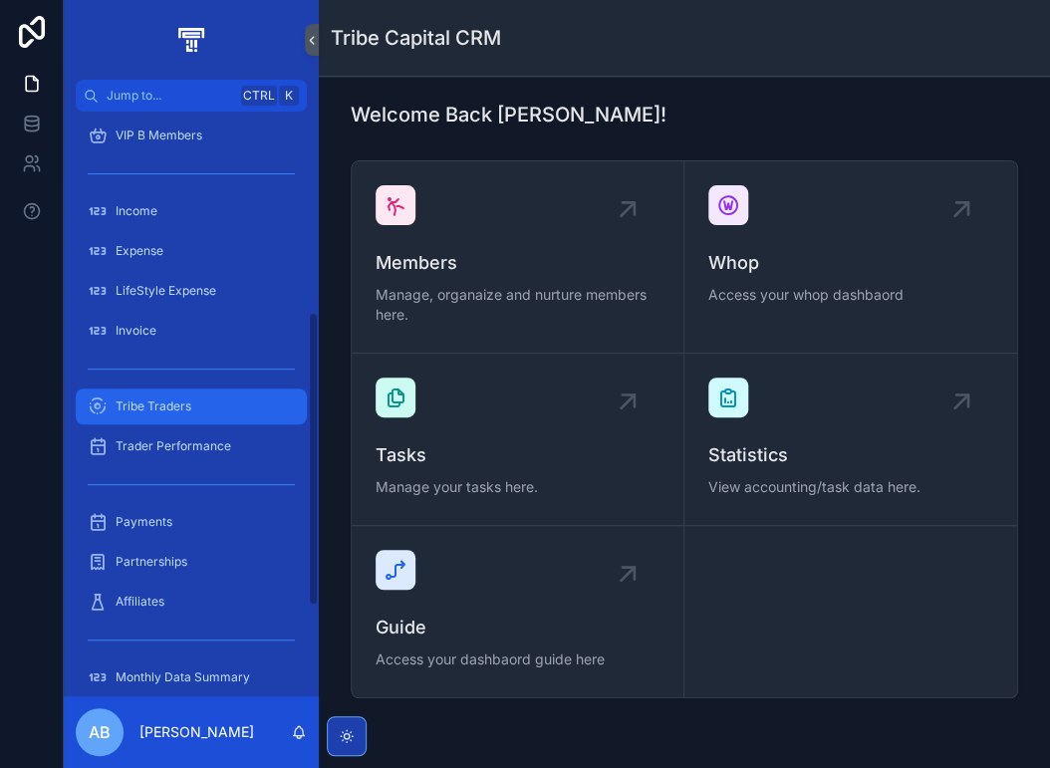
click at [194, 416] on div "Tribe Traders" at bounding box center [191, 406] width 207 height 32
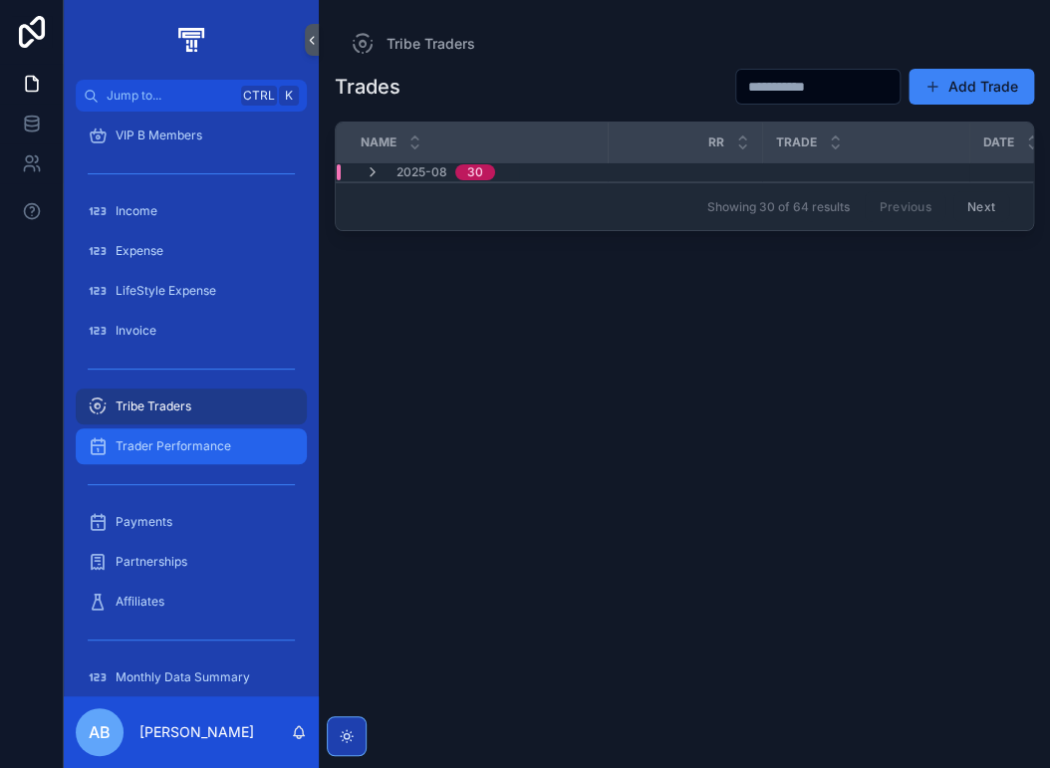
click at [197, 444] on span "Trader Performance" at bounding box center [174, 446] width 116 height 16
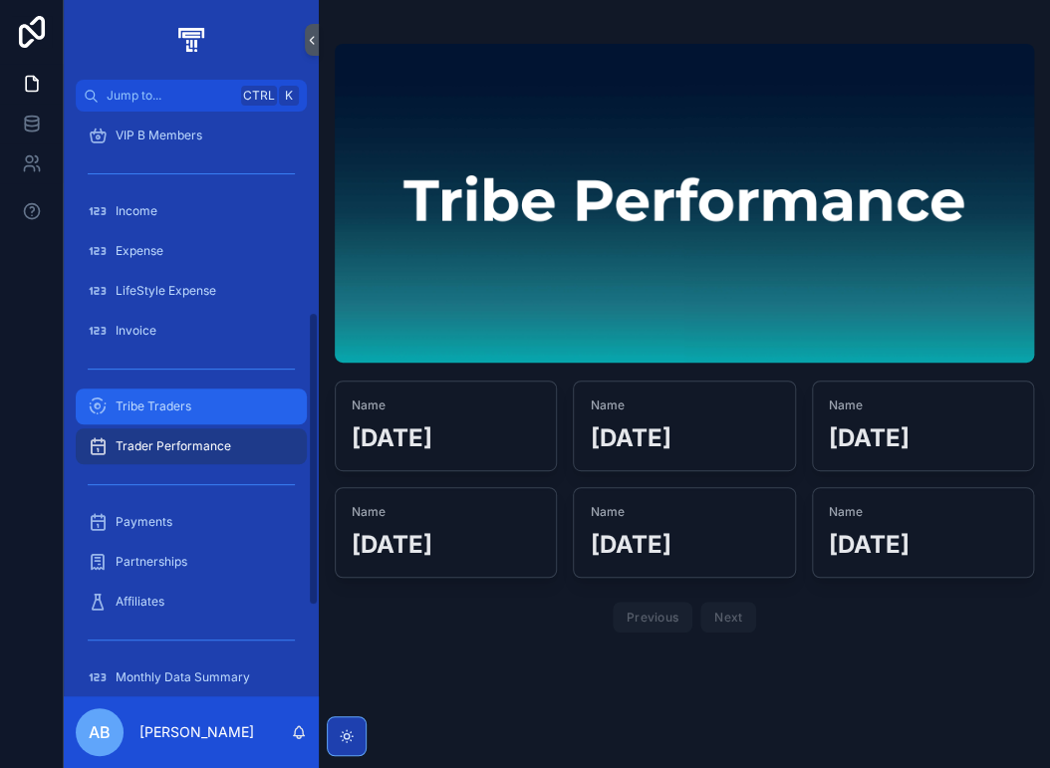
click at [163, 403] on span "Tribe Traders" at bounding box center [154, 406] width 76 height 16
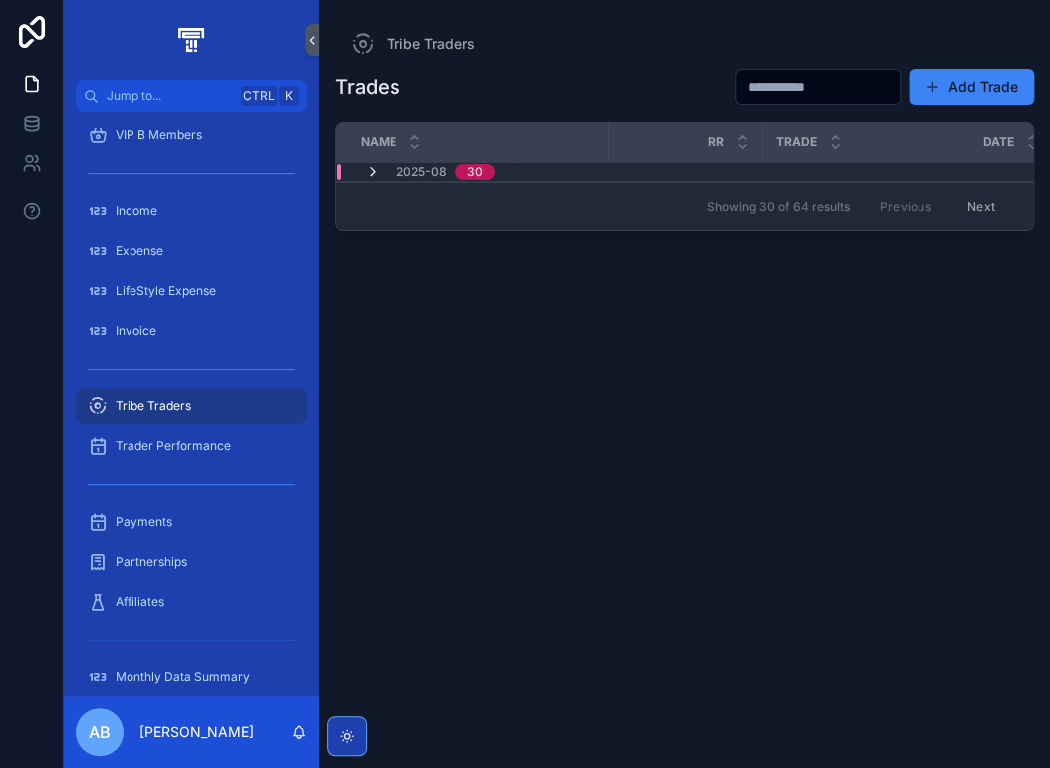
click at [373, 173] on icon "scrollable content" at bounding box center [372, 172] width 16 height 16
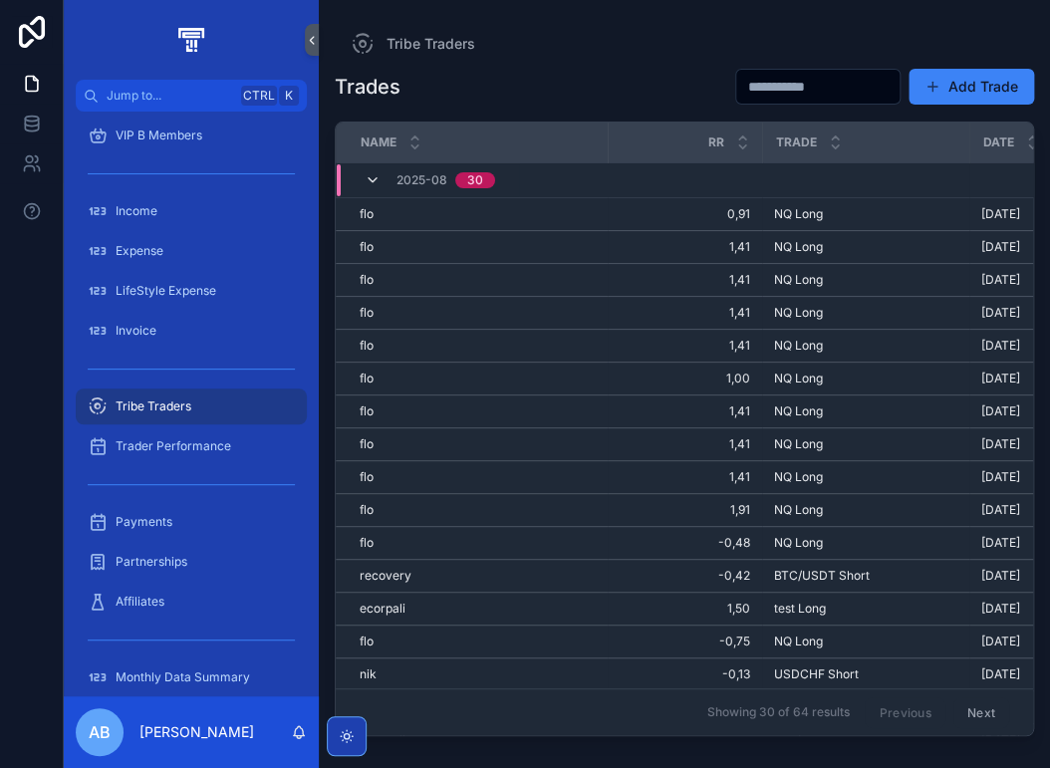
click at [374, 172] on icon "scrollable content" at bounding box center [372, 180] width 16 height 16
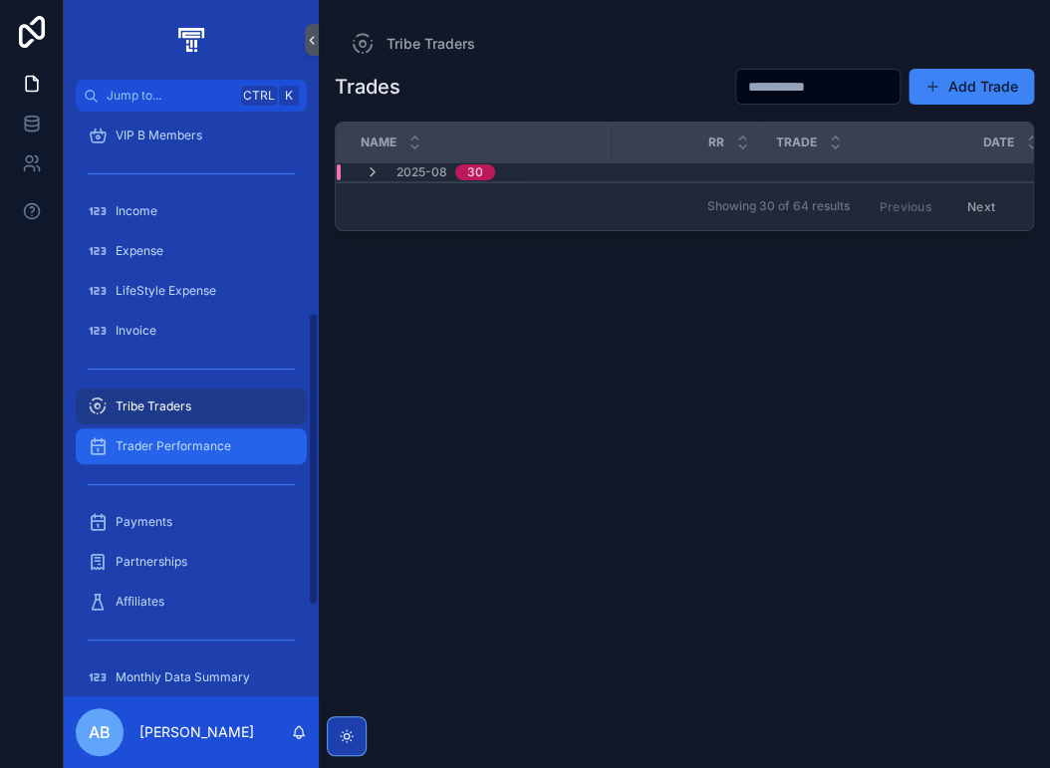
click at [193, 448] on span "Trader Performance" at bounding box center [174, 446] width 116 height 16
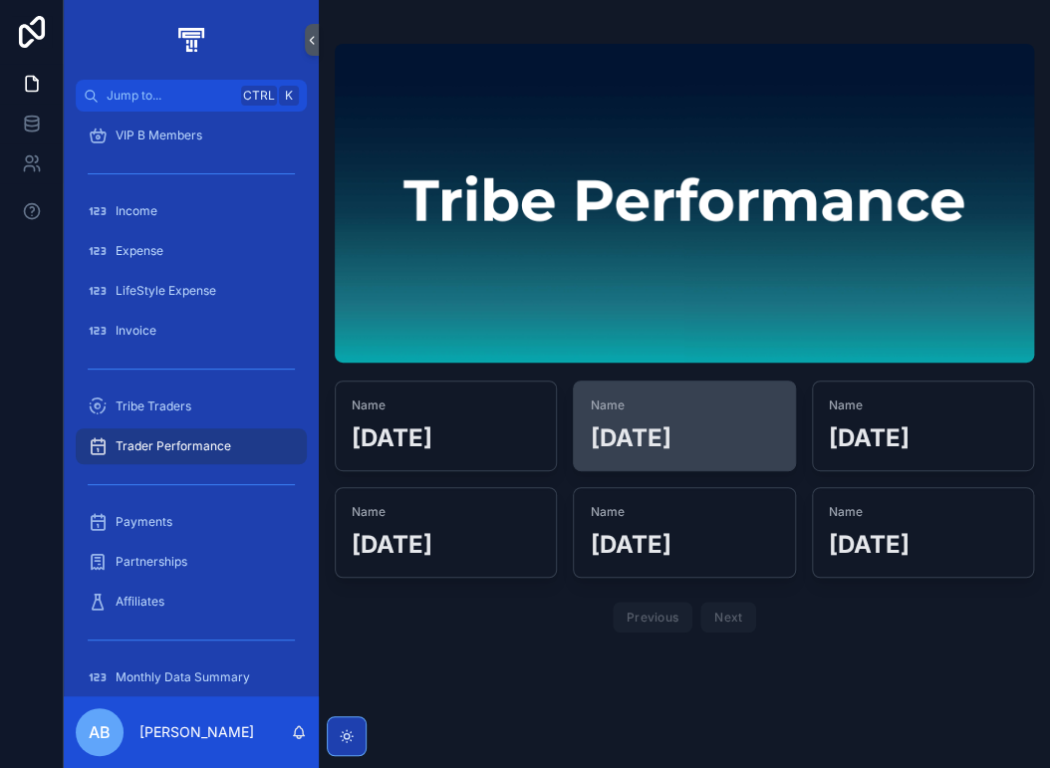
click at [721, 450] on h2 "August 2025" at bounding box center [683, 437] width 188 height 33
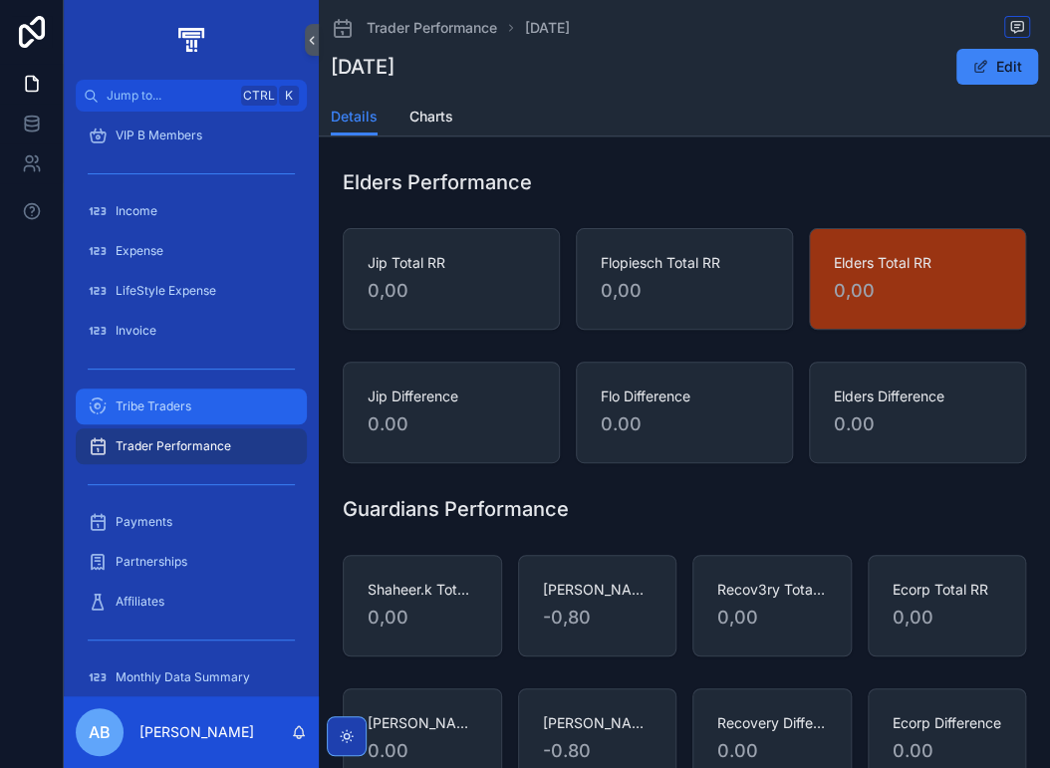
click at [199, 388] on link "Tribe Traders" at bounding box center [191, 406] width 231 height 36
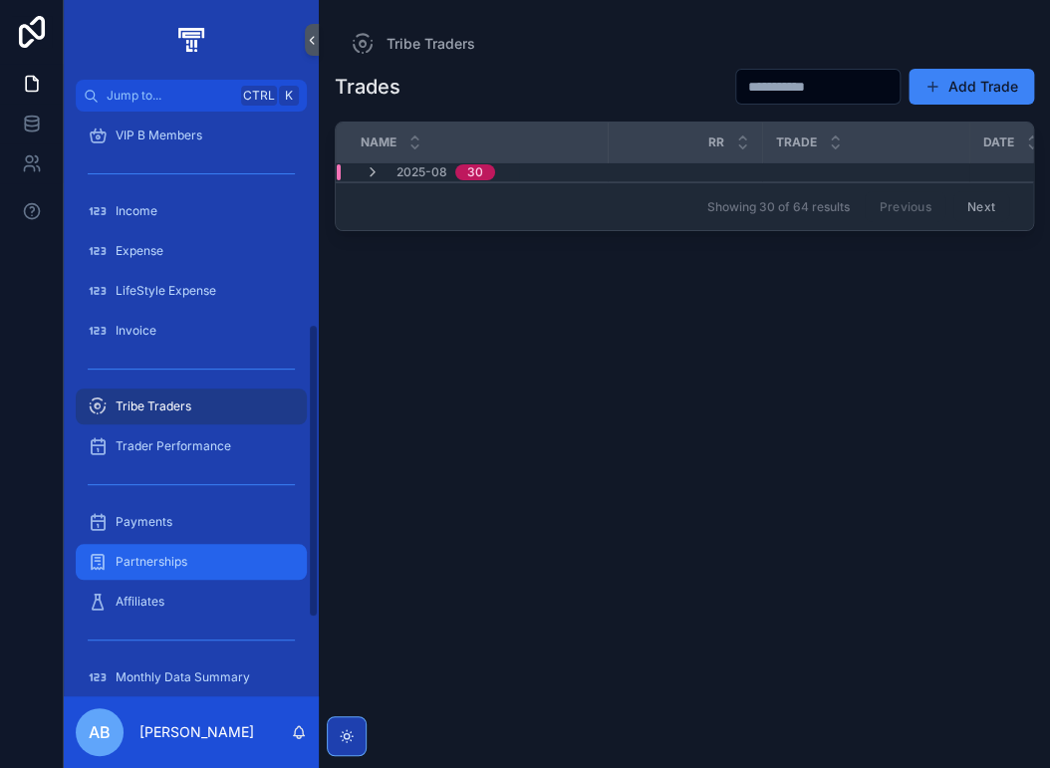
scroll to position [498, 0]
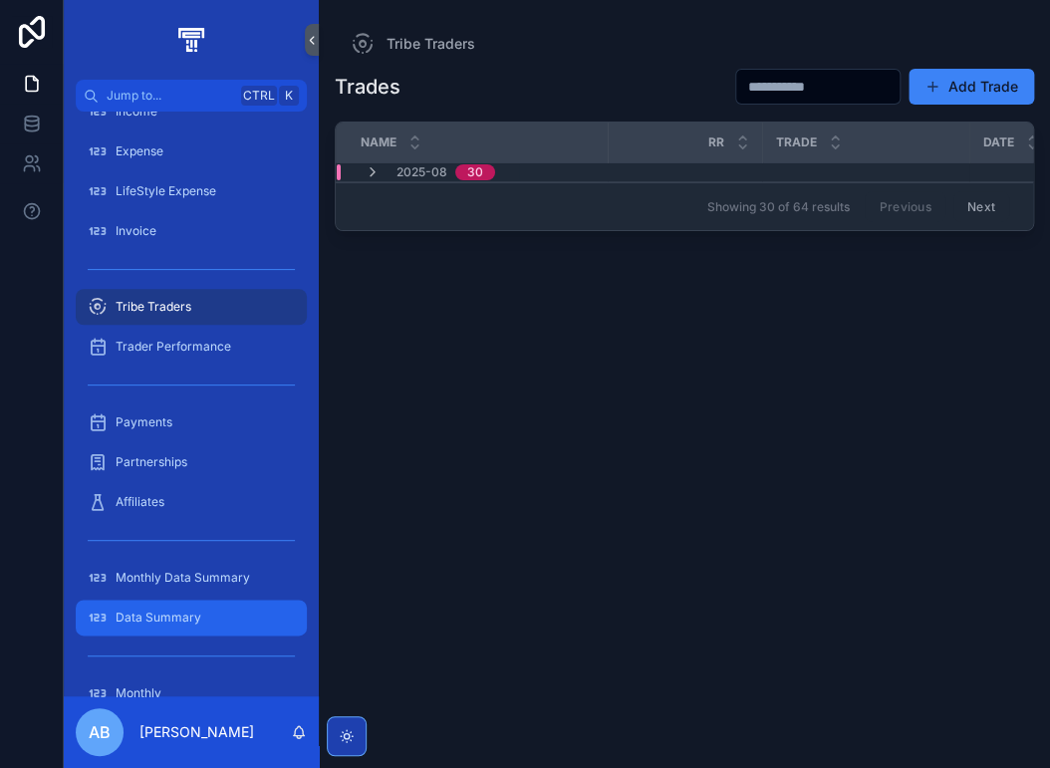
click at [184, 614] on span "Data Summary" at bounding box center [159, 617] width 86 height 16
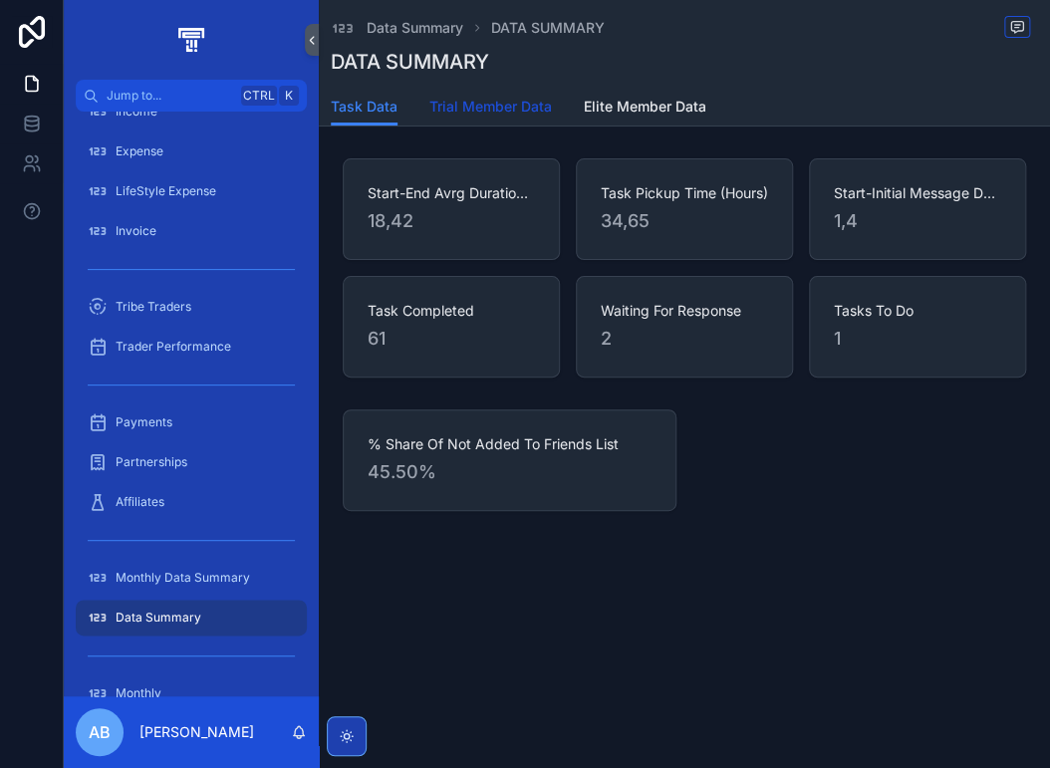
click at [490, 111] on span "Trial Member Data" at bounding box center [490, 107] width 122 height 20
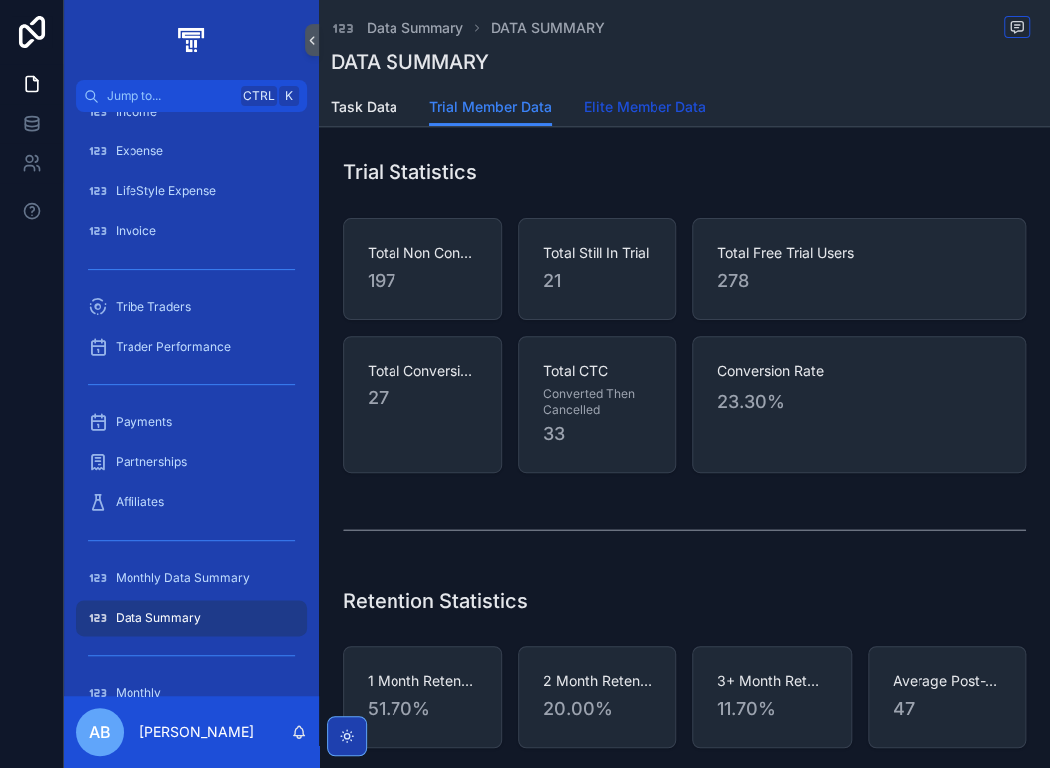
click at [640, 103] on span "Elite Member Data" at bounding box center [645, 107] width 122 height 20
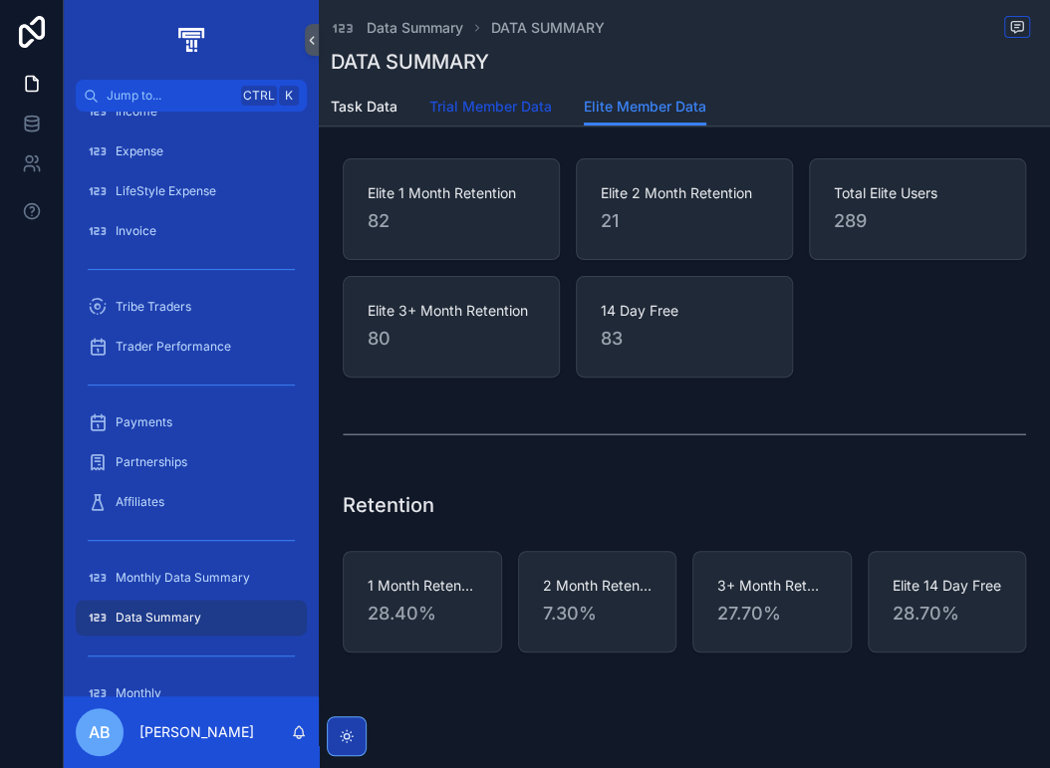
click at [508, 111] on span "Trial Member Data" at bounding box center [490, 107] width 122 height 20
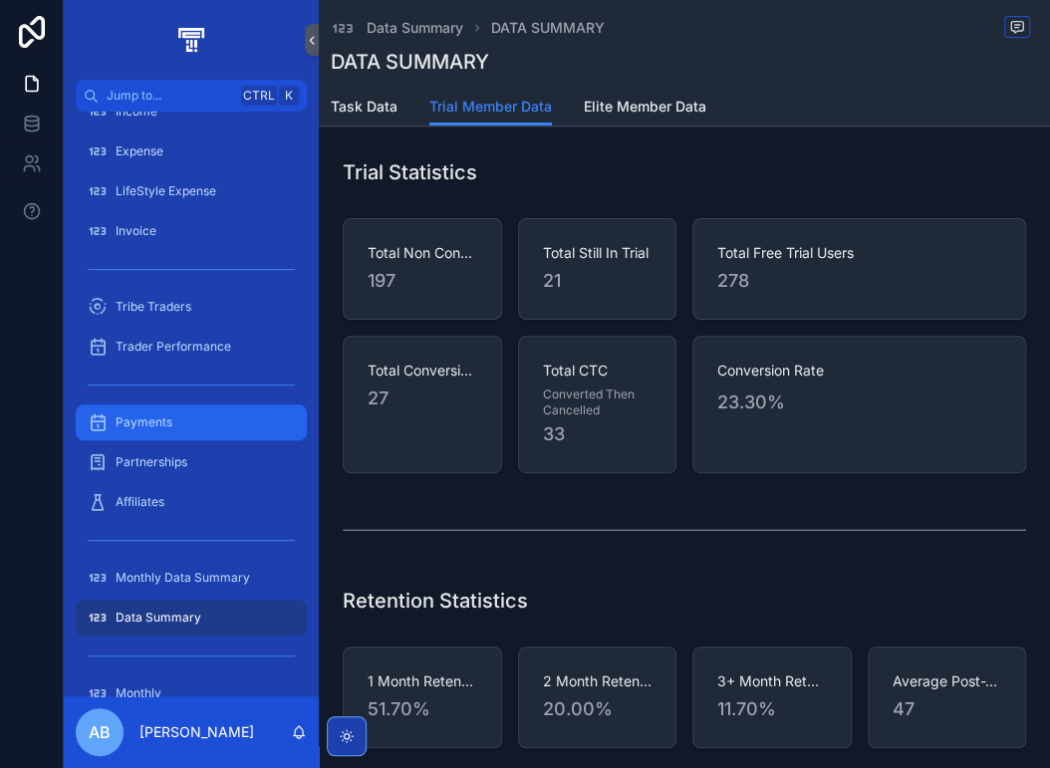
click at [175, 423] on div "Payments" at bounding box center [191, 422] width 207 height 32
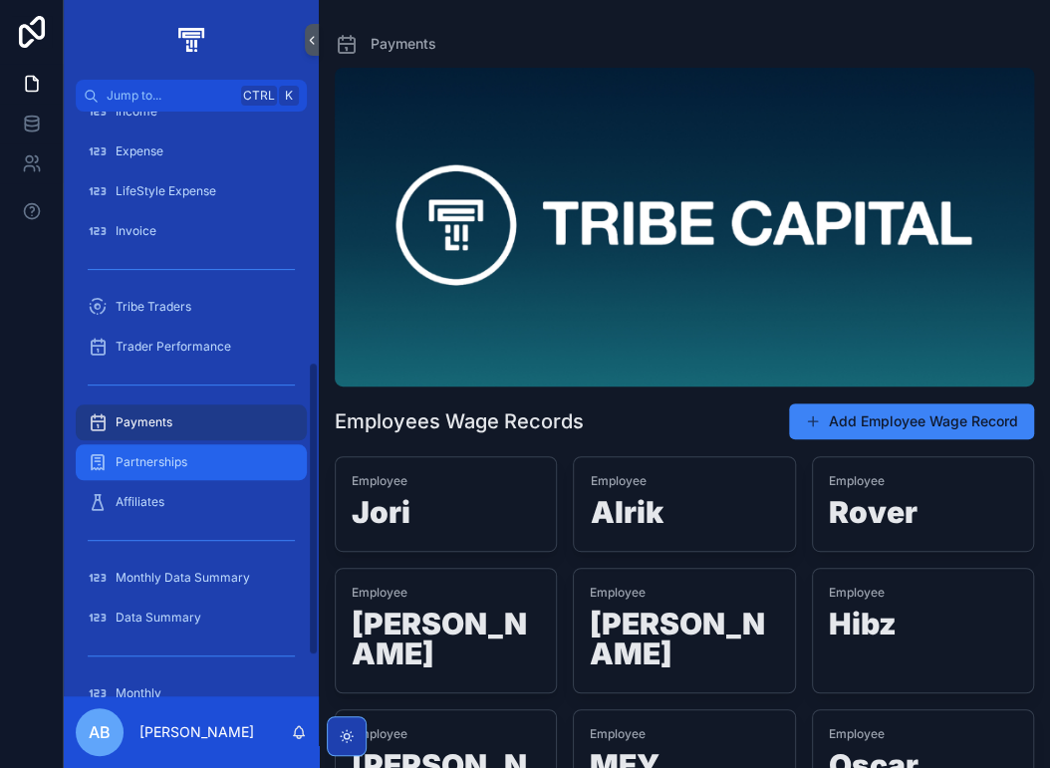
click at [175, 458] on span "Partnerships" at bounding box center [152, 462] width 72 height 16
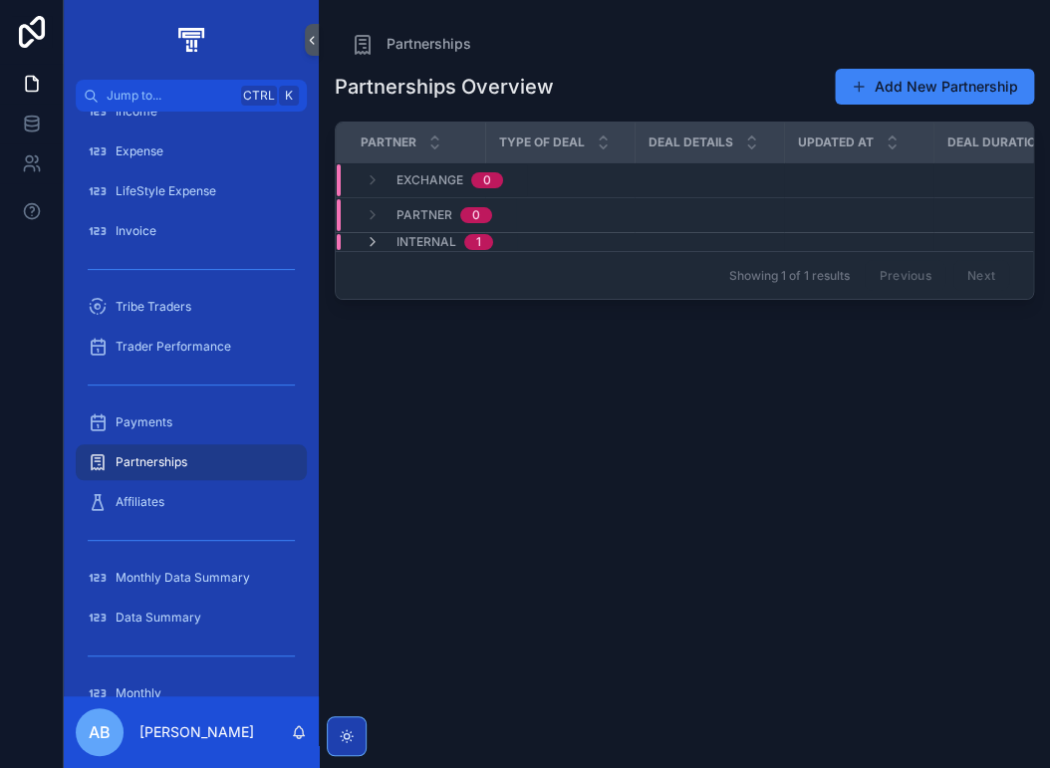
click at [438, 213] on span "Partner" at bounding box center [424, 215] width 56 height 16
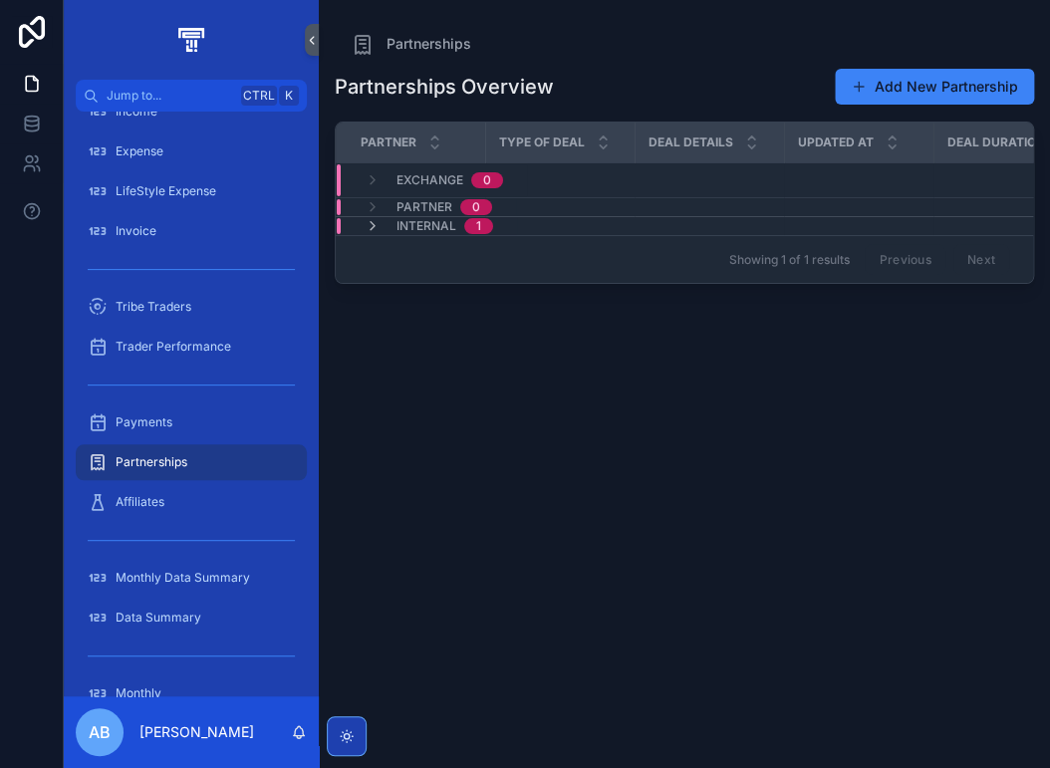
click at [431, 206] on span "Partner" at bounding box center [424, 207] width 56 height 16
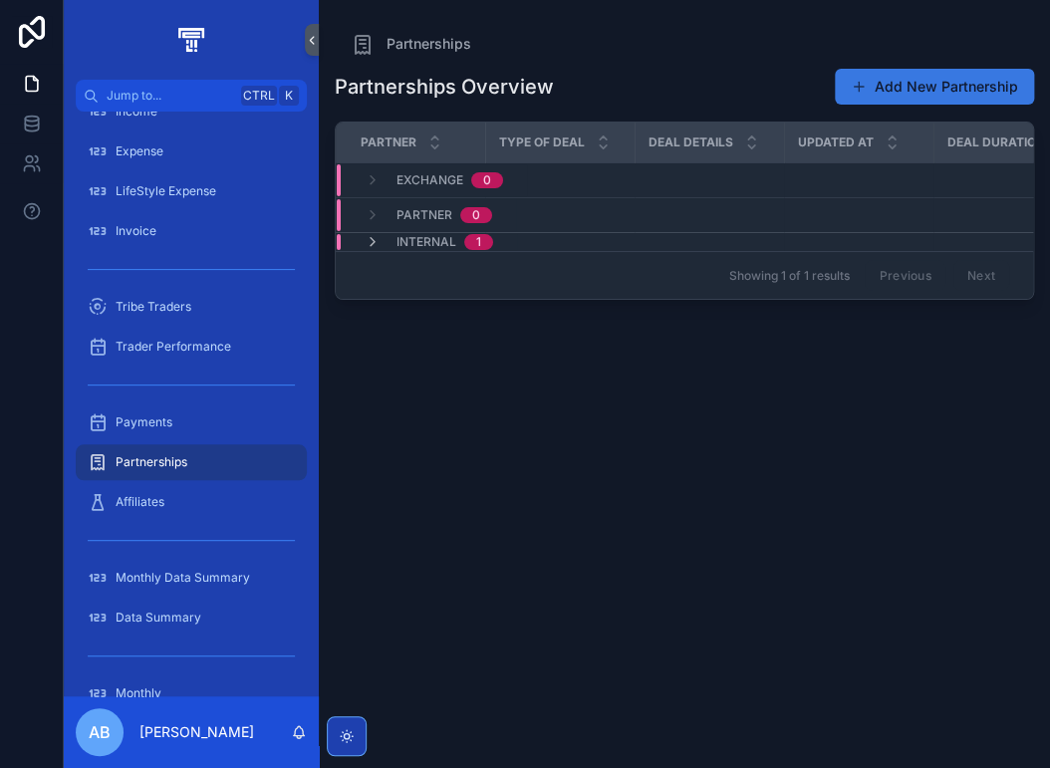
click at [923, 85] on button "Add New Partnership" at bounding box center [933, 87] width 199 height 36
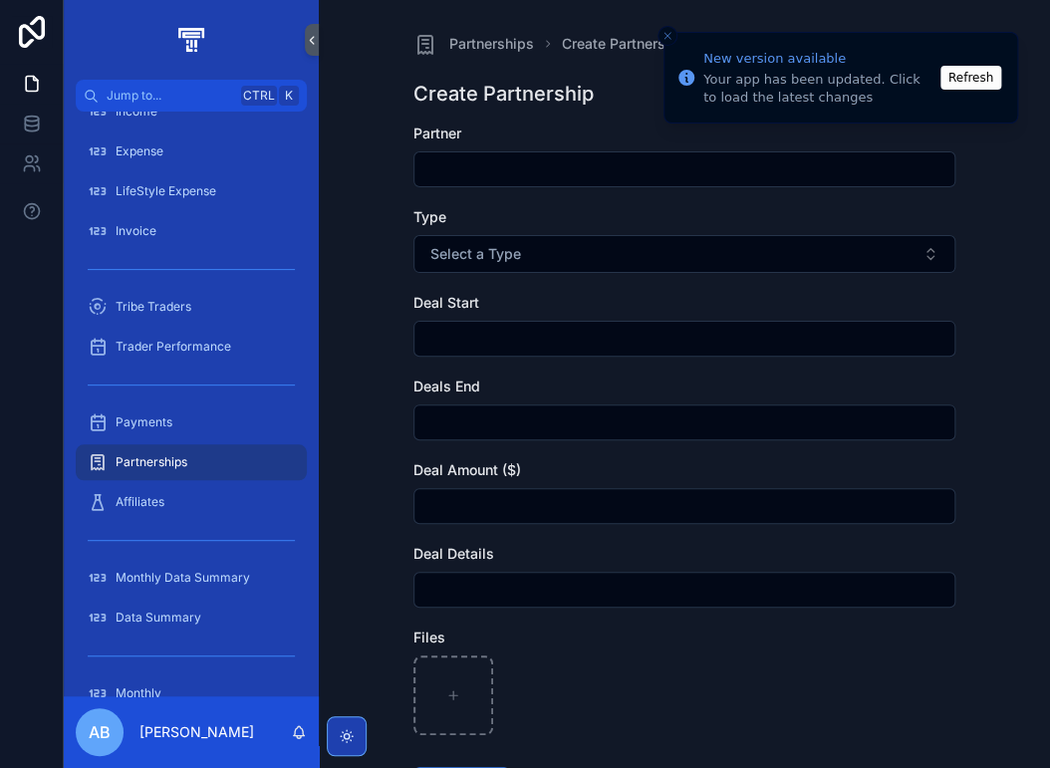
click at [487, 167] on input "scrollable content" at bounding box center [684, 169] width 540 height 28
click at [960, 79] on button "Refresh" at bounding box center [970, 78] width 61 height 24
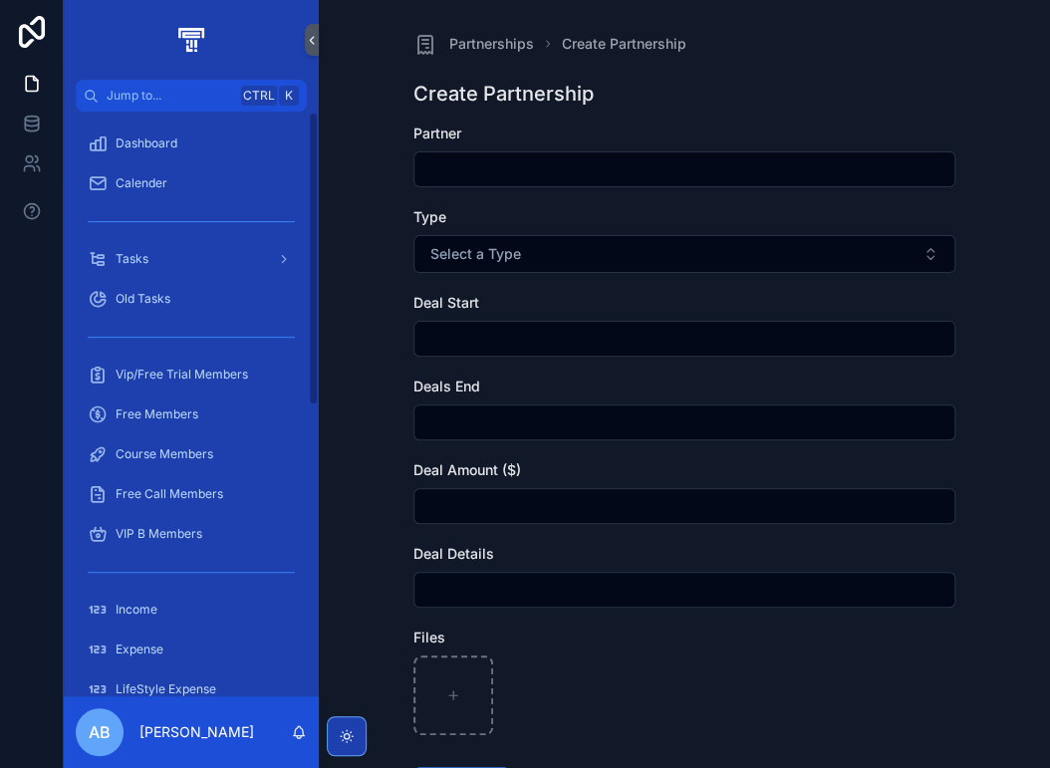
click at [463, 170] on input "scrollable content" at bounding box center [684, 169] width 540 height 28
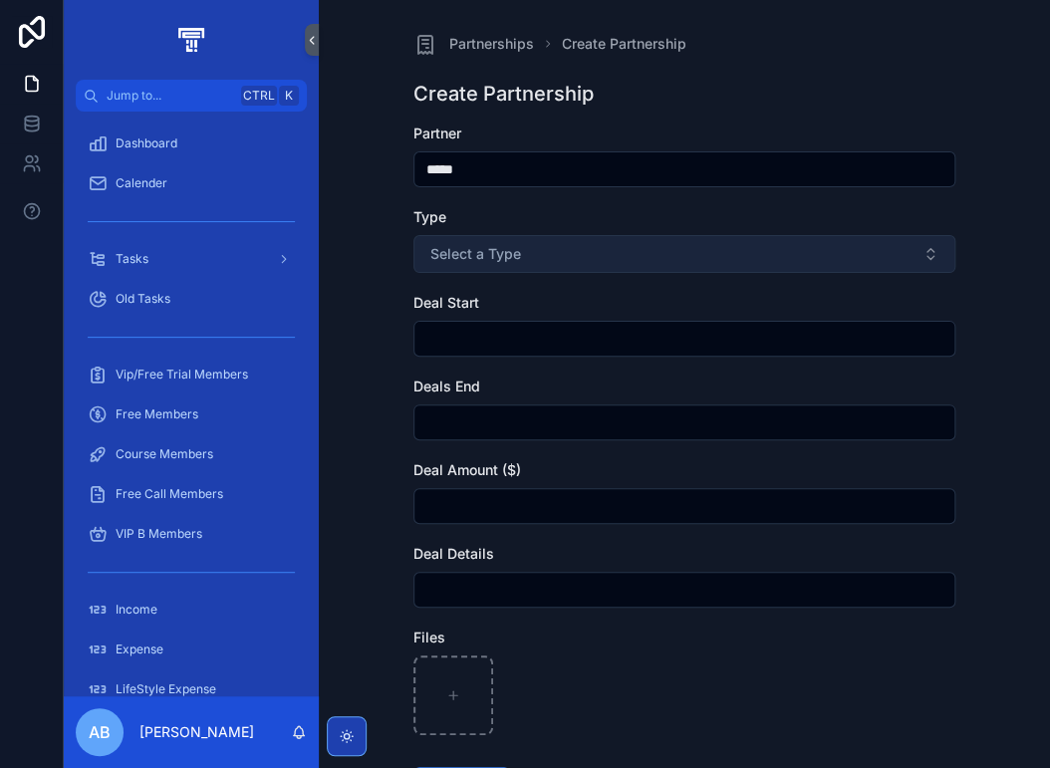
type input "*****"
click at [547, 243] on button "Select a Type" at bounding box center [684, 254] width 542 height 38
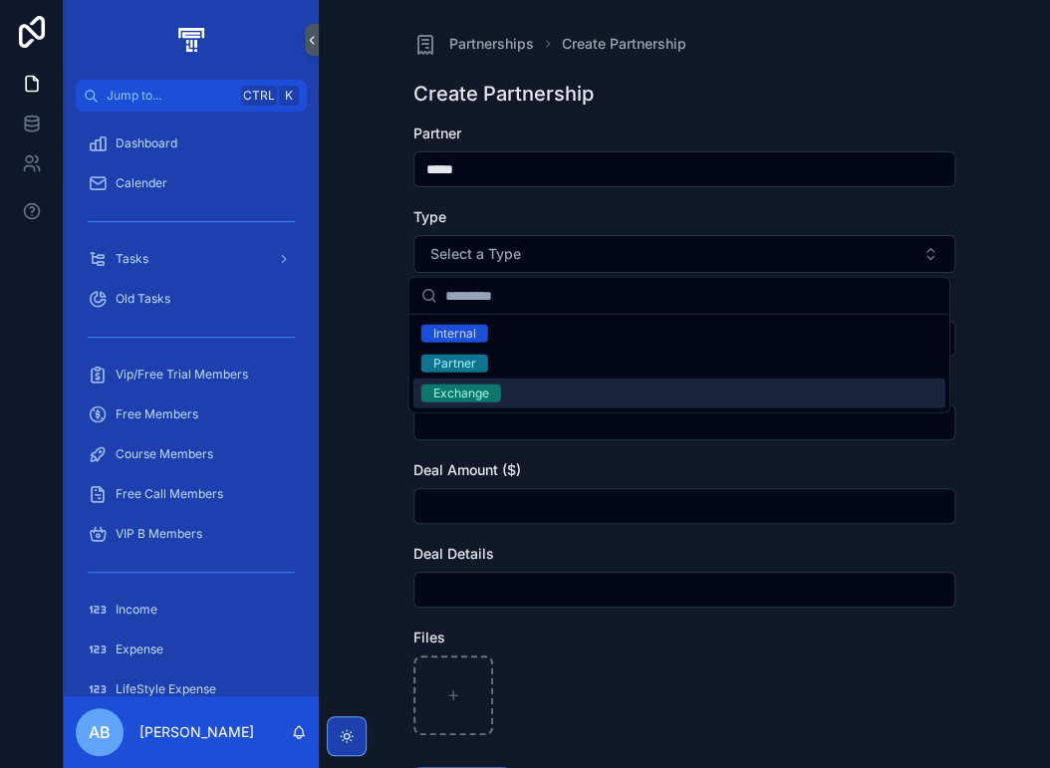
click at [495, 389] on span "Exchange" at bounding box center [461, 393] width 80 height 18
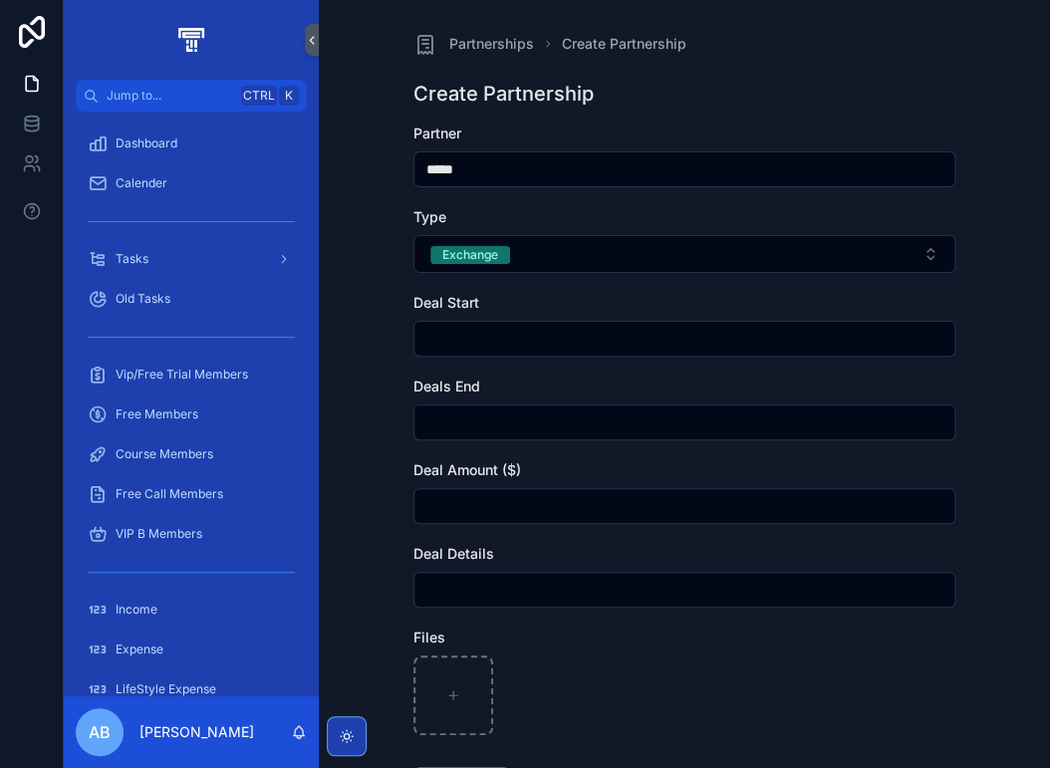
click at [457, 343] on input "scrollable content" at bounding box center [684, 339] width 540 height 28
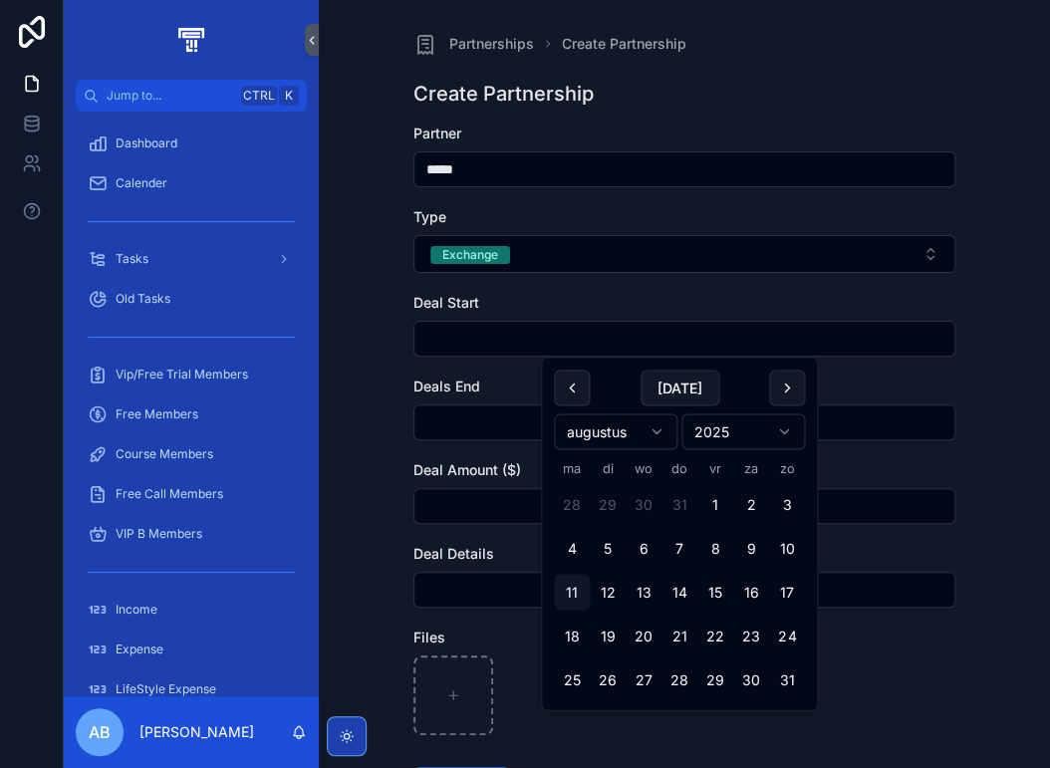
click at [660, 437] on html "Jump to... Ctrl K Dashboard Calender Tasks Old Tasks Vip/Free Trial Members Fre…" at bounding box center [525, 384] width 1050 height 768
click at [745, 503] on button "1" at bounding box center [751, 505] width 36 height 36
type input "********"
click at [455, 423] on input "scrollable content" at bounding box center [684, 422] width 540 height 28
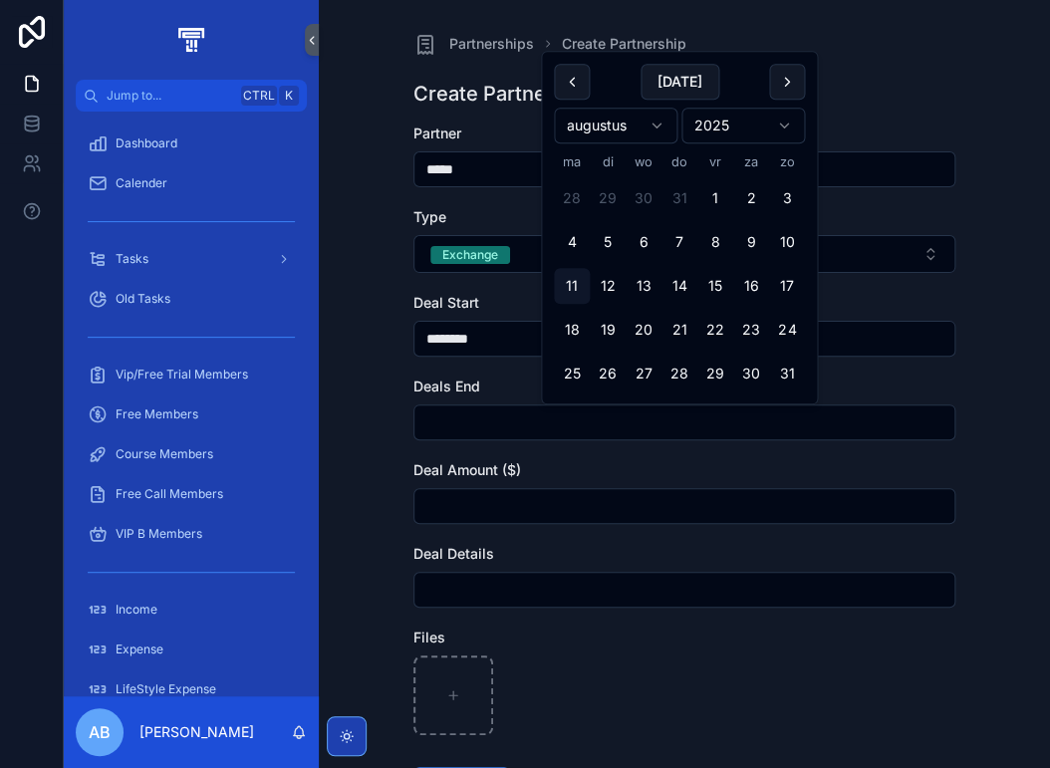
click at [654, 120] on html "Jump to... Ctrl K Dashboard Calender Tasks Old Tasks Vip/Free Trial Members Fre…" at bounding box center [525, 384] width 1050 height 768
click at [566, 197] on button "1" at bounding box center [572, 198] width 36 height 36
type input "********"
click at [467, 501] on input "scrollable content" at bounding box center [684, 506] width 540 height 28
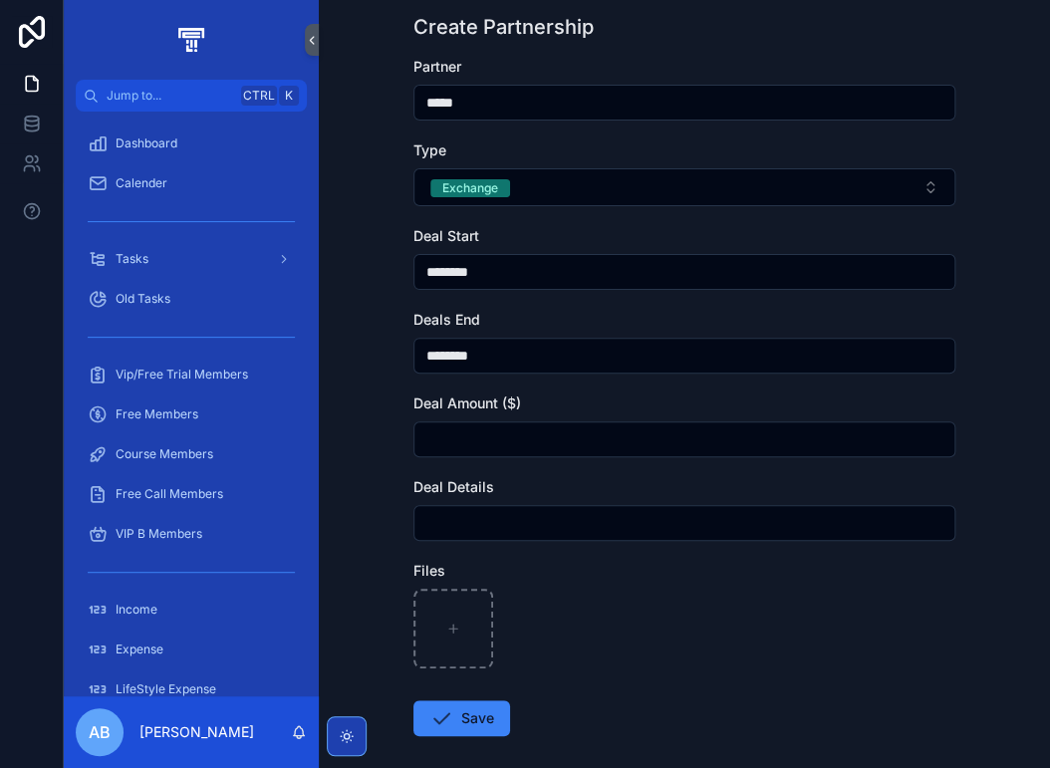
scroll to position [100, 0]
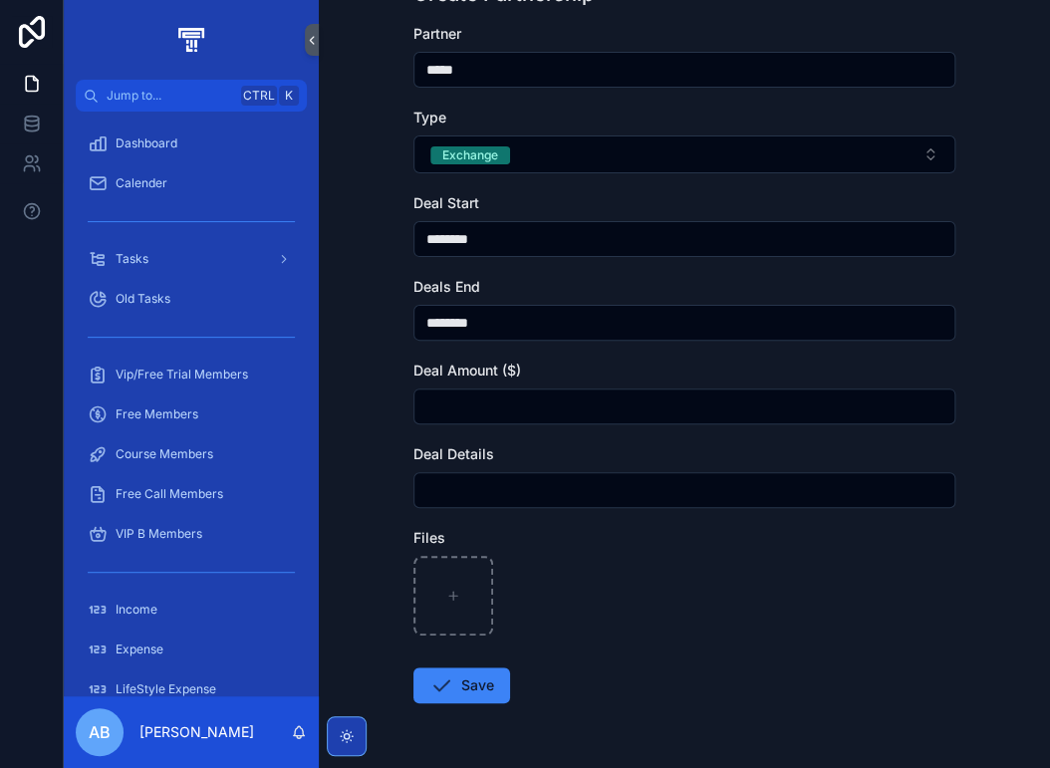
click at [446, 497] on input "scrollable content" at bounding box center [684, 490] width 540 height 28
paste input "**********"
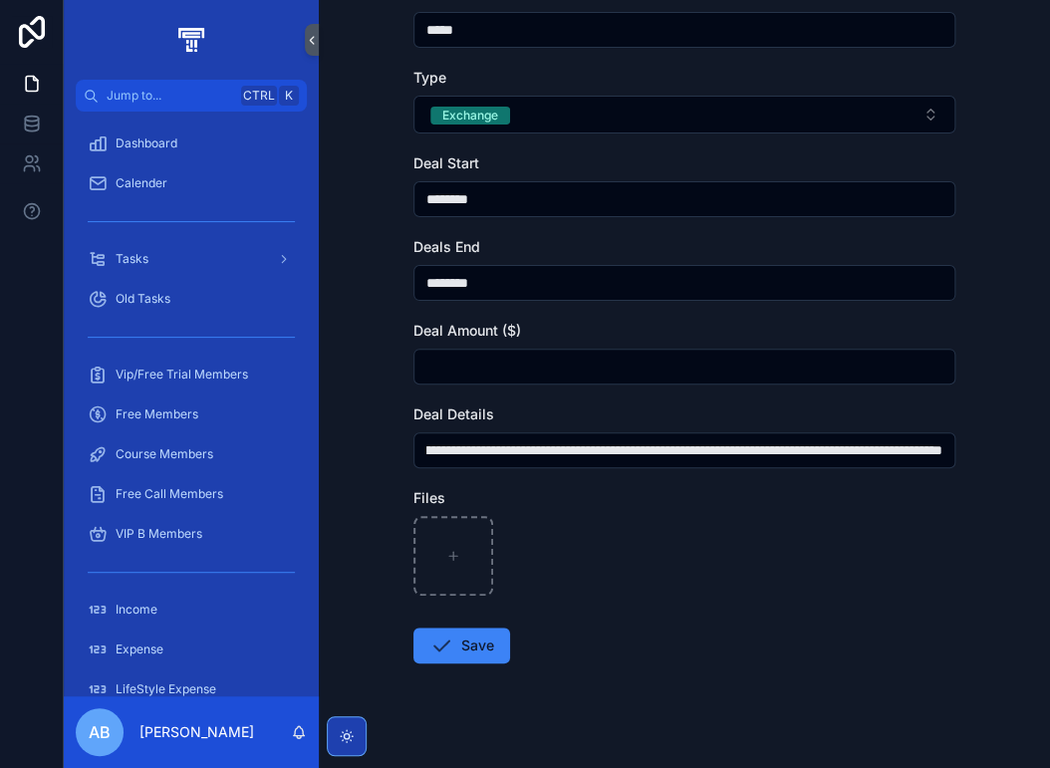
scroll to position [162, 0]
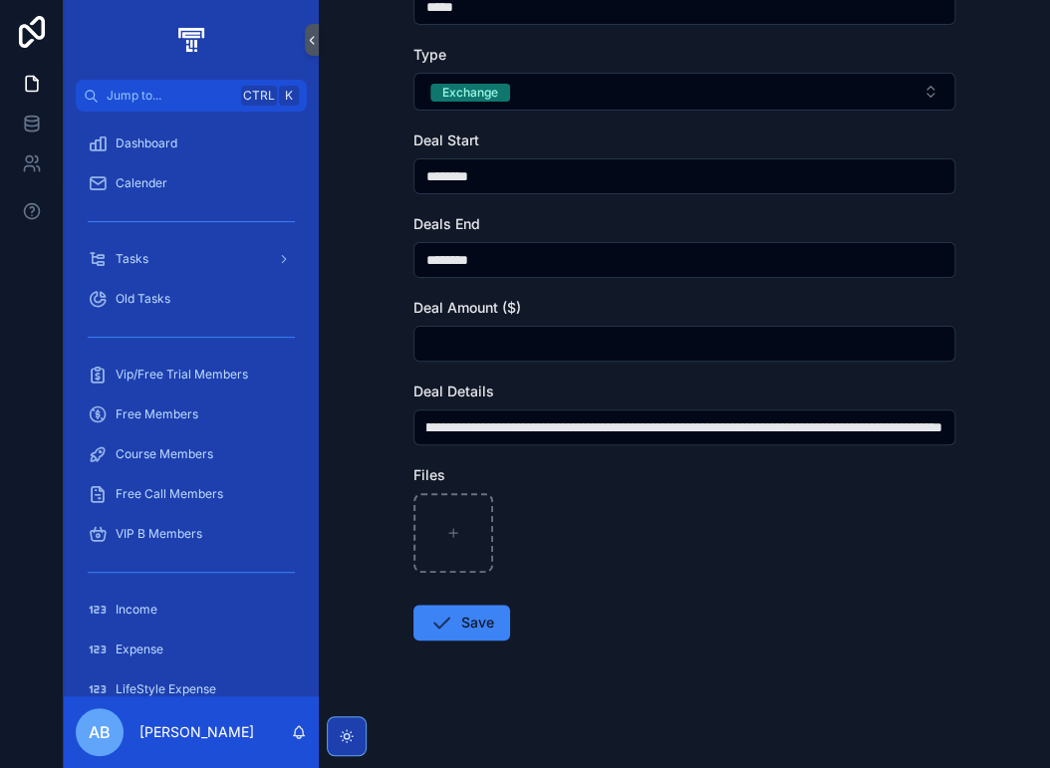
click at [532, 437] on input "**********" at bounding box center [684, 427] width 540 height 28
click at [825, 429] on input "**********" at bounding box center [684, 427] width 540 height 28
type input "**********"
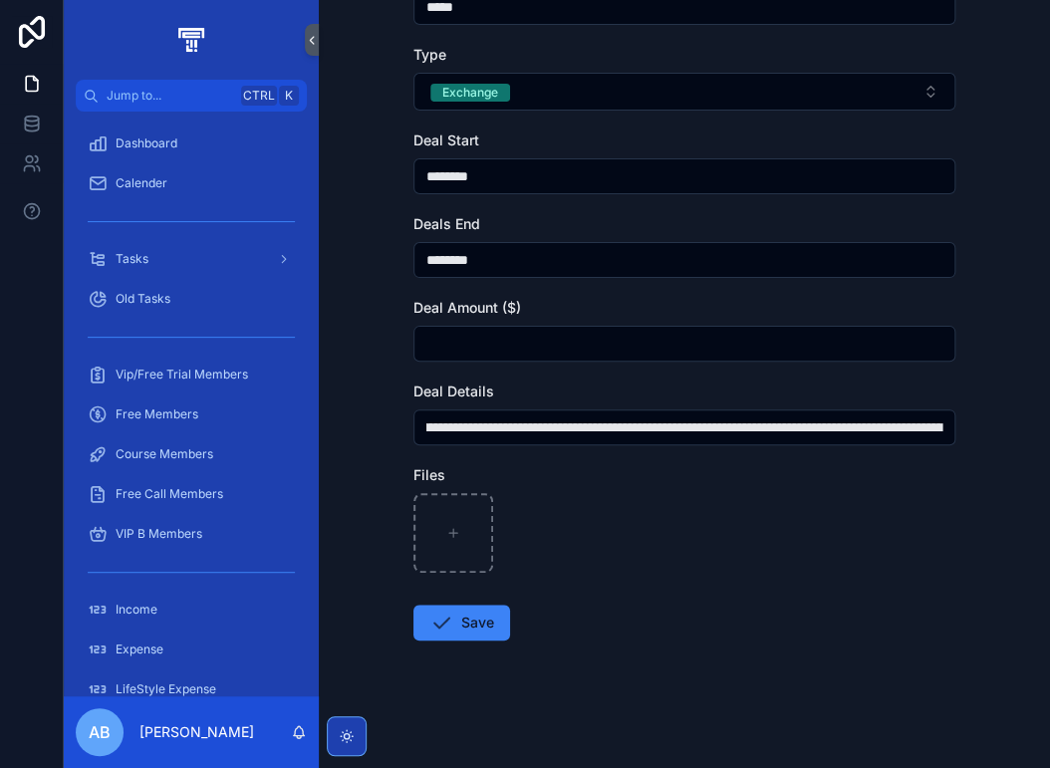
click at [461, 342] on input "scrollable content" at bounding box center [684, 344] width 540 height 28
type input "*****"
click at [463, 614] on button "Save" at bounding box center [461, 622] width 97 height 36
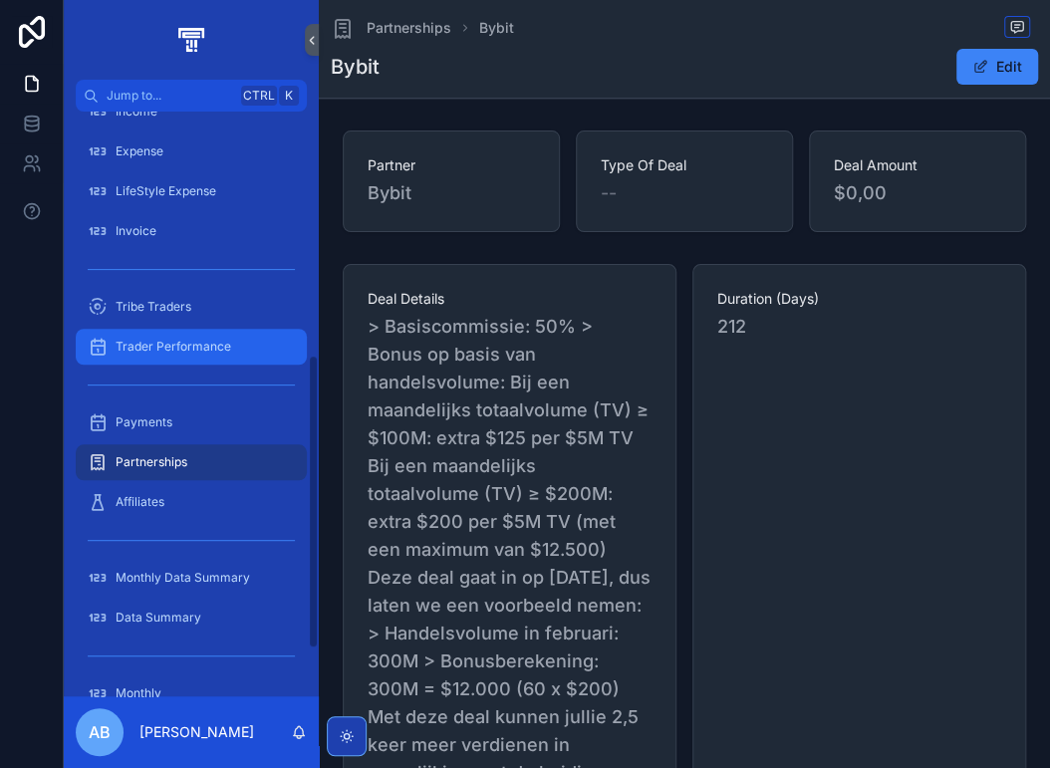
scroll to position [398, 0]
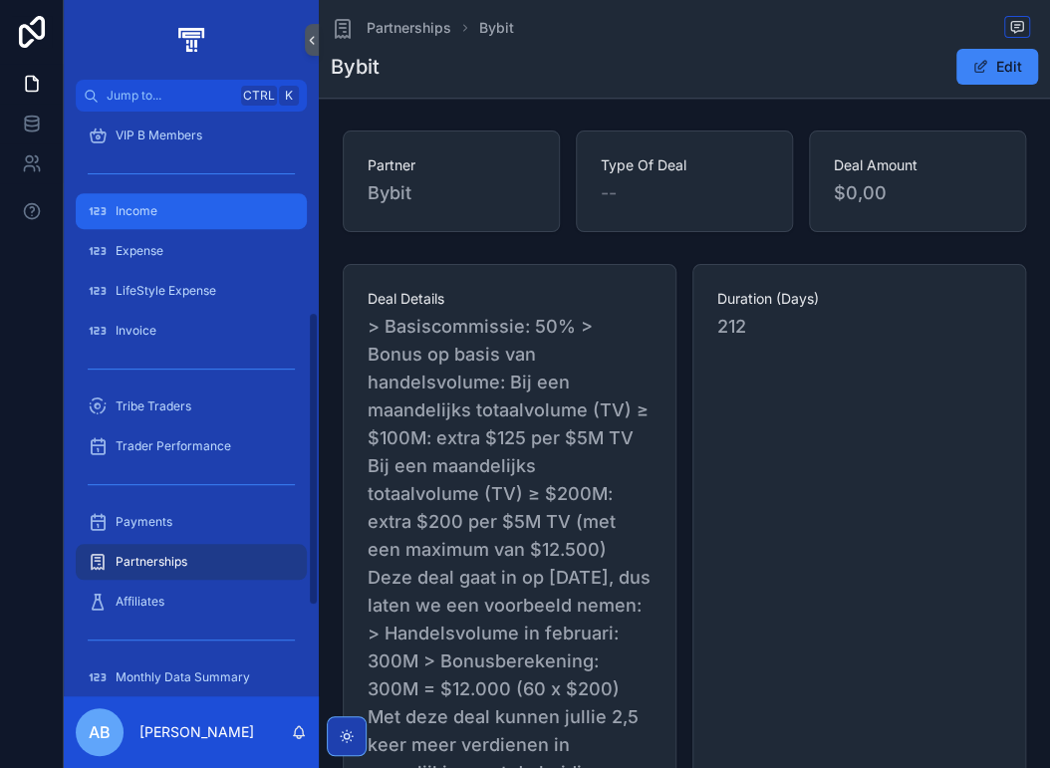
click at [166, 214] on div "Income" at bounding box center [191, 211] width 207 height 32
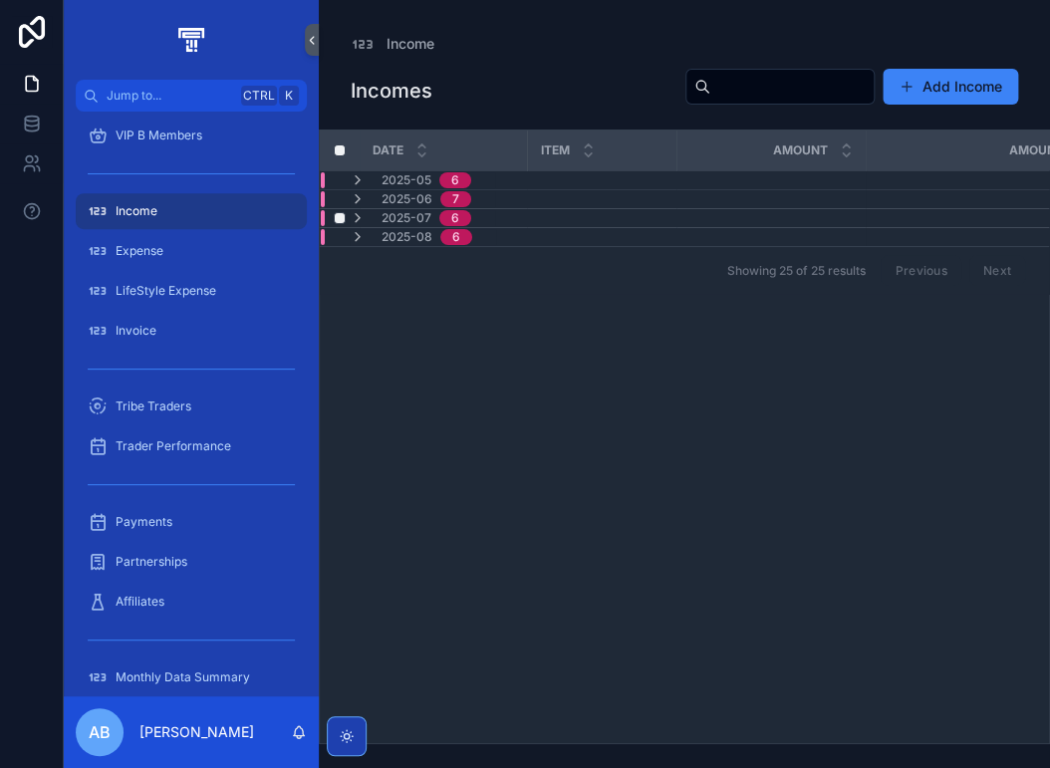
click at [408, 214] on span "2025-07" at bounding box center [406, 218] width 50 height 16
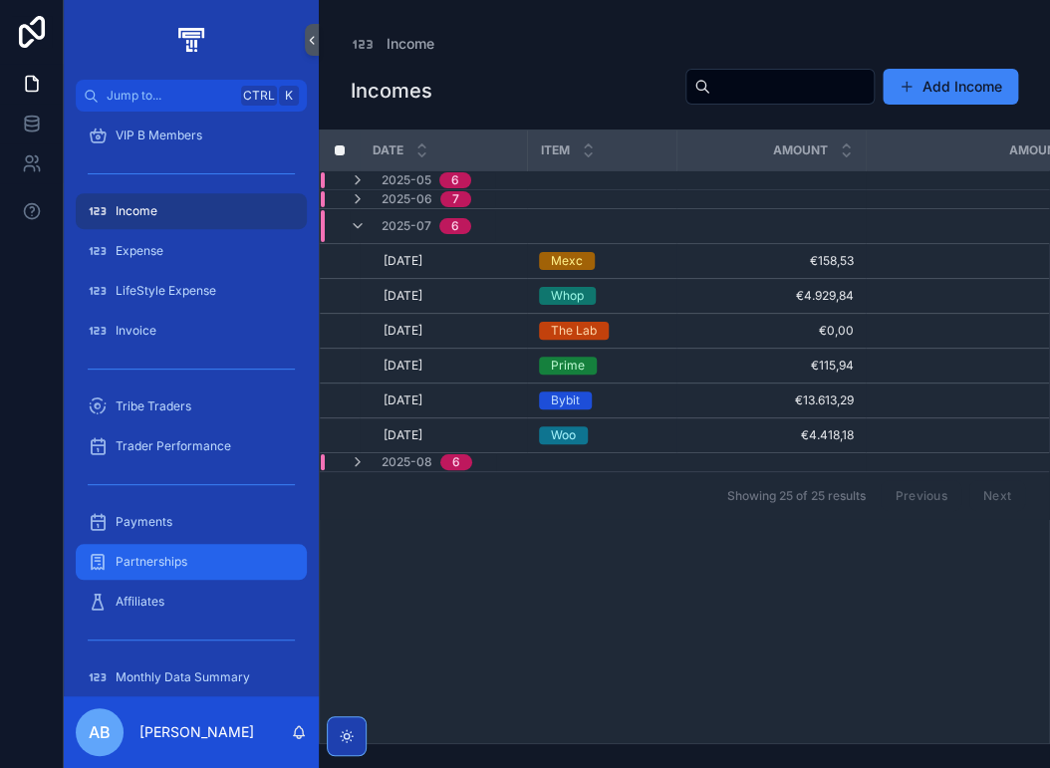
click at [170, 565] on span "Partnerships" at bounding box center [152, 562] width 72 height 16
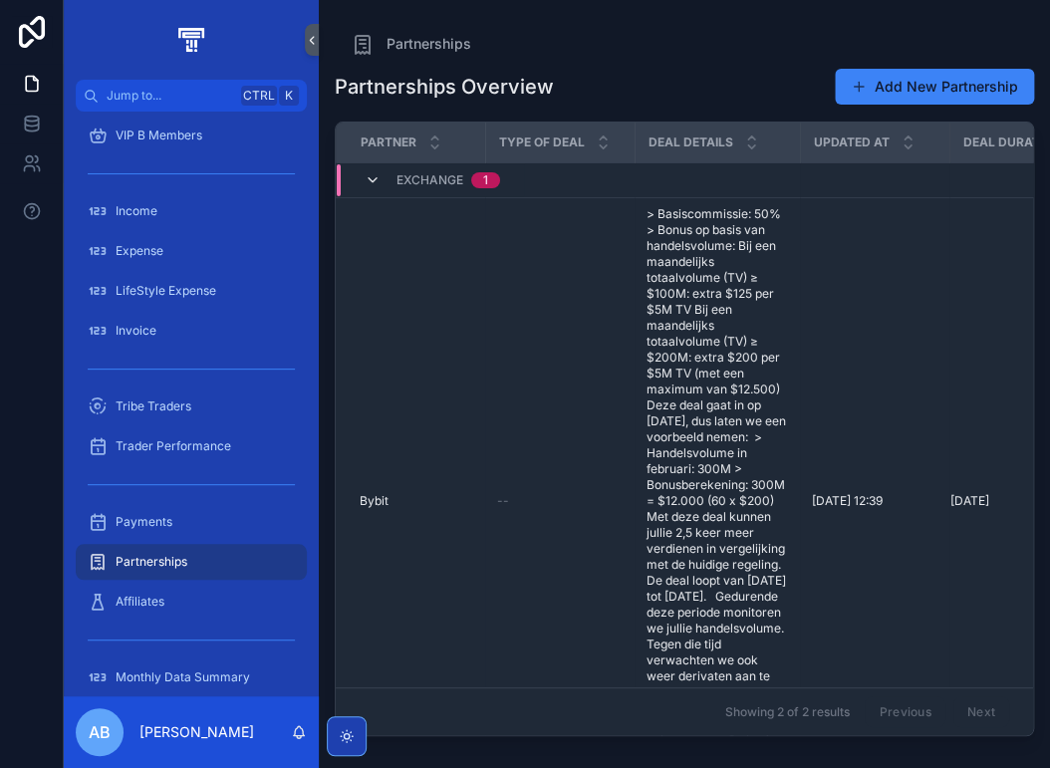
click at [376, 174] on icon "scrollable content" at bounding box center [372, 180] width 16 height 16
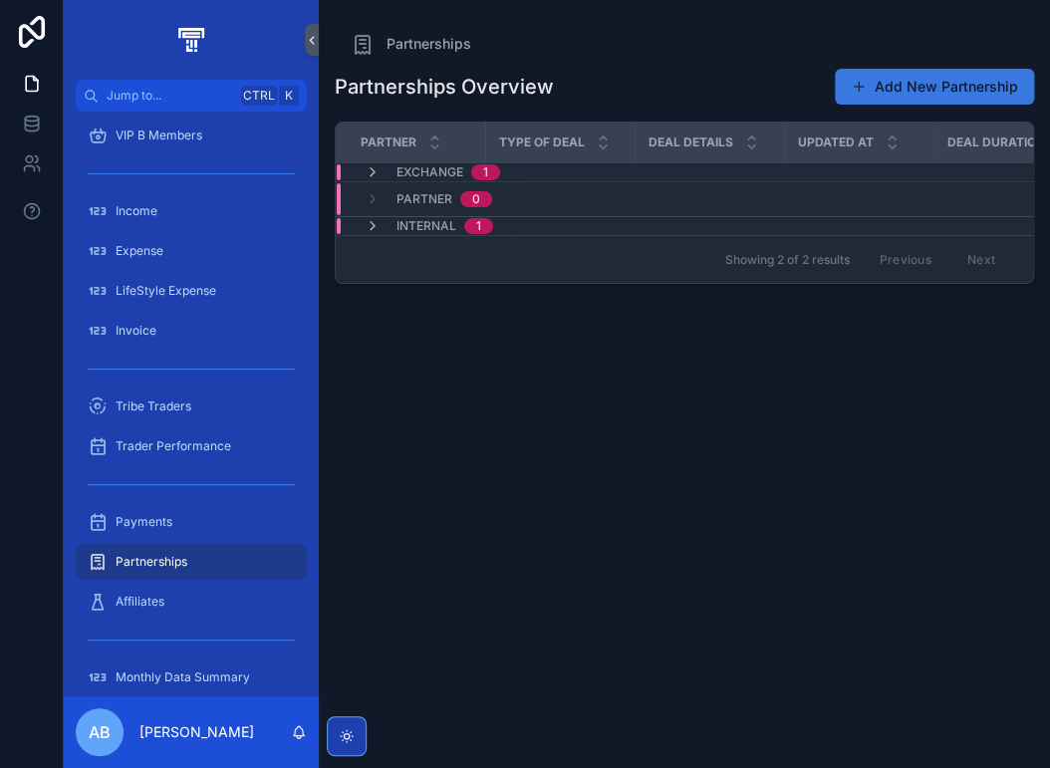
click at [907, 89] on button "Add New Partnership" at bounding box center [933, 87] width 199 height 36
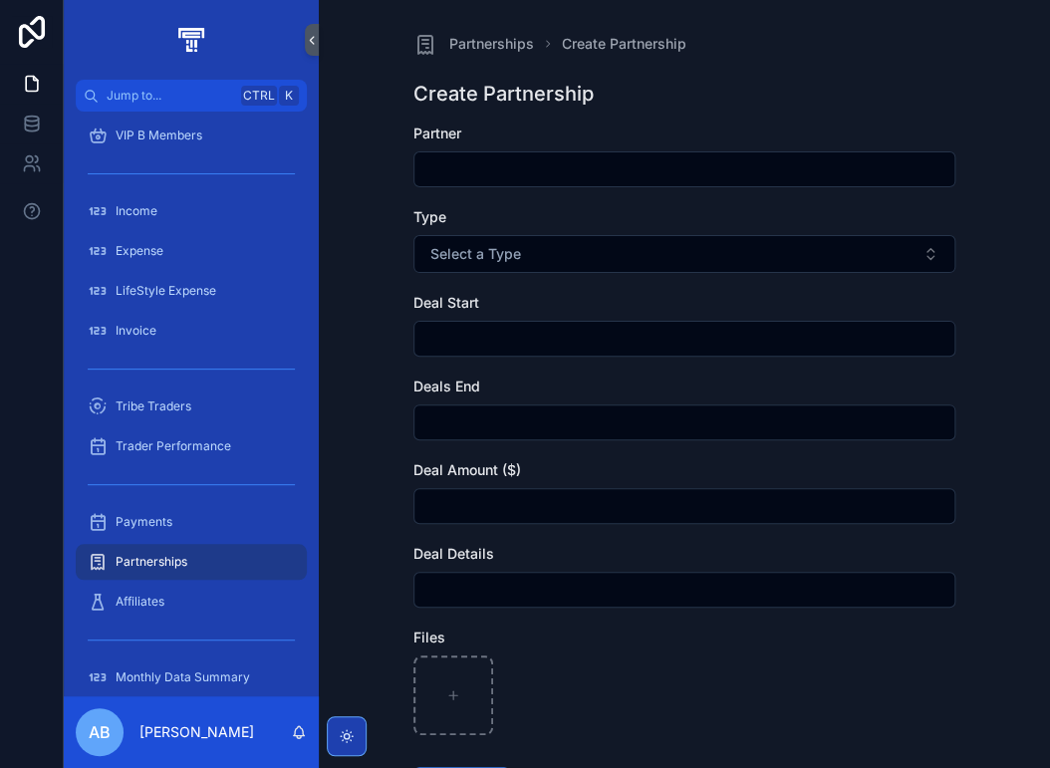
click at [448, 165] on input "scrollable content" at bounding box center [684, 169] width 540 height 28
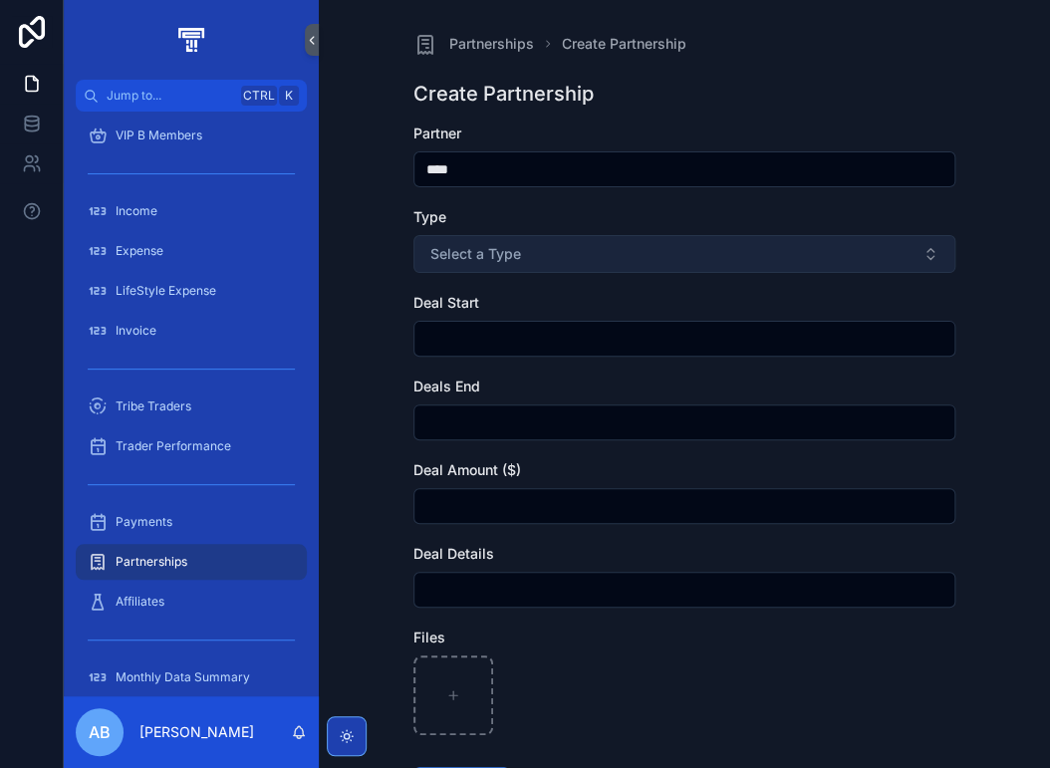
type input "****"
click at [522, 256] on button "Select a Type" at bounding box center [684, 254] width 542 height 38
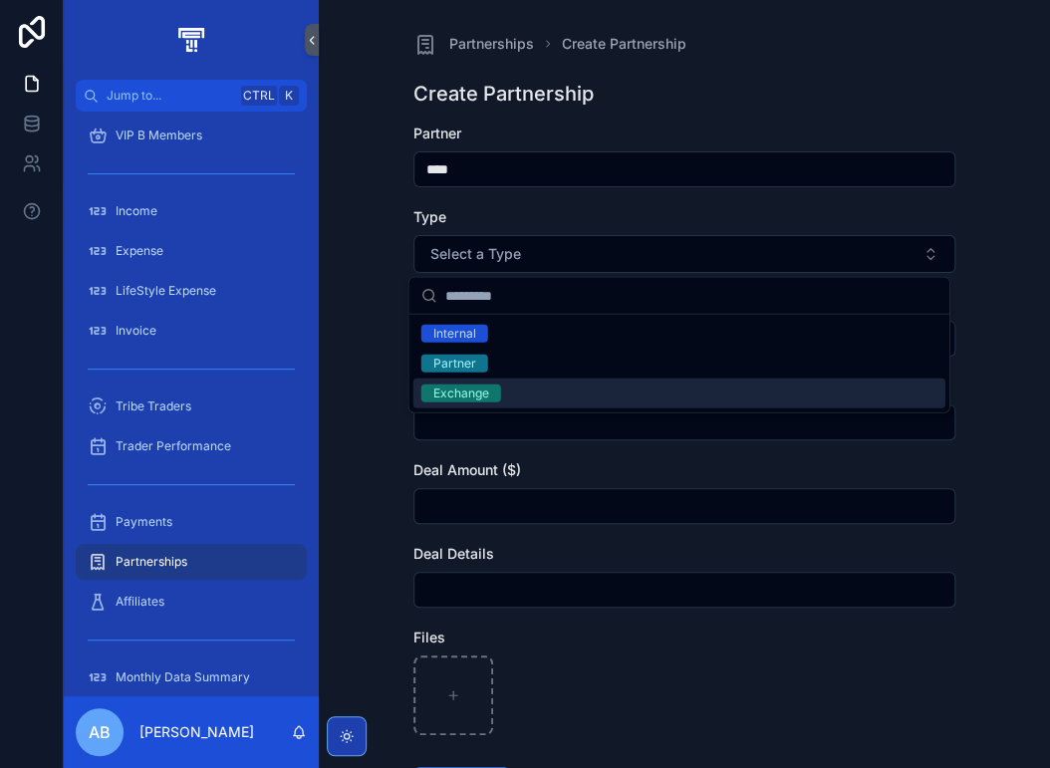
click at [487, 395] on div "Exchange" at bounding box center [461, 393] width 56 height 18
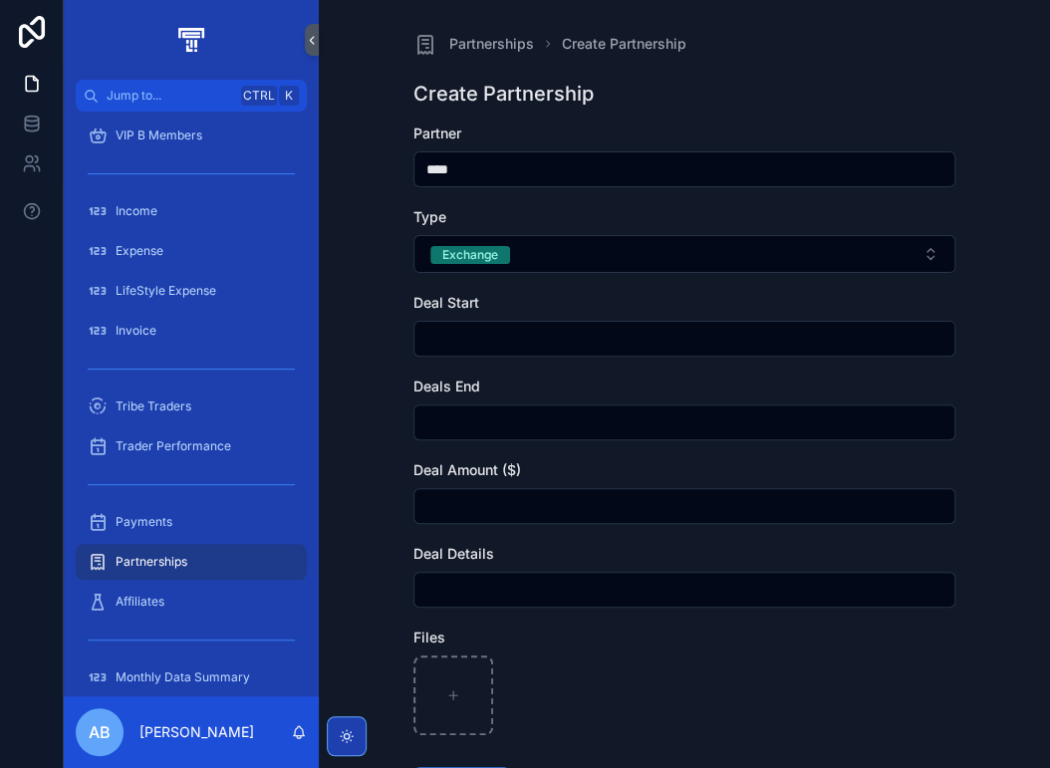
click at [470, 338] on input "scrollable content" at bounding box center [684, 339] width 540 height 28
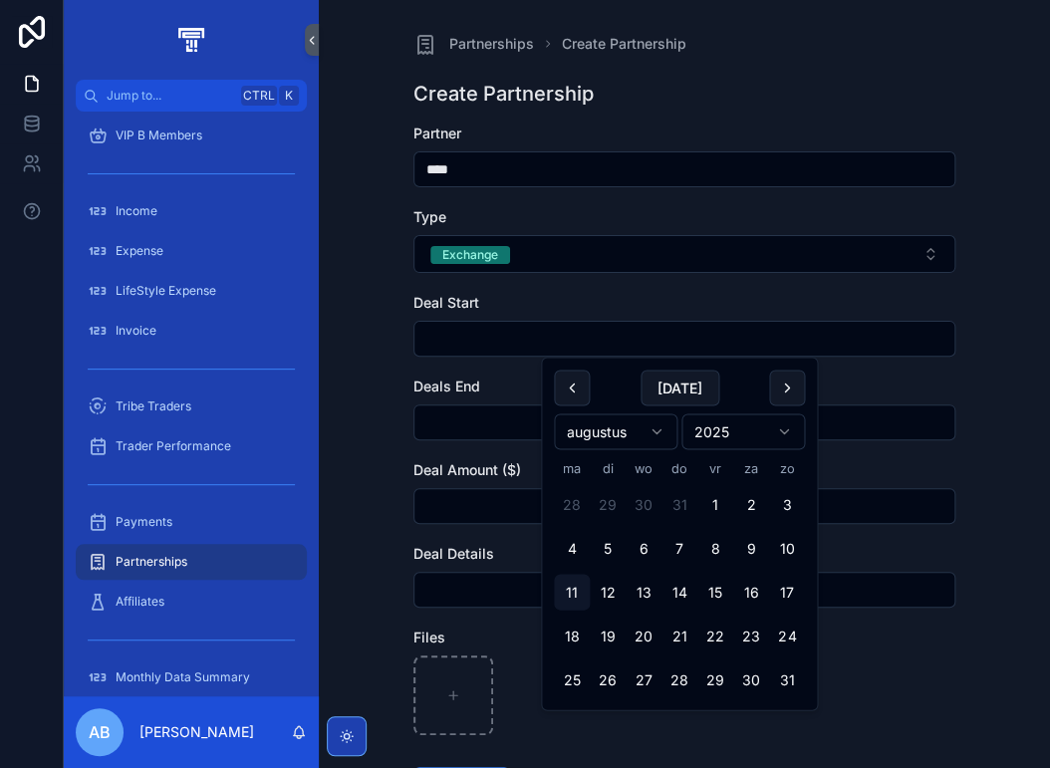
click at [659, 438] on html "Jump to... Ctrl K Dashboard Calender Tasks Old Tasks Vip/Free Trial Members Fre…" at bounding box center [525, 384] width 1050 height 768
click at [612, 512] on button "1" at bounding box center [607, 505] width 36 height 36
type input "********"
click at [365, 303] on div "Partnerships Create Partnership Create Partnership Partner **** Type Exchange D…" at bounding box center [684, 384] width 731 height 768
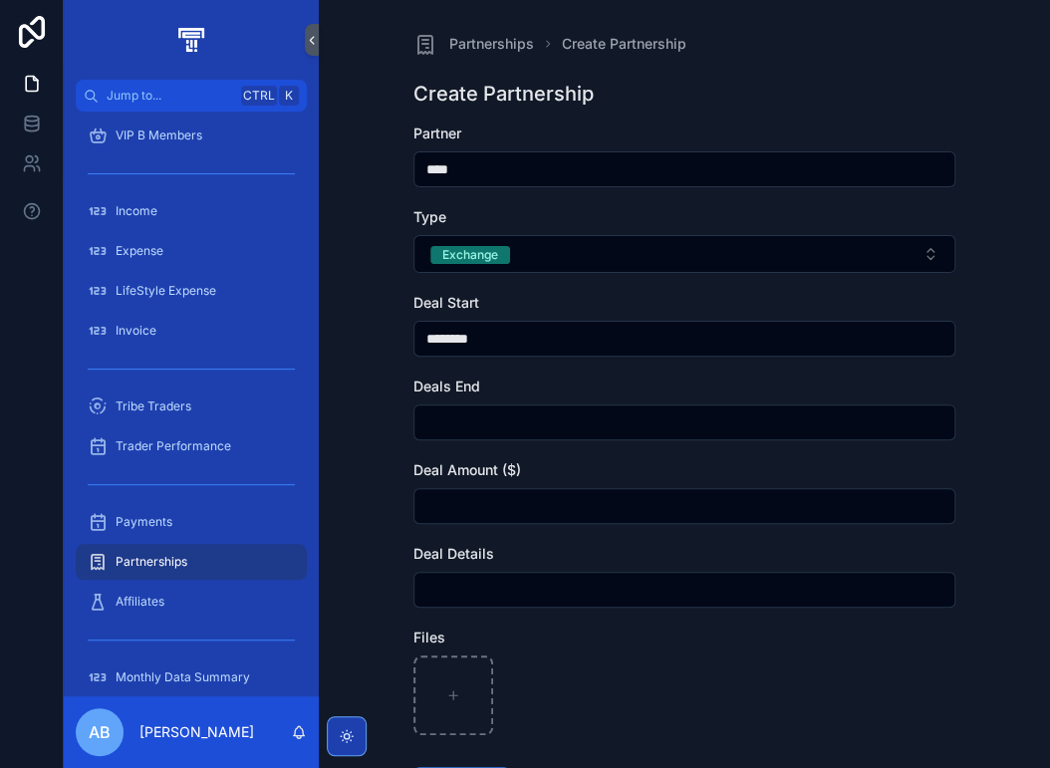
drag, startPoint x: 478, startPoint y: 502, endPoint x: 462, endPoint y: 502, distance: 15.9
click at [478, 502] on input "scrollable content" at bounding box center [684, 506] width 540 height 28
type input "*******"
drag, startPoint x: 440, startPoint y: 599, endPoint x: 473, endPoint y: 621, distance: 39.5
click at [440, 599] on input "scrollable content" at bounding box center [684, 590] width 540 height 28
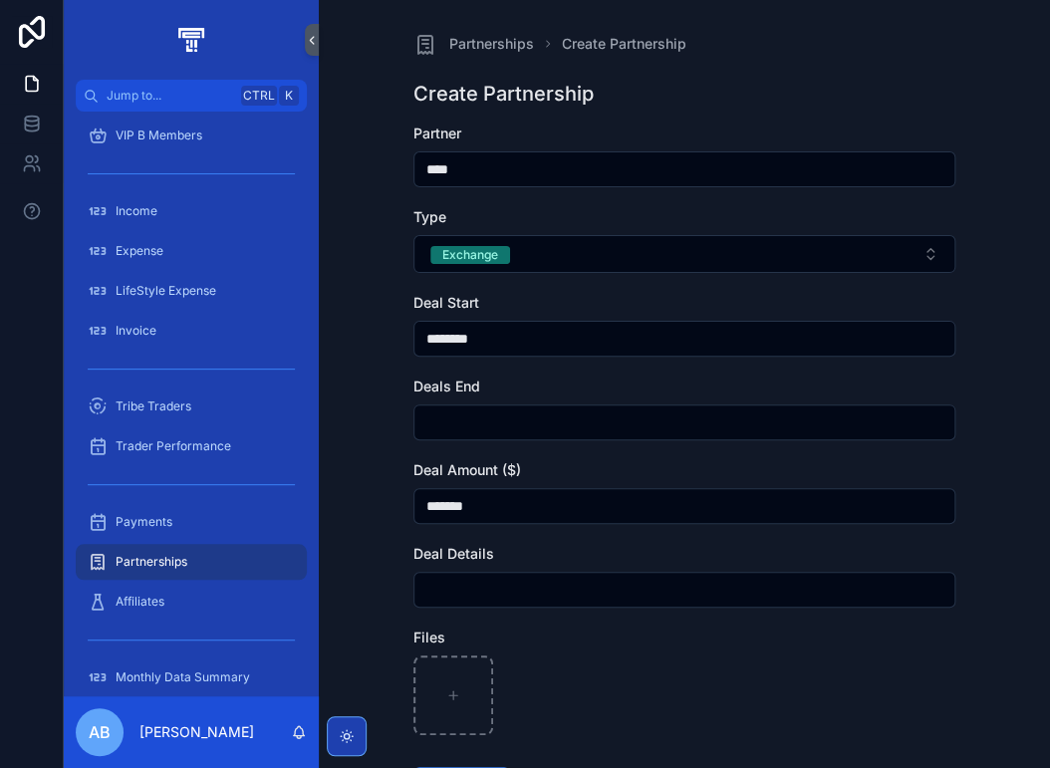
paste input "**********"
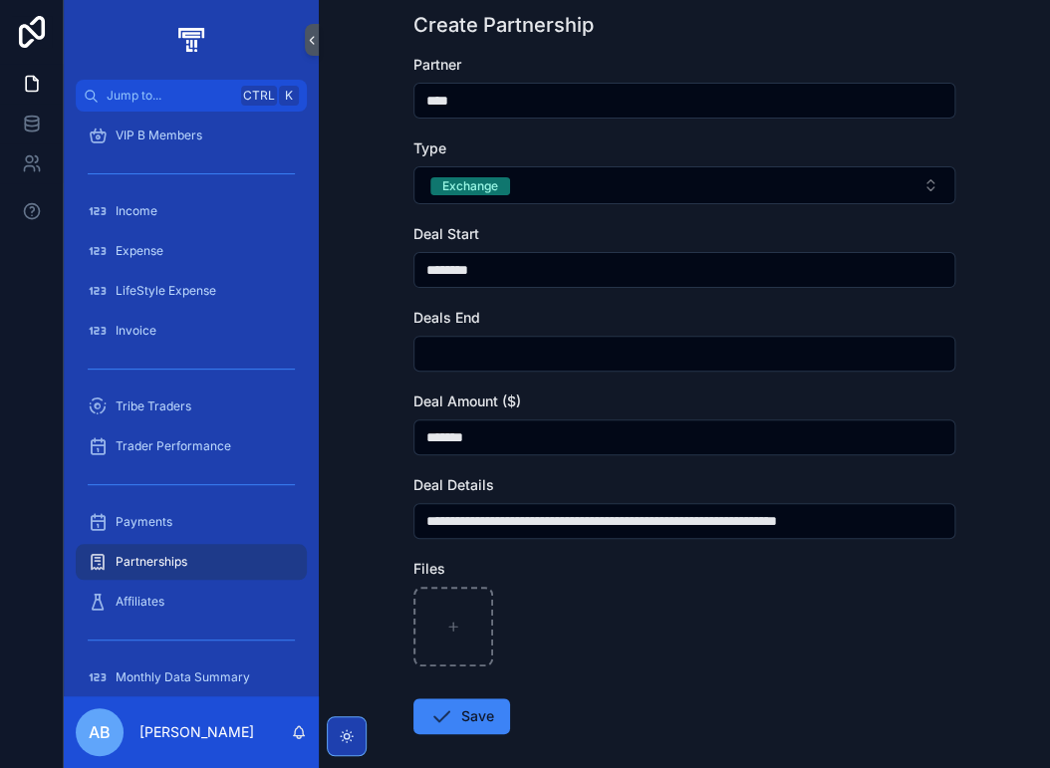
scroll to position [162, 0]
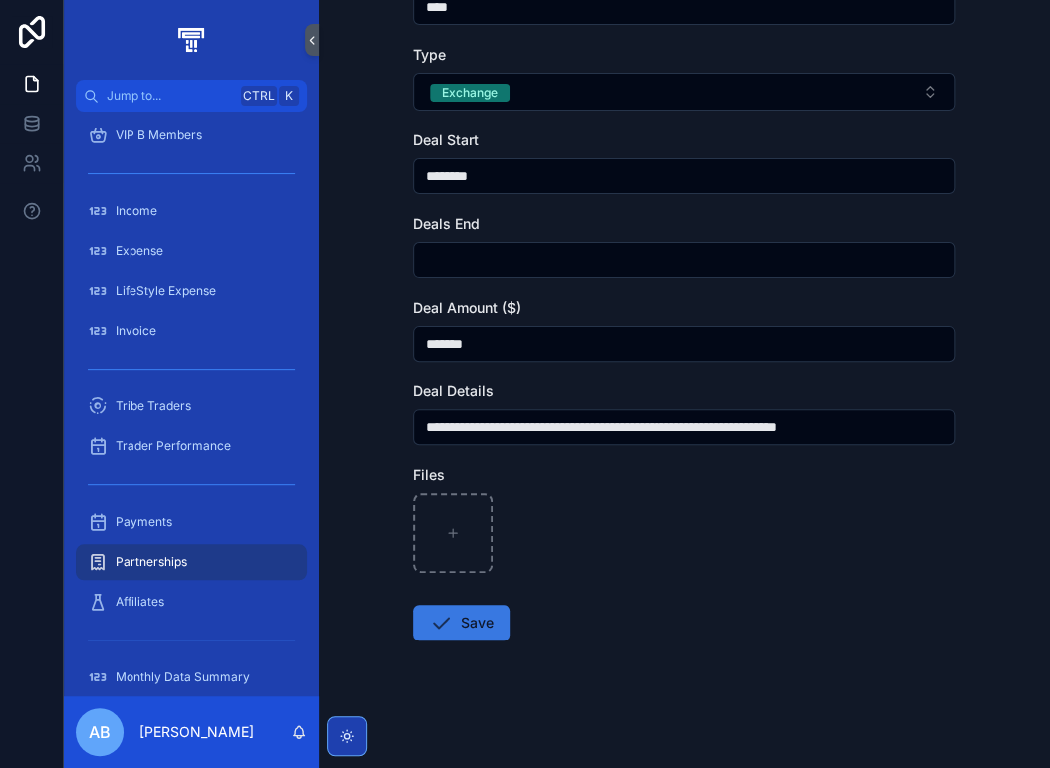
type input "**********"
click at [466, 632] on button "Save" at bounding box center [461, 622] width 97 height 36
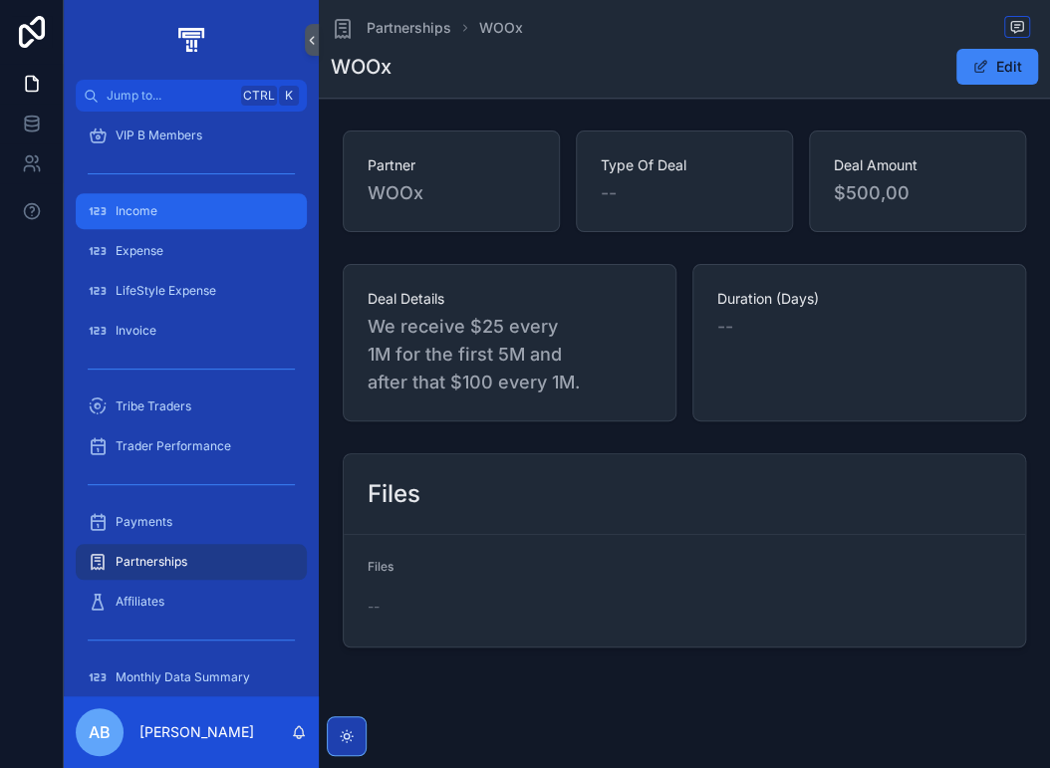
click at [158, 209] on div "Income" at bounding box center [191, 211] width 207 height 32
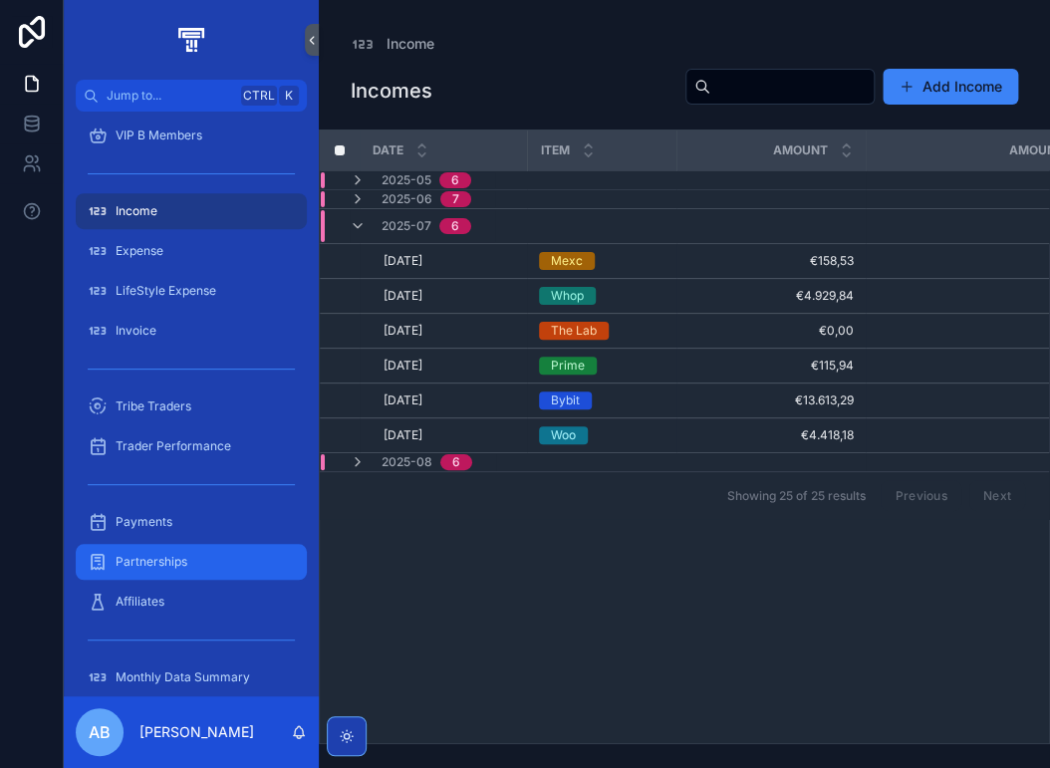
click at [159, 569] on span "Partnerships" at bounding box center [152, 562] width 72 height 16
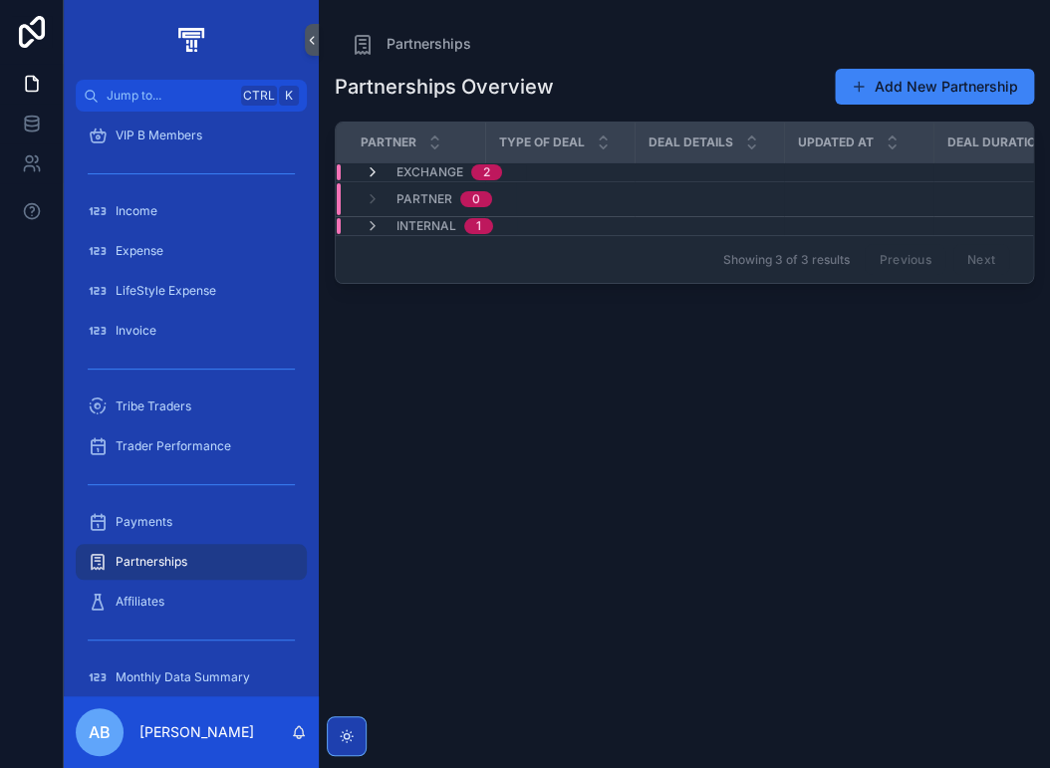
click at [377, 170] on icon "scrollable content" at bounding box center [372, 172] width 16 height 16
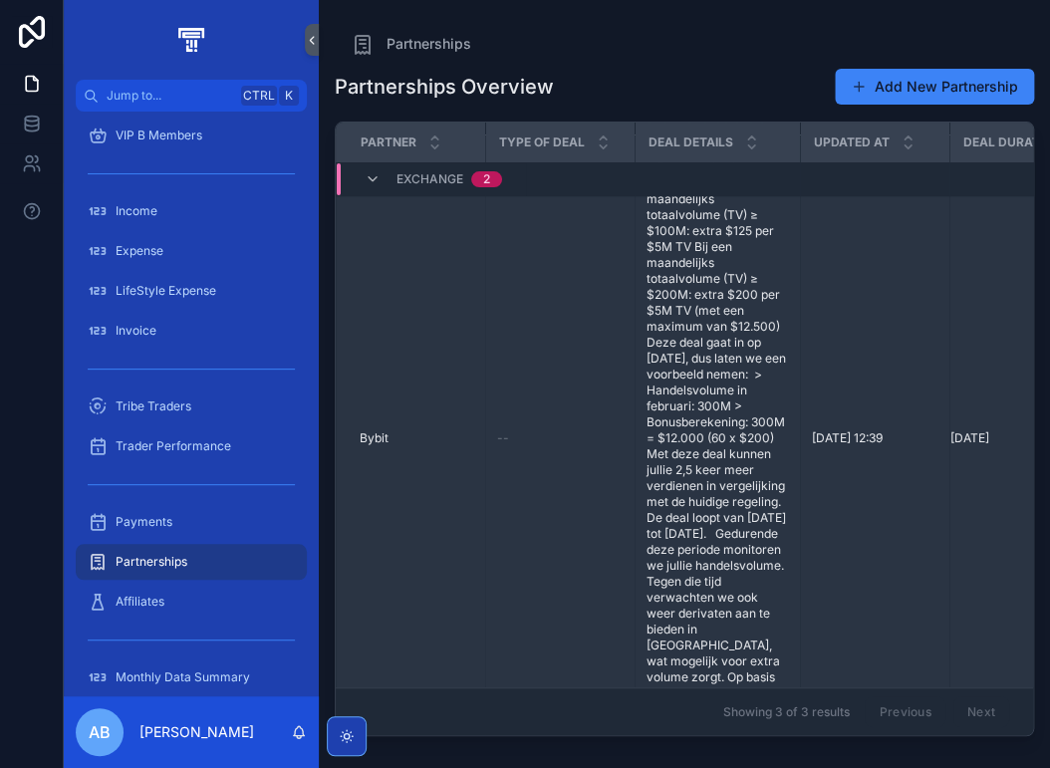
scroll to position [226, 0]
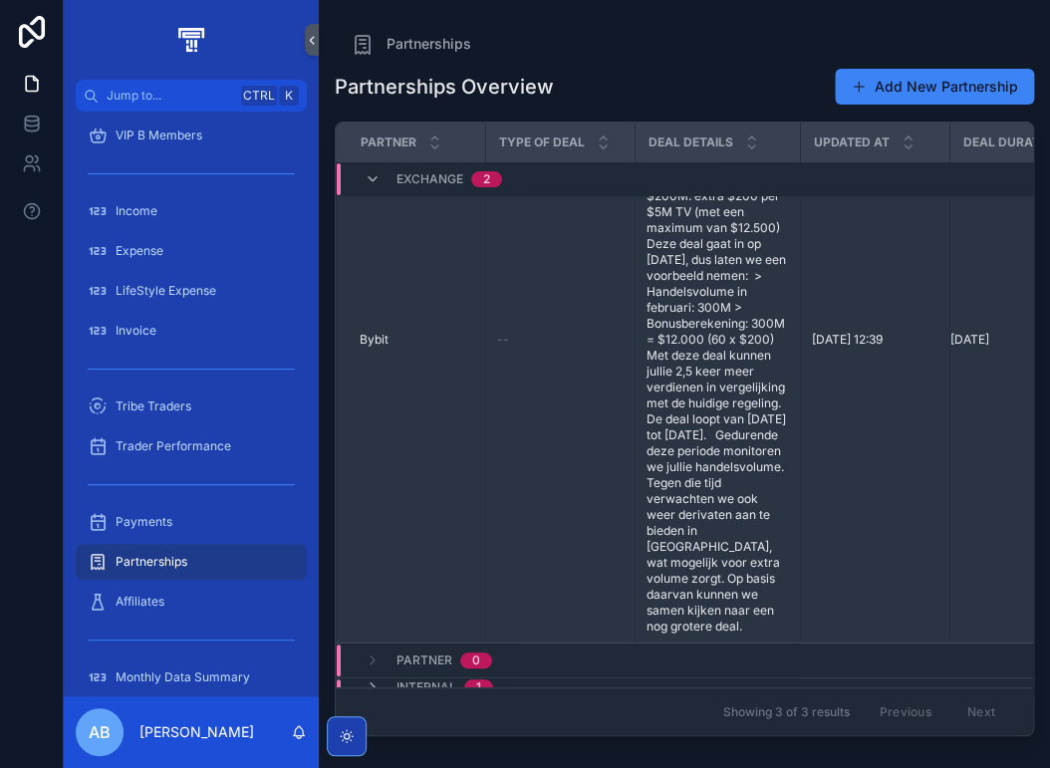
click at [685, 486] on span "> Basiscommissie: 50% > Bonus op basis van handelsvolume: Bij een maandelijks t…" at bounding box center [716, 339] width 141 height 589
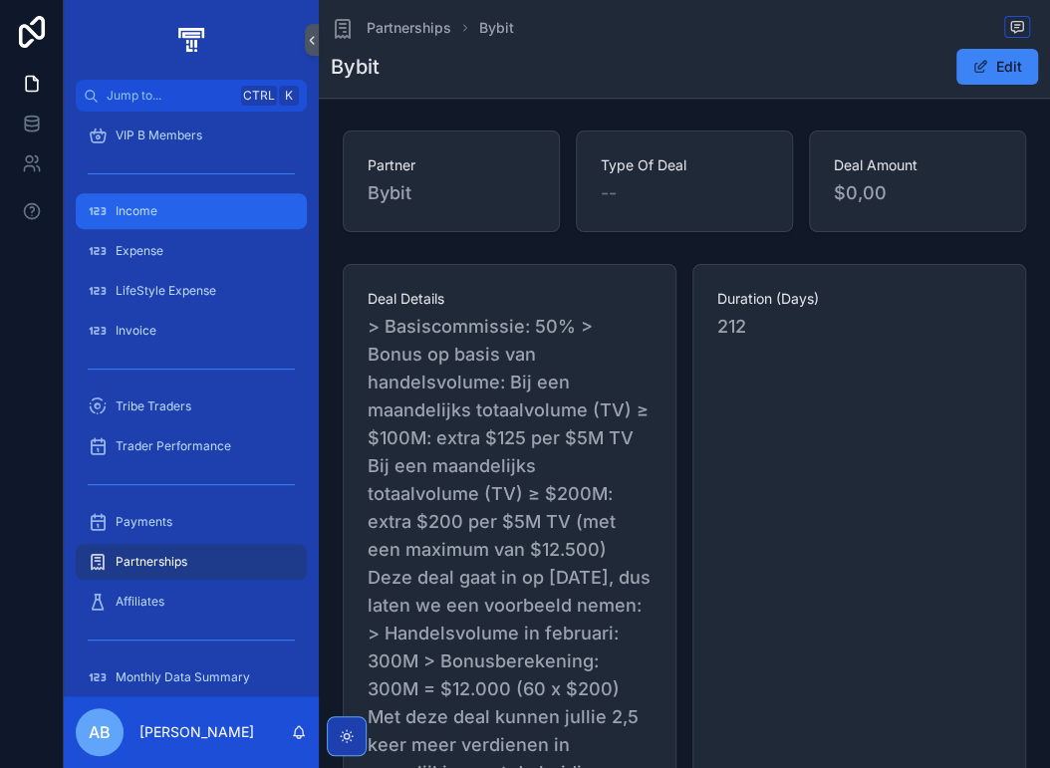
click at [147, 218] on span "Income" at bounding box center [137, 211] width 42 height 16
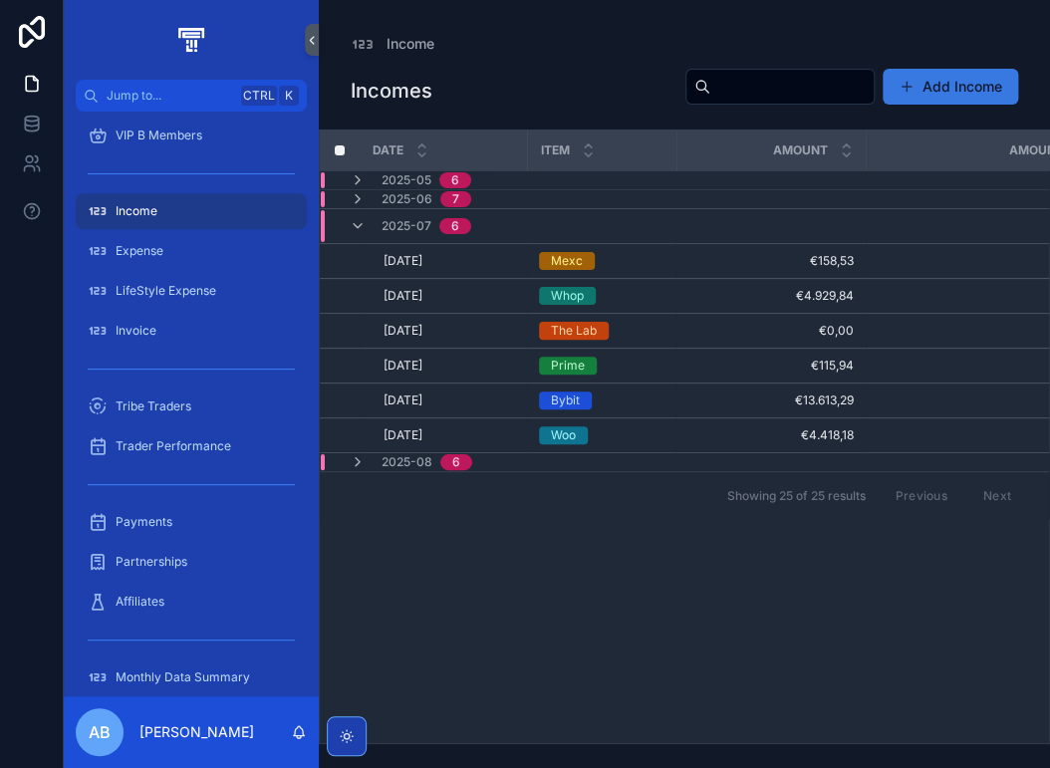
click at [942, 91] on button "Add Income" at bounding box center [949, 87] width 135 height 36
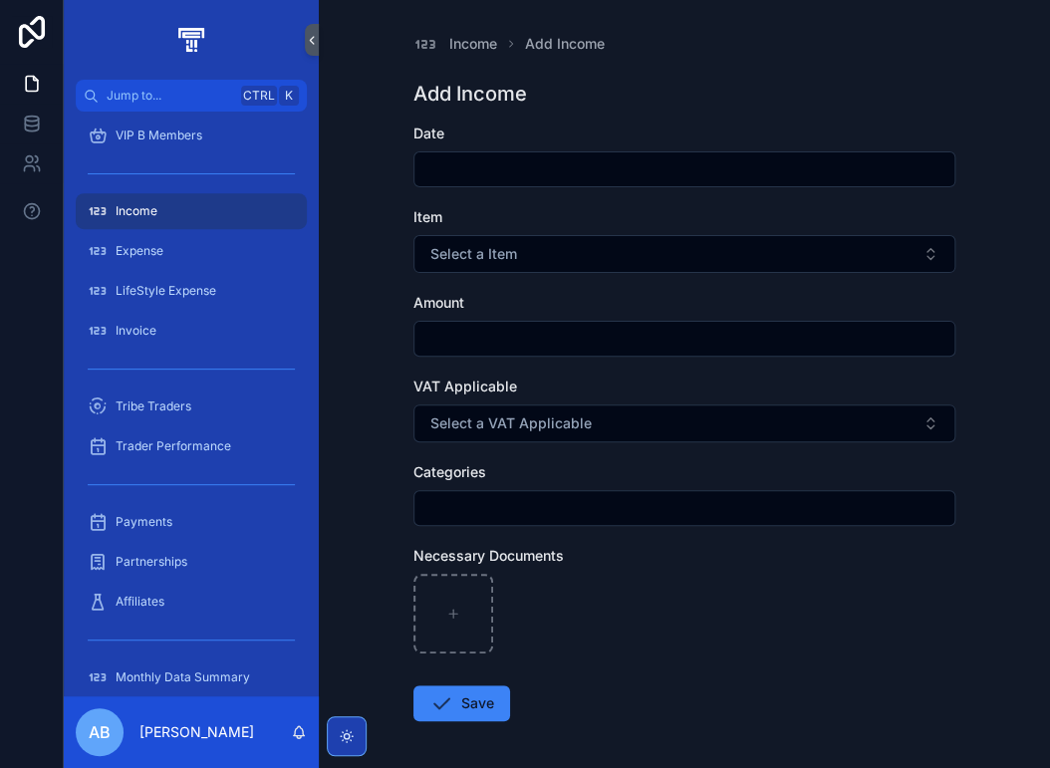
click at [467, 169] on input "scrollable content" at bounding box center [684, 169] width 540 height 28
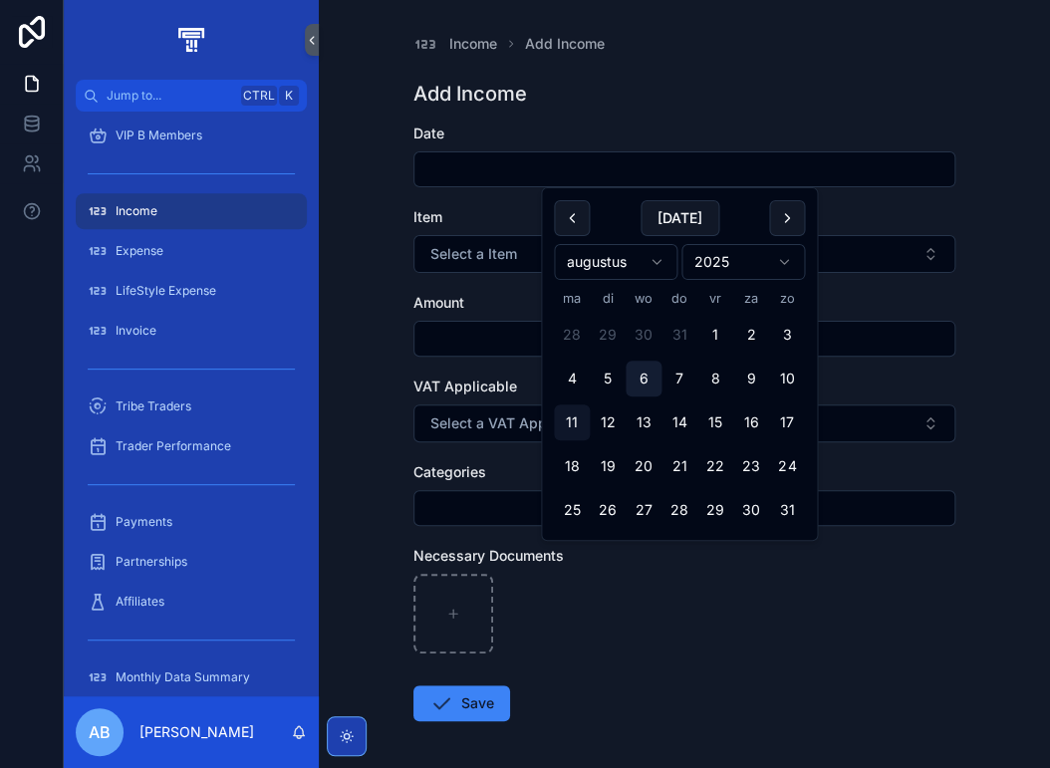
click at [641, 381] on button "6" at bounding box center [643, 378] width 36 height 36
type input "********"
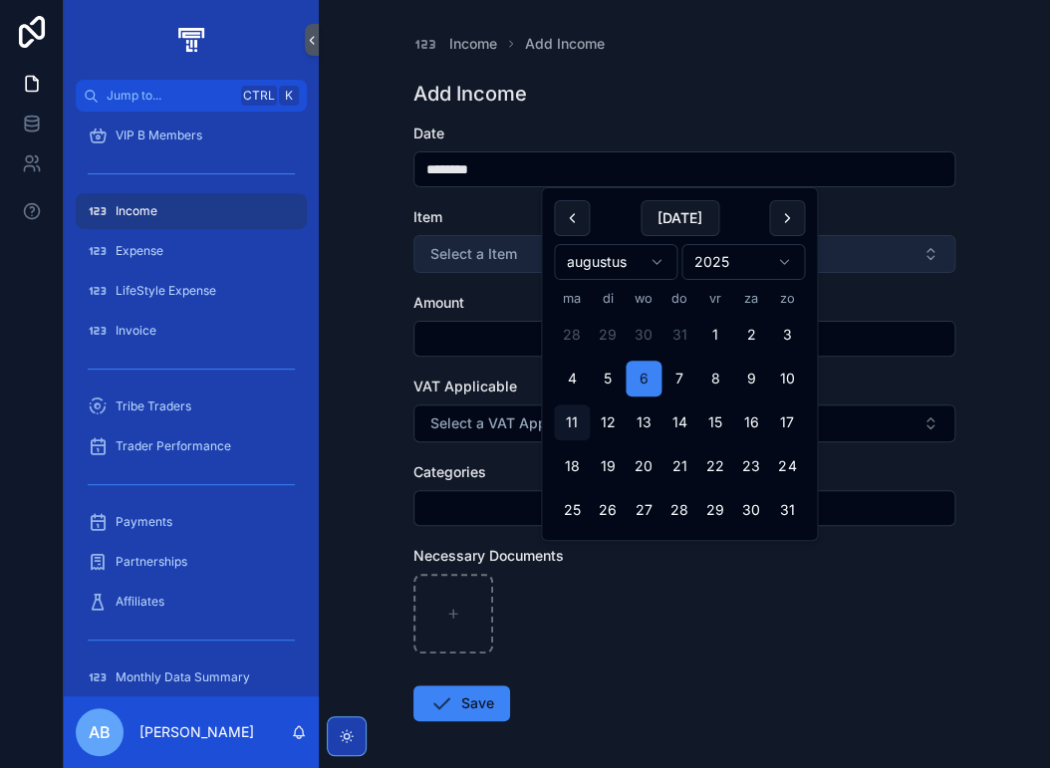
click at [475, 267] on button "Select a Item" at bounding box center [684, 254] width 542 height 38
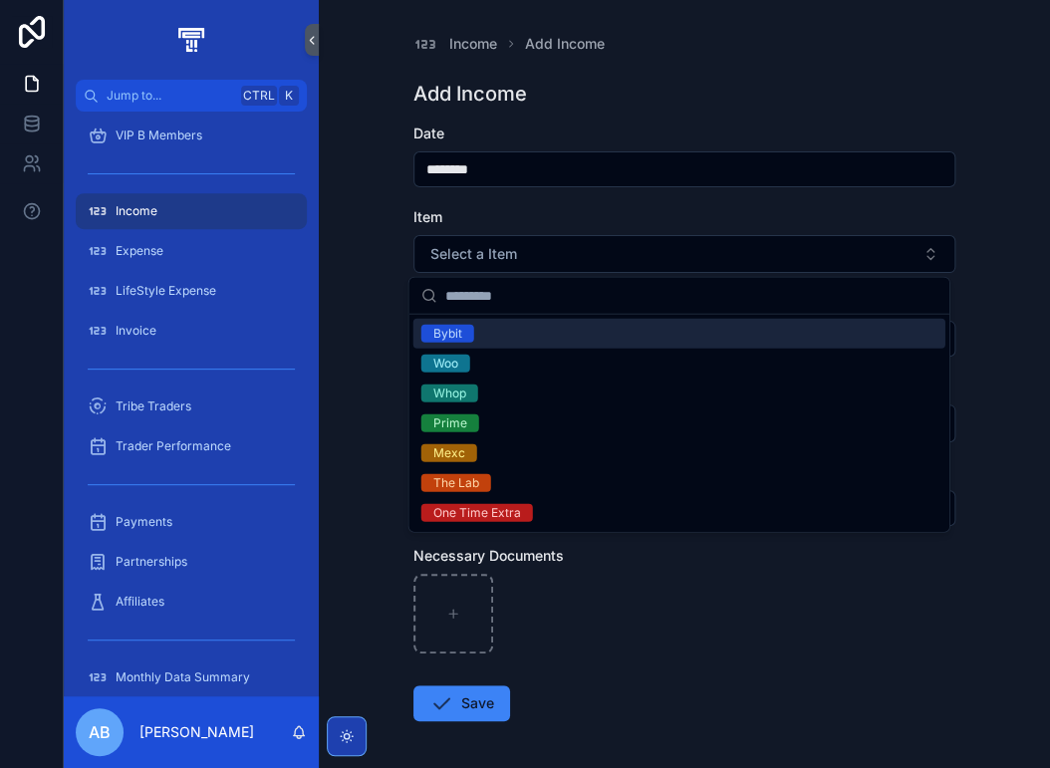
click at [465, 336] on span "Bybit" at bounding box center [447, 334] width 53 height 18
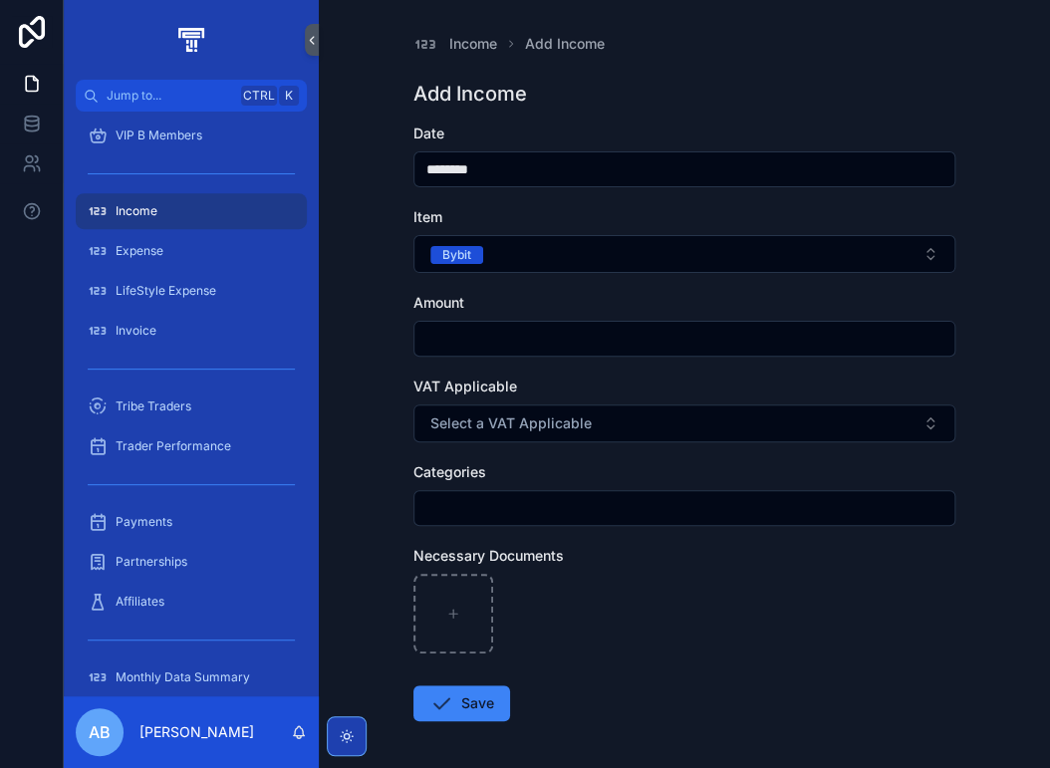
click at [466, 338] on input "scrollable content" at bounding box center [684, 339] width 540 height 28
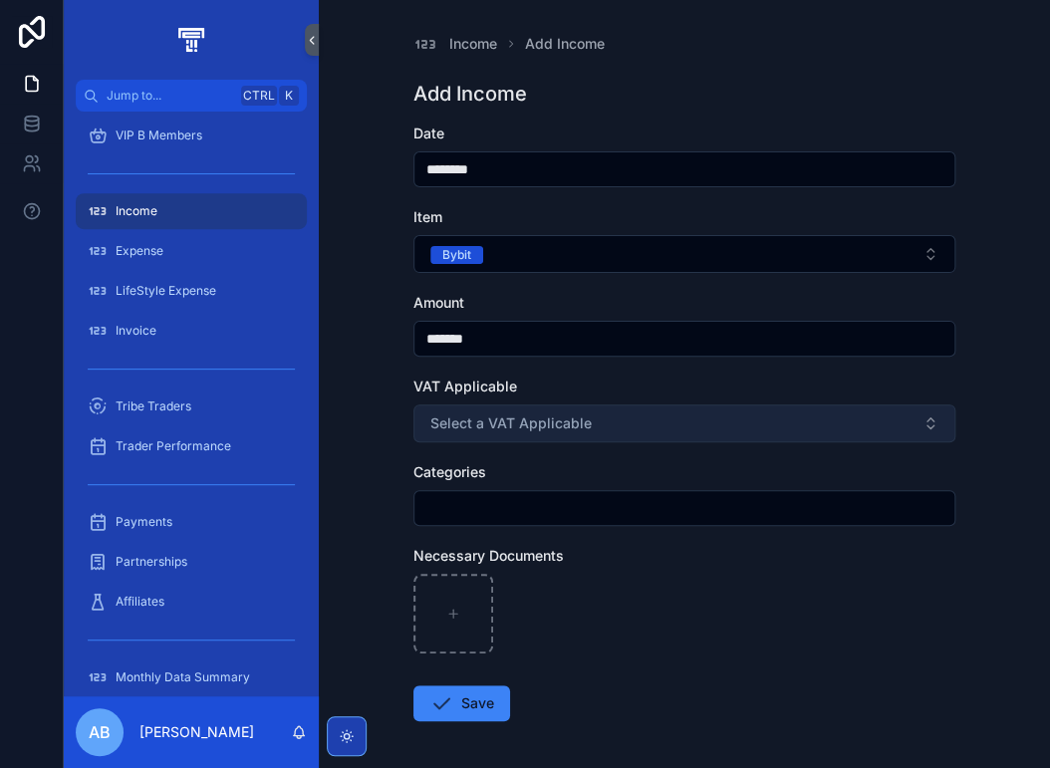
type input "*******"
click at [532, 433] on button "Select a VAT Applicable" at bounding box center [684, 423] width 542 height 38
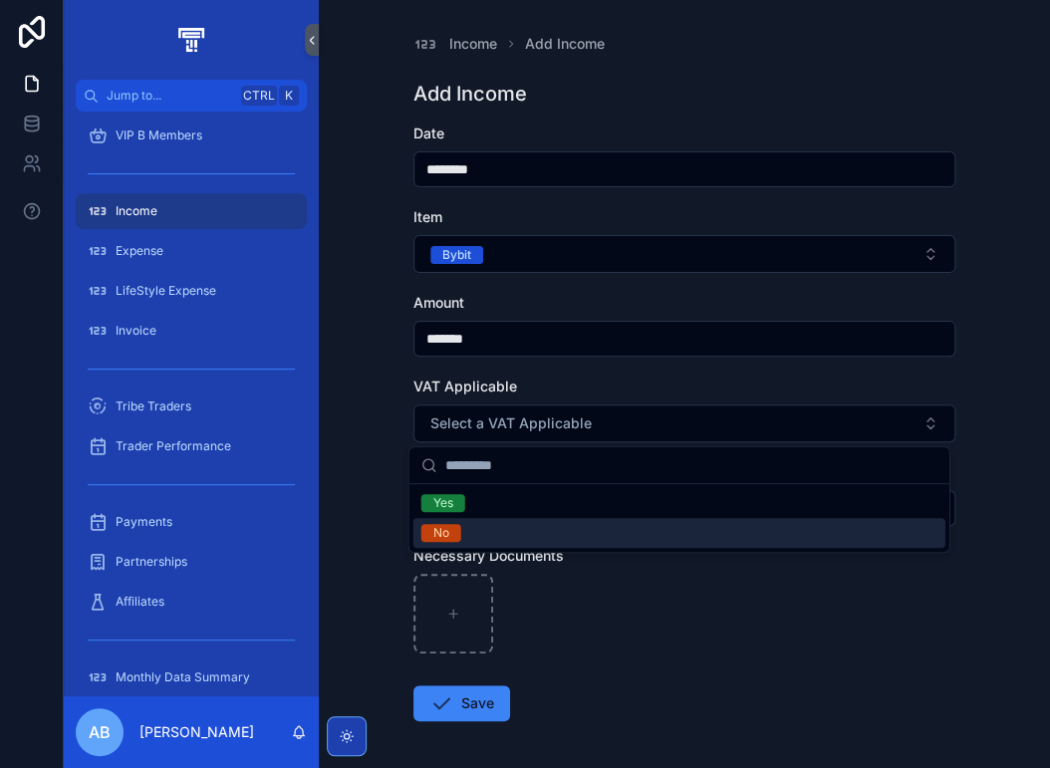
click at [473, 528] on div "No" at bounding box center [679, 533] width 532 height 30
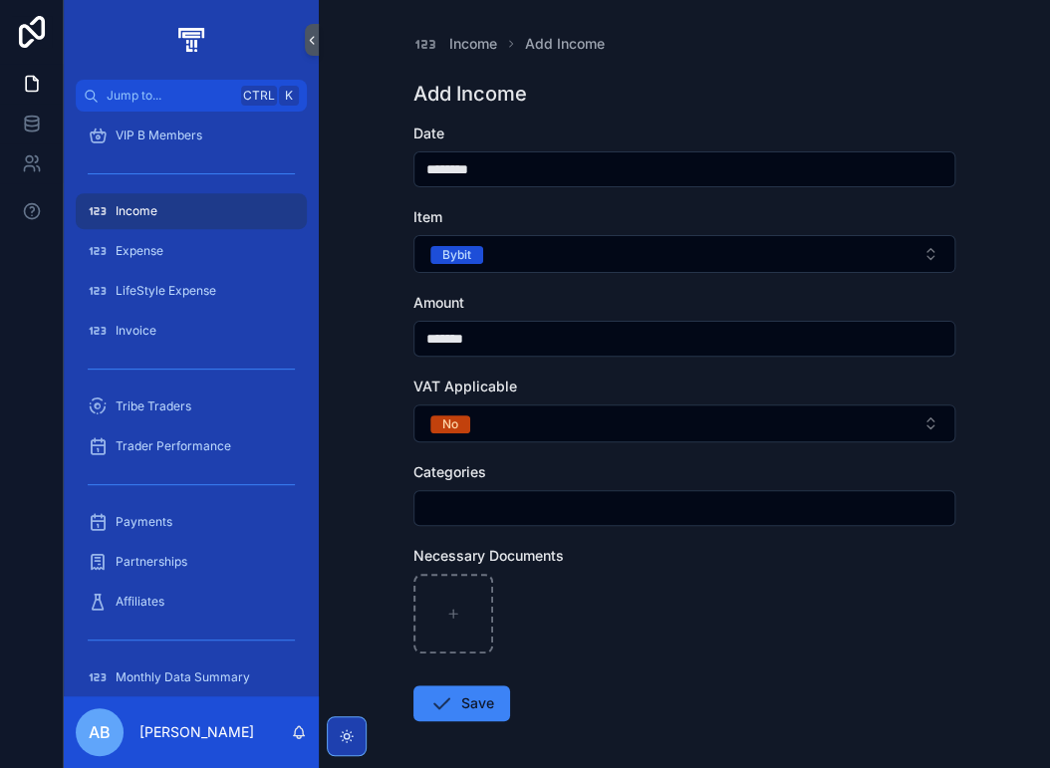
click at [440, 502] on input "scrollable content" at bounding box center [684, 508] width 540 height 28
type input "*"
type input "**********"
click at [453, 703] on button "Save" at bounding box center [461, 703] width 97 height 36
